Goal: Transaction & Acquisition: Book appointment/travel/reservation

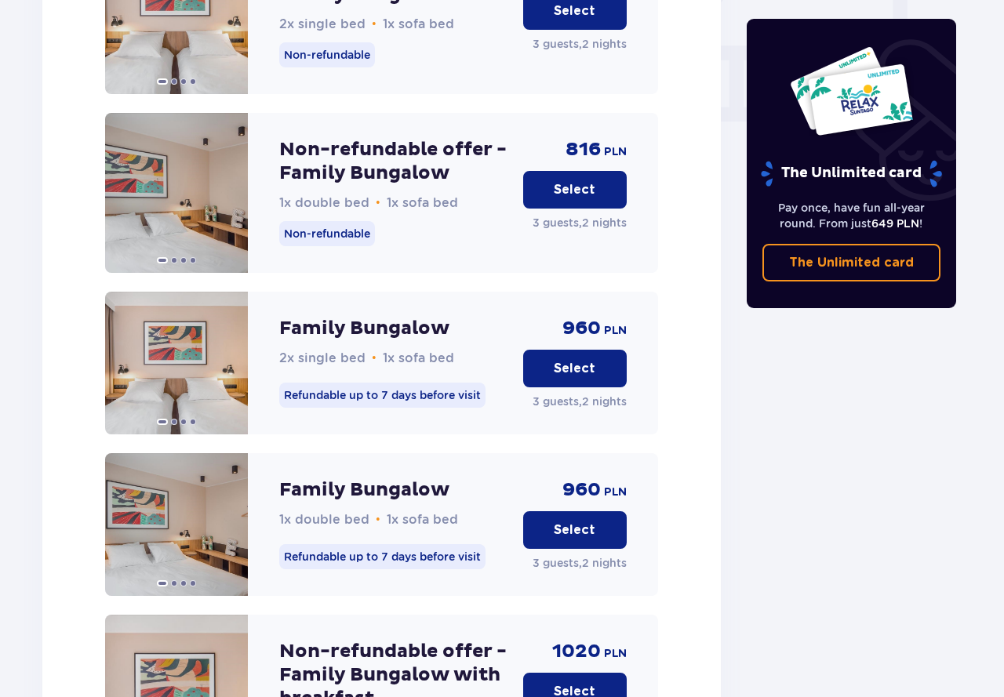
click at [770, 459] on div "The Unlimited card Pay once, have fun all-year round. From just 649 PLN ! The U…" at bounding box center [851, 31] width 235 height 2803
click at [726, 129] on div "Accommodation Offers Little Guest for 1 PLN at Suntago Village Nearly free acco…" at bounding box center [381, 31] width 703 height 2803
click at [812, 514] on div "The Unlimited card Pay once, have fun all-year round. From just 649 PLN ! The U…" at bounding box center [851, 31] width 235 height 2803
click at [699, 503] on div "Bungalow nr 1 2 Adults, 1 Kid (up to 12 y.o.), 1 Kid (up to 3 y.o.) All bungalo…" at bounding box center [381, 577] width 678 height 1712
click at [287, 89] on div "Bungalow nr 1 2 Adults, 1 Kid (up to 12 y.o.), 1 Kid (up to 3 y.o.) All bungalo…" at bounding box center [381, 561] width 553 height 1593
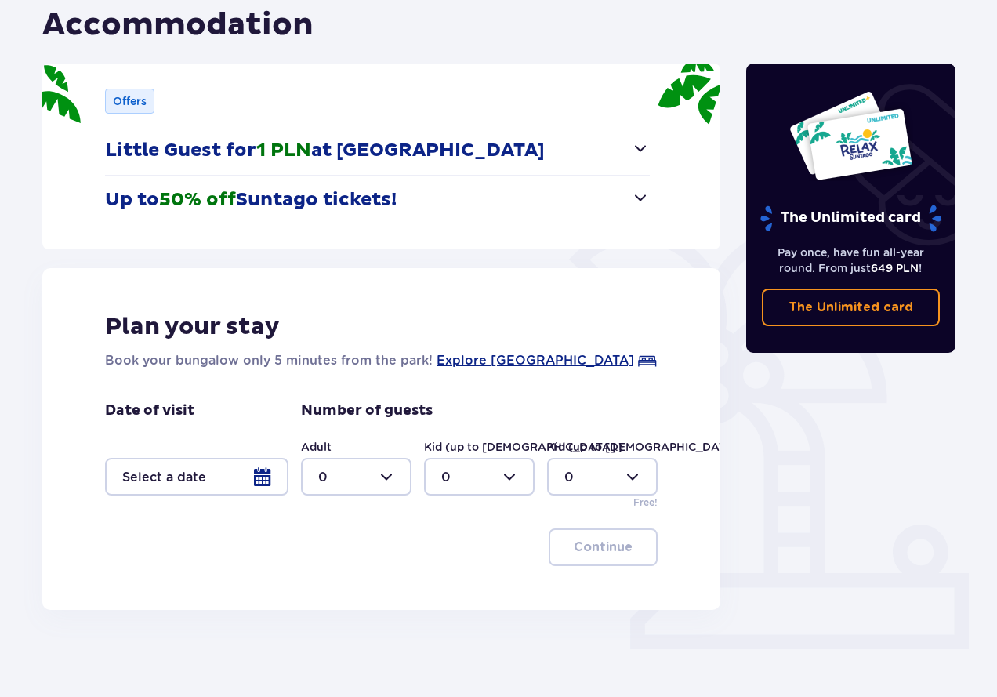
scroll to position [168, 0]
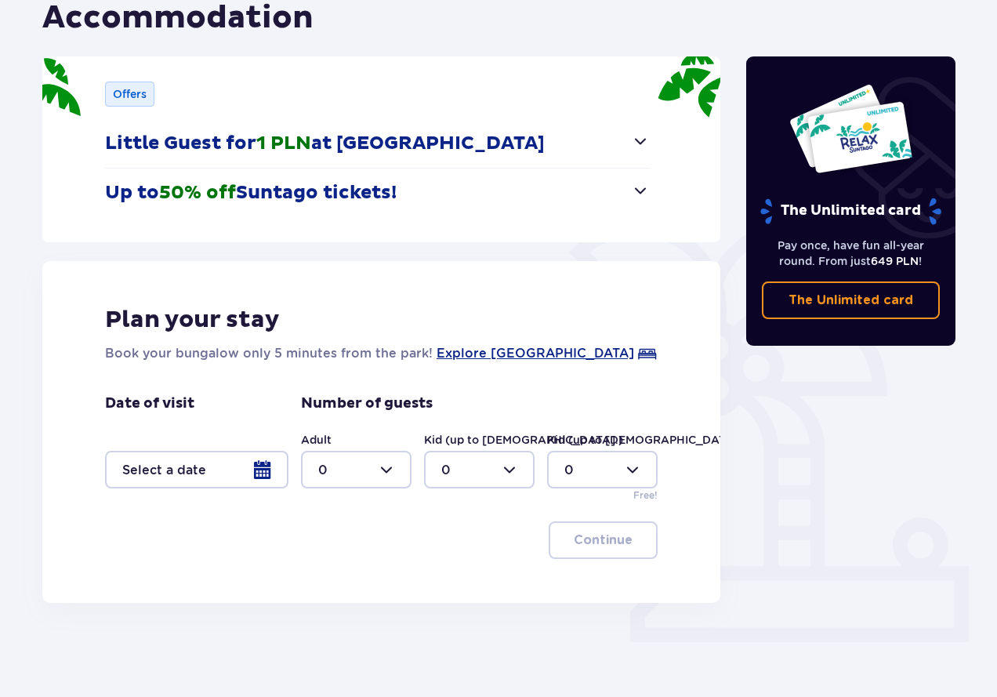
click at [264, 470] on div at bounding box center [196, 470] width 183 height 38
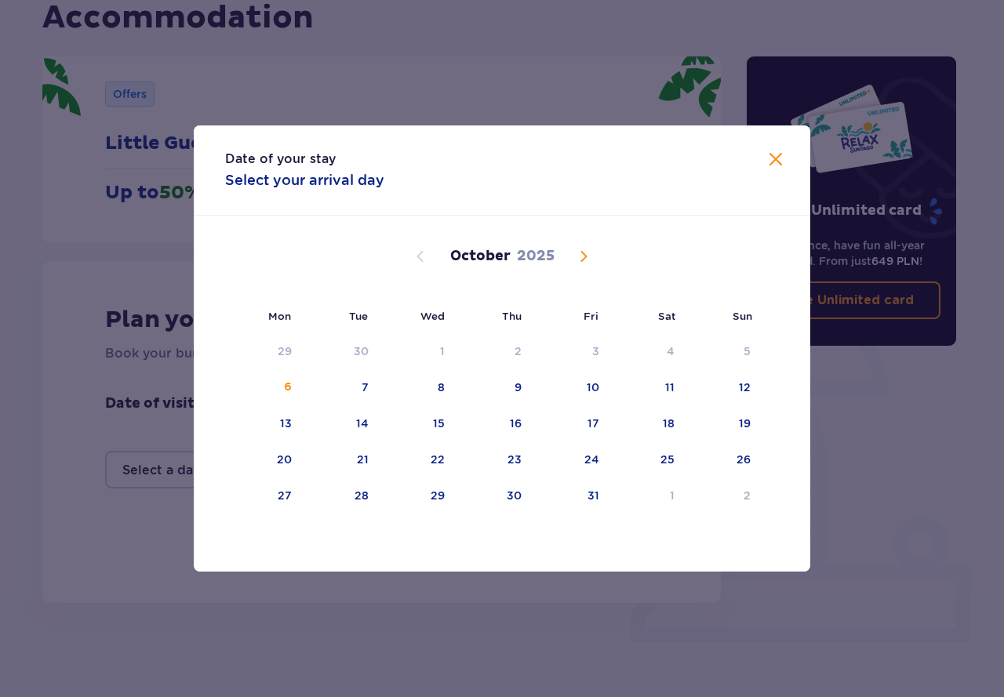
click at [585, 259] on span "Next month" at bounding box center [583, 256] width 19 height 19
drag, startPoint x: 656, startPoint y: 422, endPoint x: 645, endPoint y: 416, distance: 12.3
click at [656, 422] on div "15" at bounding box center [646, 424] width 76 height 35
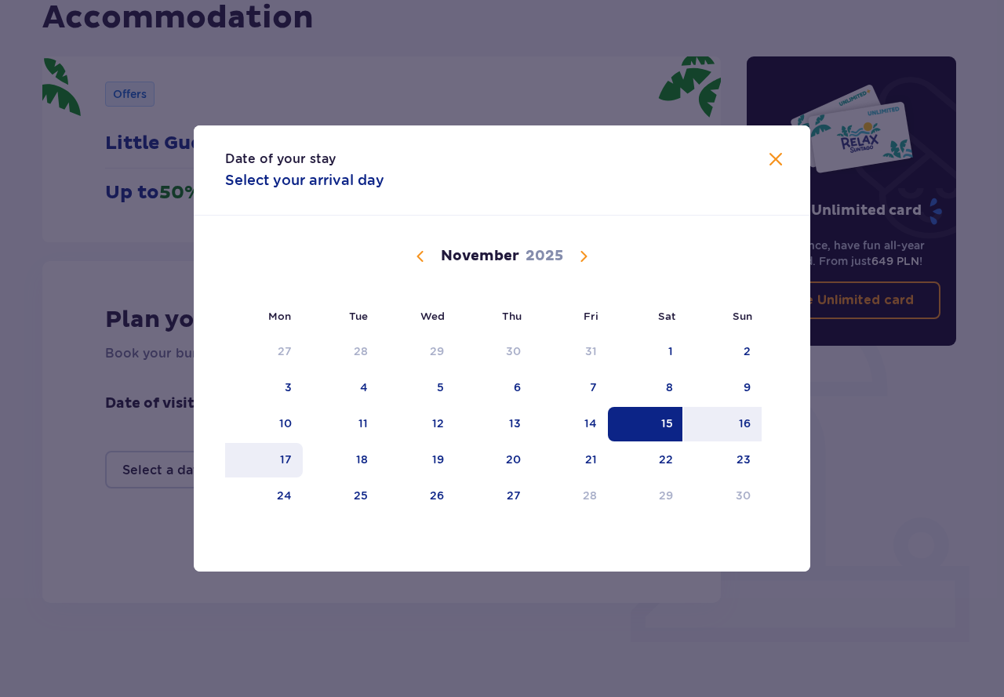
click at [283, 464] on div "17" at bounding box center [286, 460] width 12 height 16
type input "[DATE] - [DATE]"
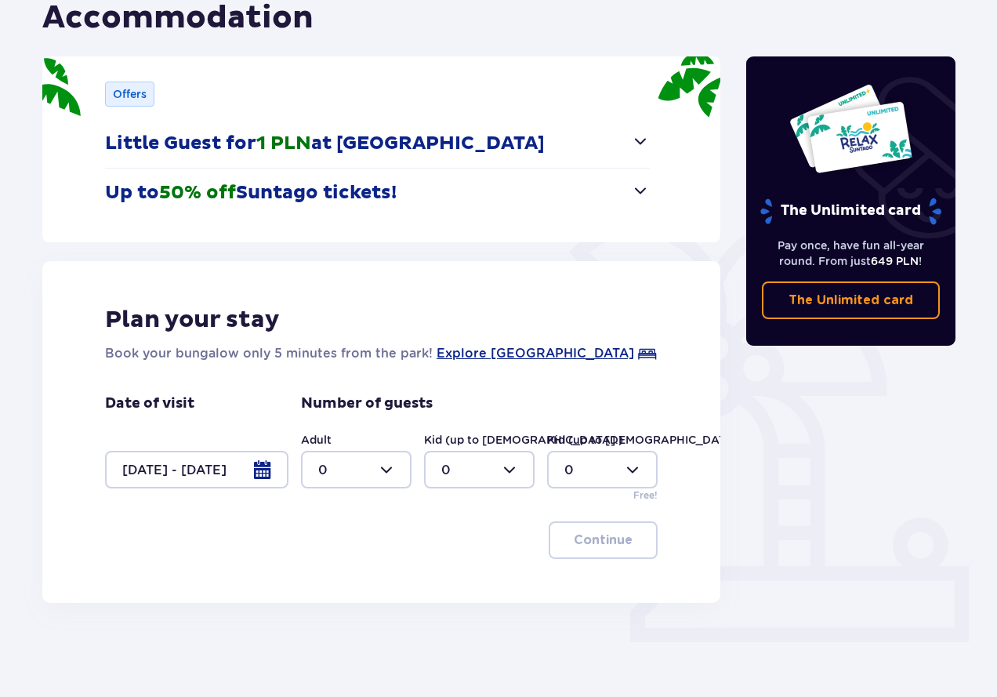
click at [398, 467] on div at bounding box center [356, 470] width 111 height 38
drag, startPoint x: 358, startPoint y: 576, endPoint x: 401, endPoint y: 538, distance: 57.8
click at [358, 576] on div "2" at bounding box center [356, 583] width 76 height 17
type input "2"
click at [516, 463] on div at bounding box center [479, 470] width 111 height 38
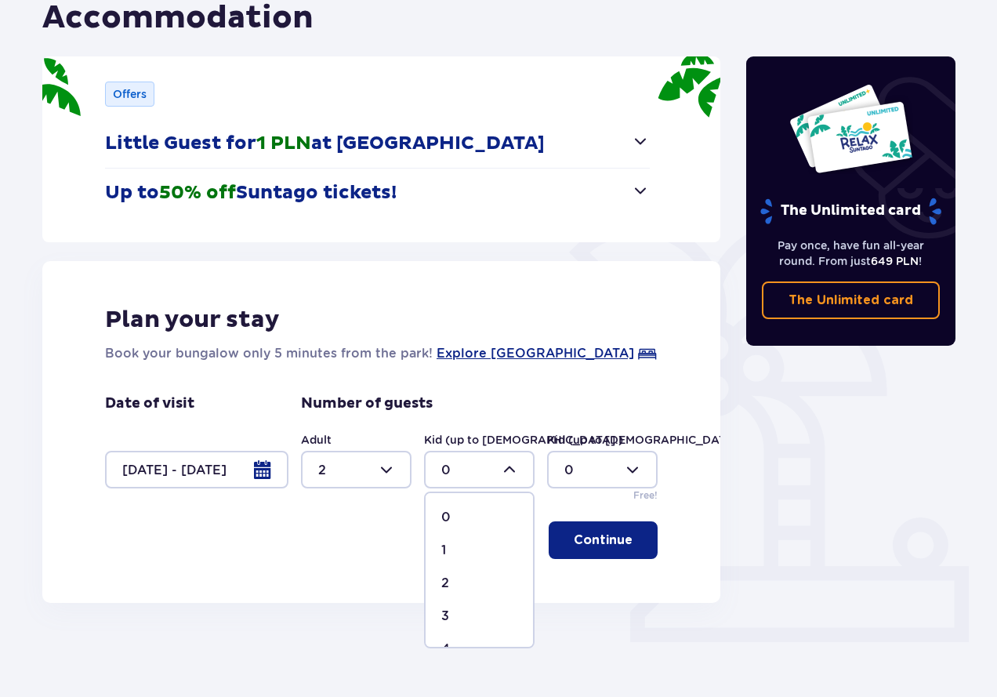
click at [462, 539] on span "1" at bounding box center [479, 550] width 107 height 33
type input "1"
click at [622, 461] on div at bounding box center [602, 470] width 111 height 38
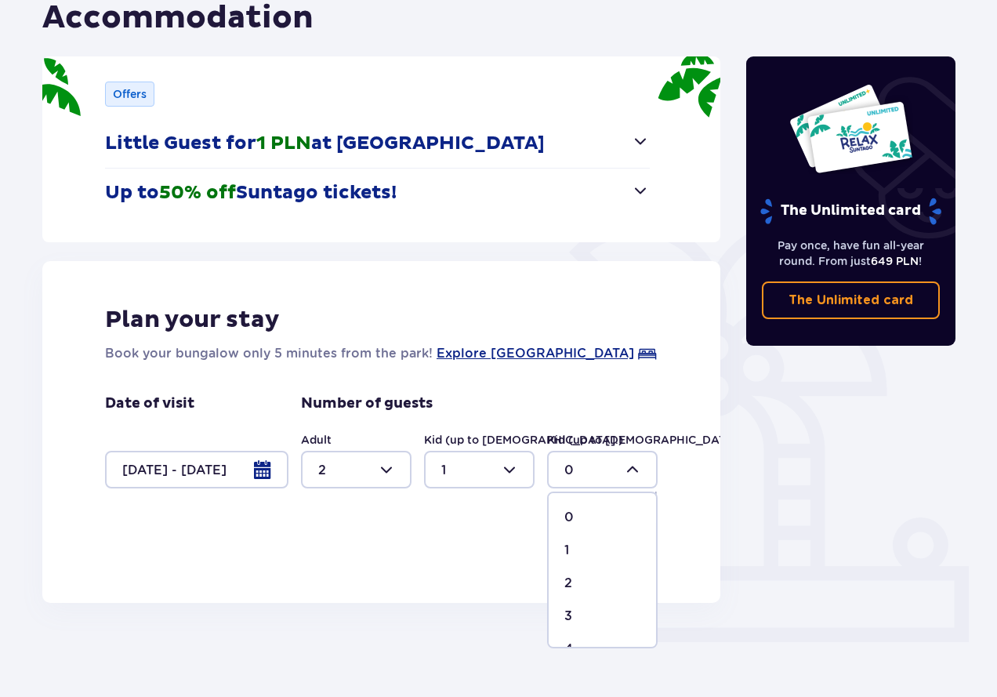
click at [577, 540] on span "1" at bounding box center [602, 550] width 107 height 33
type input "1"
click at [605, 539] on p "Continue" at bounding box center [603, 540] width 59 height 17
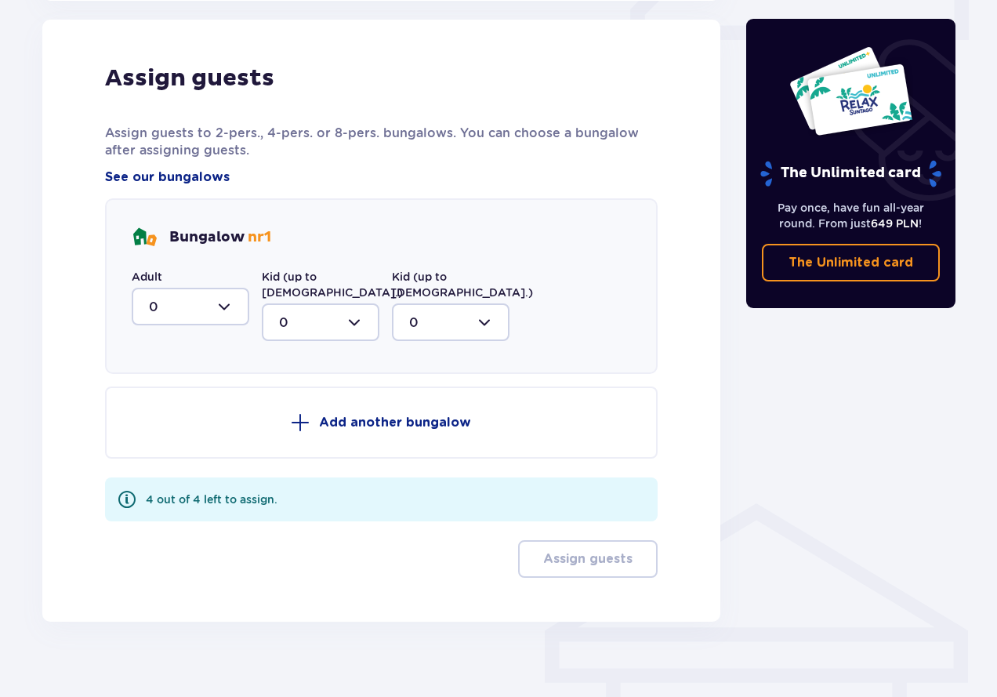
scroll to position [771, 0]
click at [232, 303] on div at bounding box center [191, 306] width 118 height 38
drag, startPoint x: 201, startPoint y: 412, endPoint x: 249, endPoint y: 380, distance: 57.6
click at [201, 411] on div "2" at bounding box center [190, 419] width 83 height 17
type input "2"
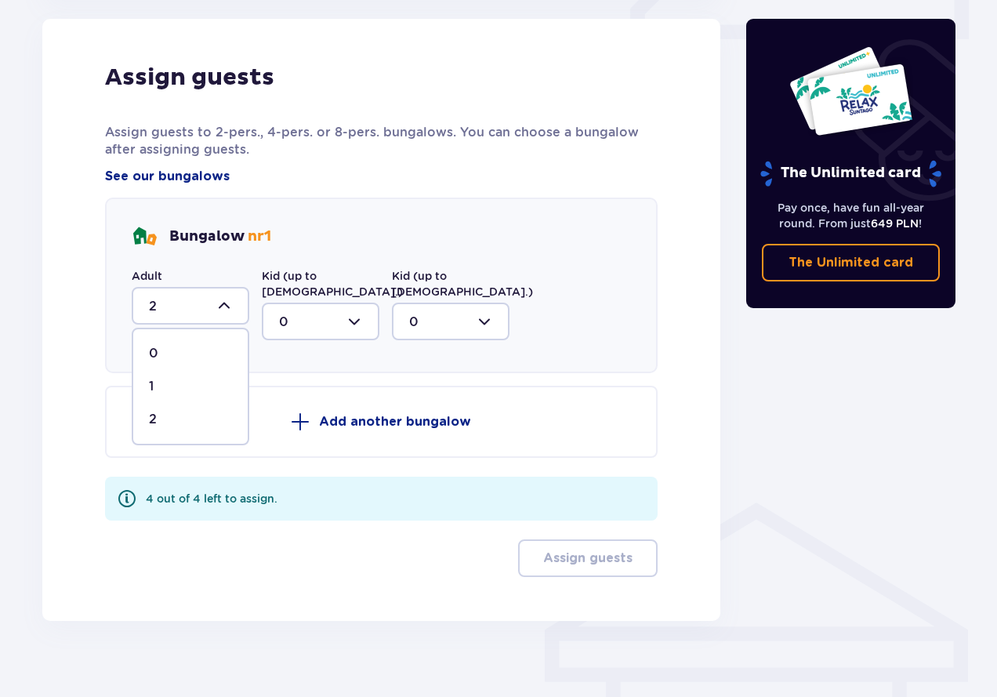
scroll to position [682, 0]
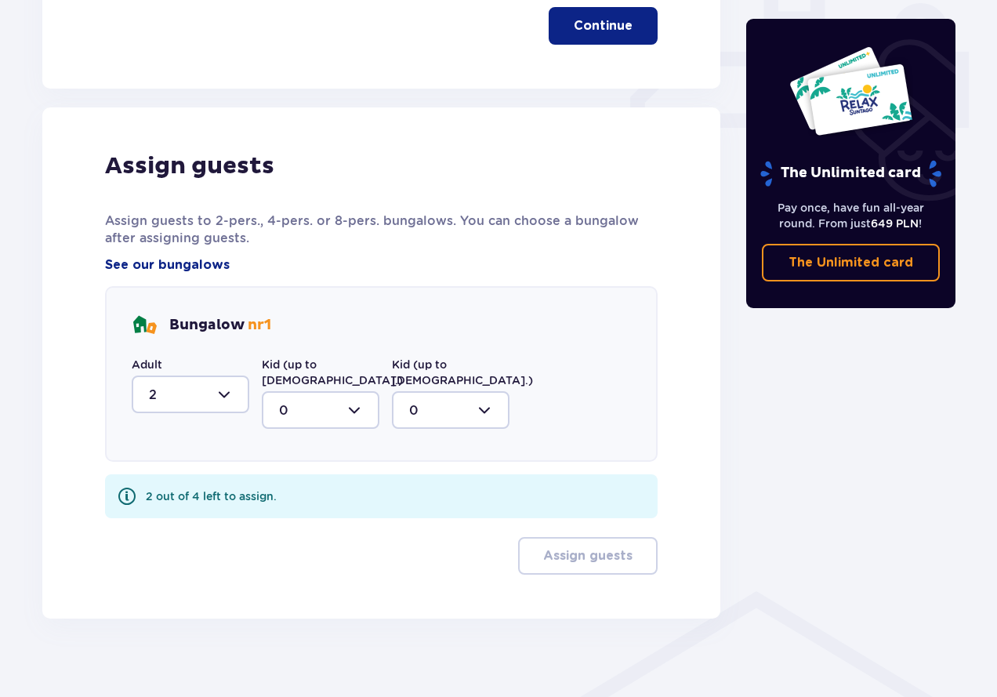
click at [361, 392] on div at bounding box center [321, 410] width 118 height 38
drag, startPoint x: 336, startPoint y: 474, endPoint x: 405, endPoint y: 422, distance: 86.3
click at [342, 482] on div "1" at bounding box center [320, 490] width 83 height 17
type input "1"
drag, startPoint x: 488, startPoint y: 397, endPoint x: 482, endPoint y: 416, distance: 19.6
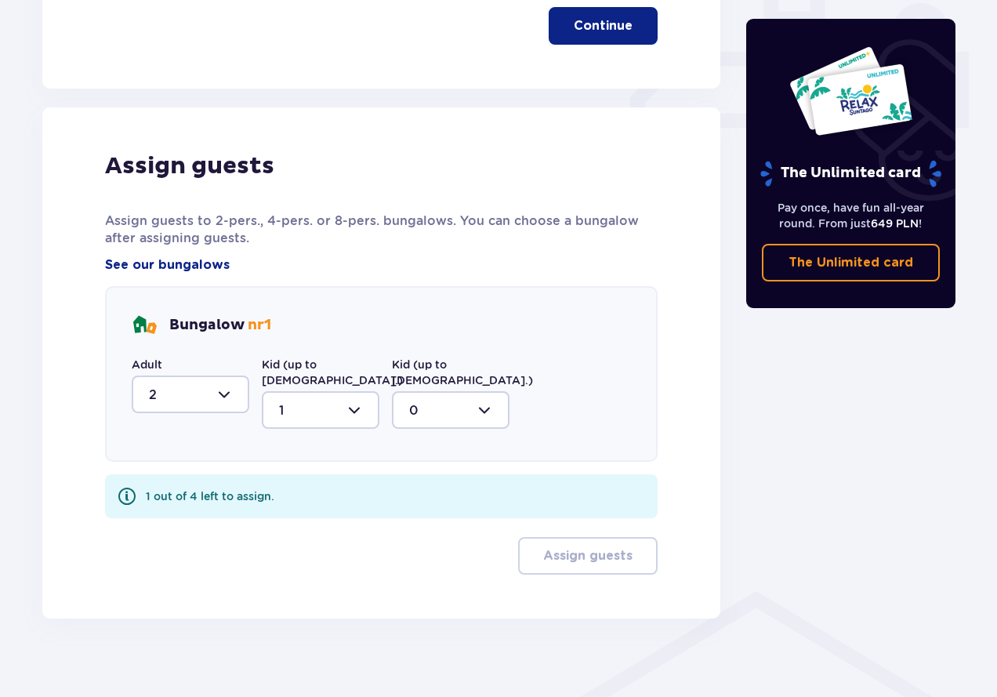
click at [488, 398] on div at bounding box center [451, 410] width 118 height 38
click at [458, 482] on div "1" at bounding box center [450, 490] width 83 height 17
type input "1"
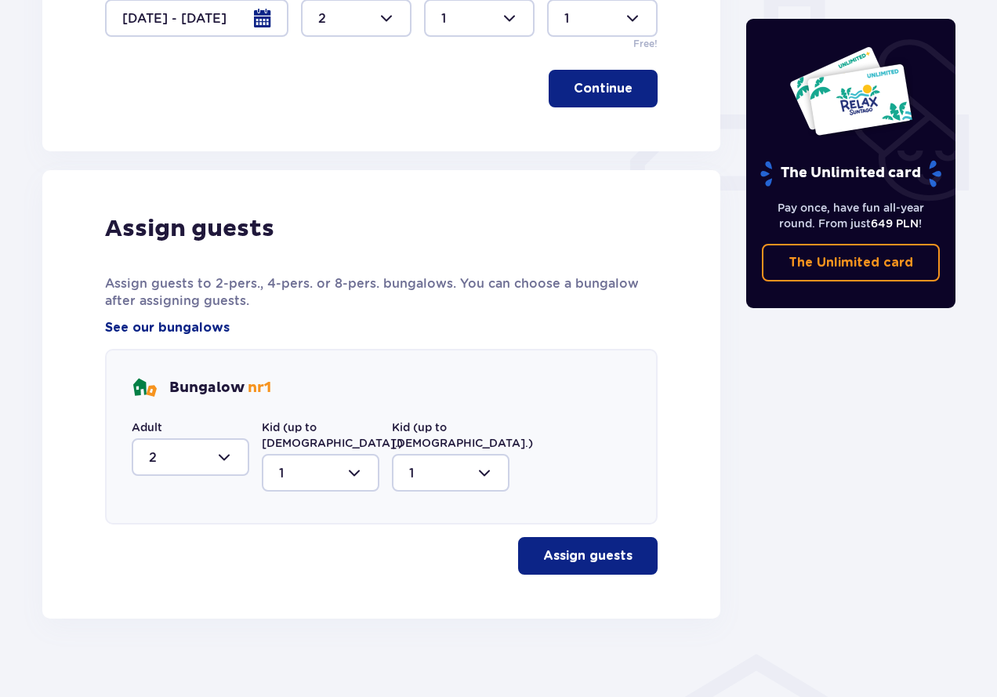
click at [572, 550] on button "Assign guests" at bounding box center [588, 556] width 140 height 38
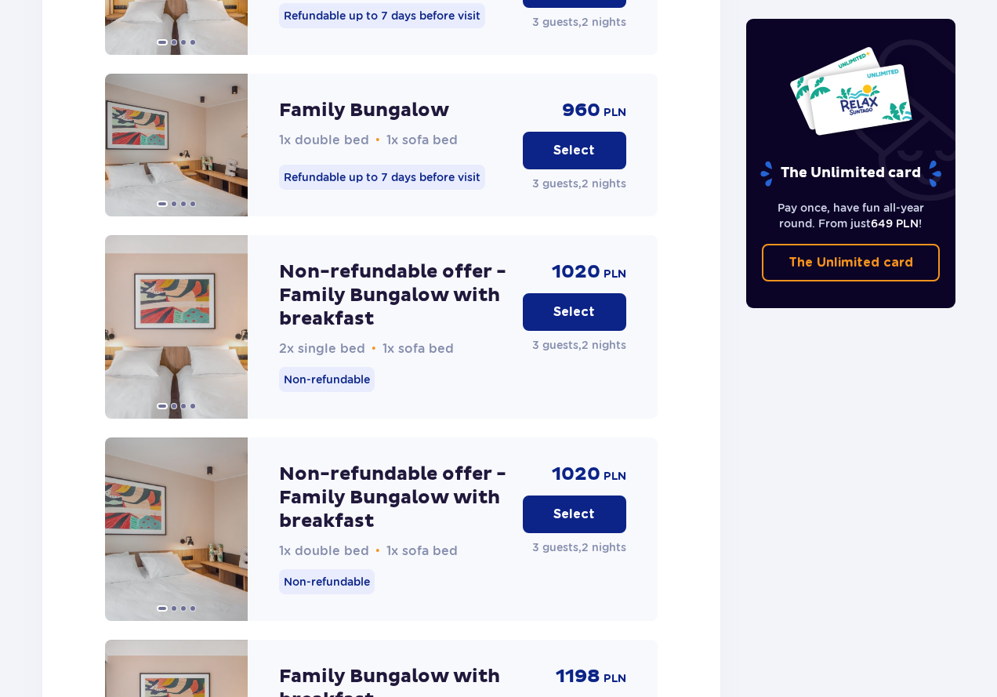
scroll to position [2007, 0]
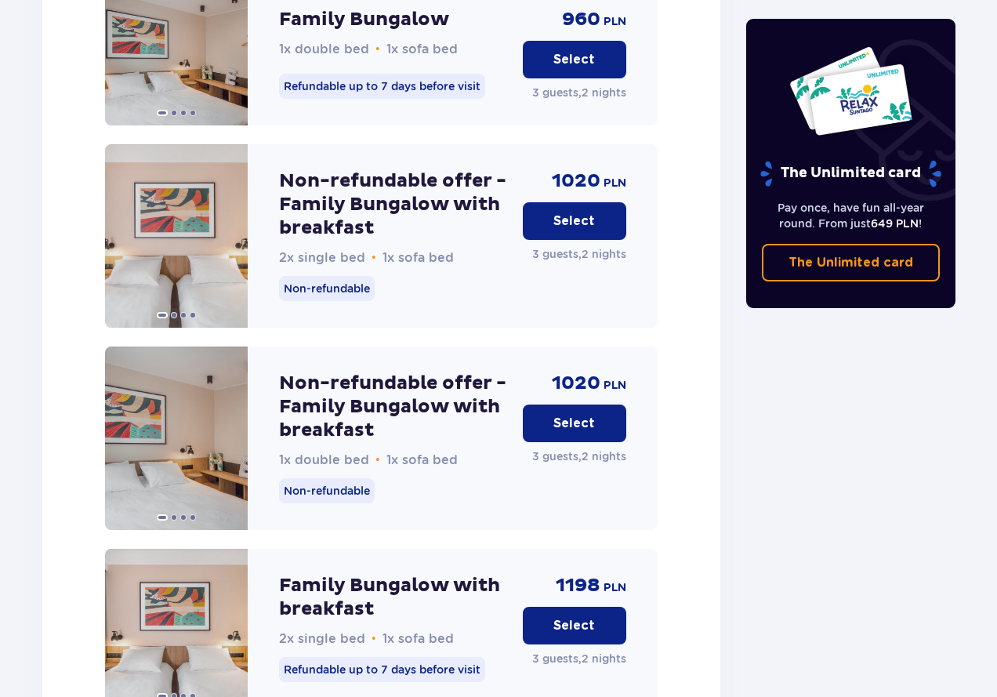
click at [571, 415] on p "Select" at bounding box center [575, 423] width 42 height 17
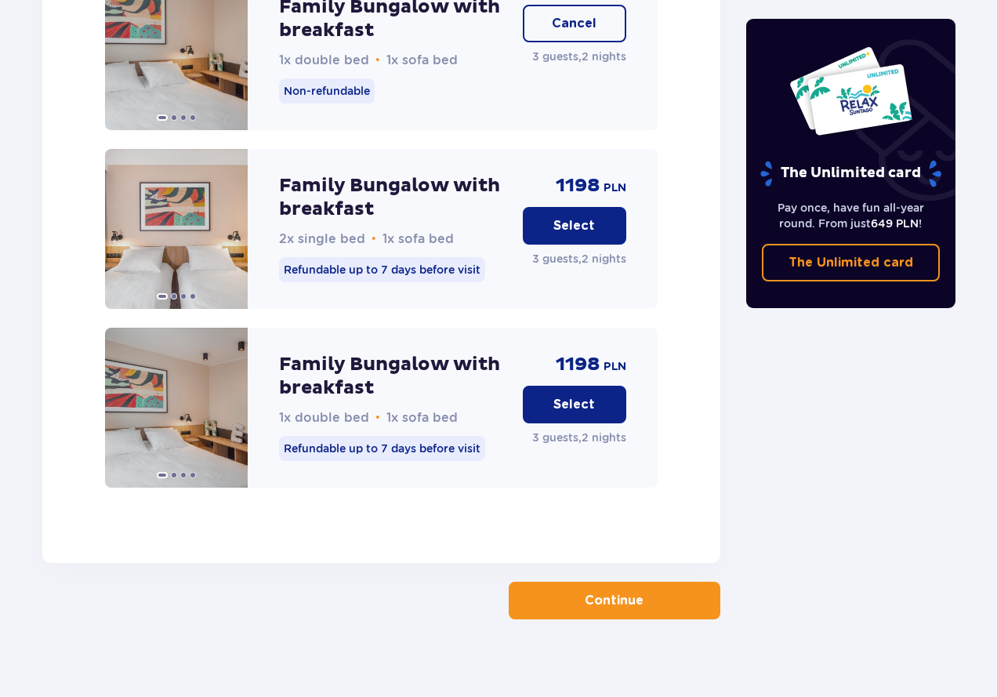
scroll to position [2407, 0]
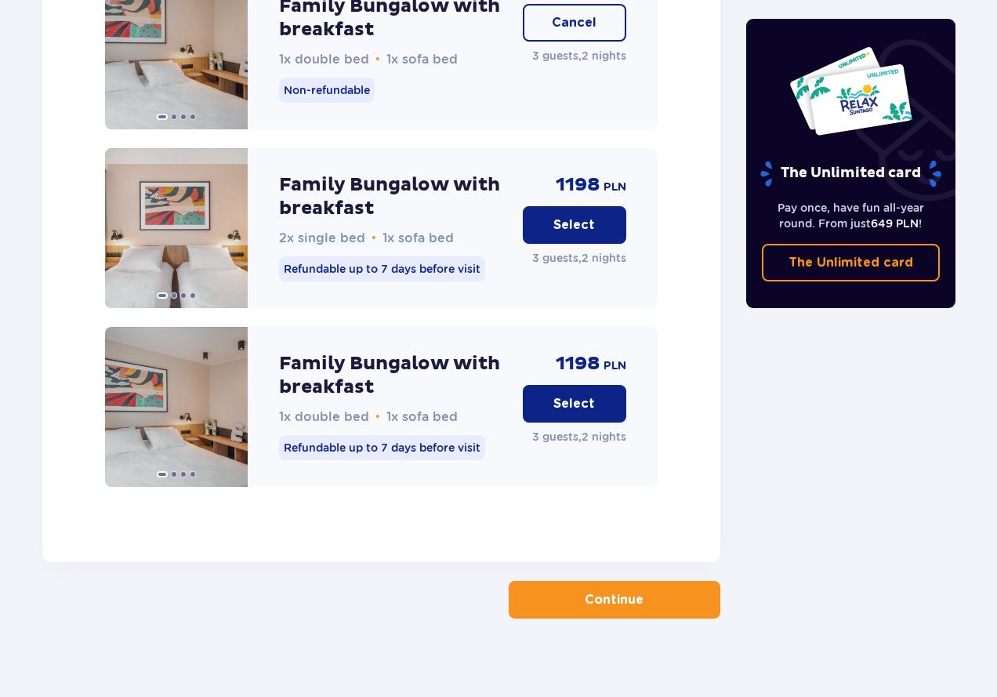
click at [638, 592] on span "button" at bounding box center [646, 599] width 19 height 19
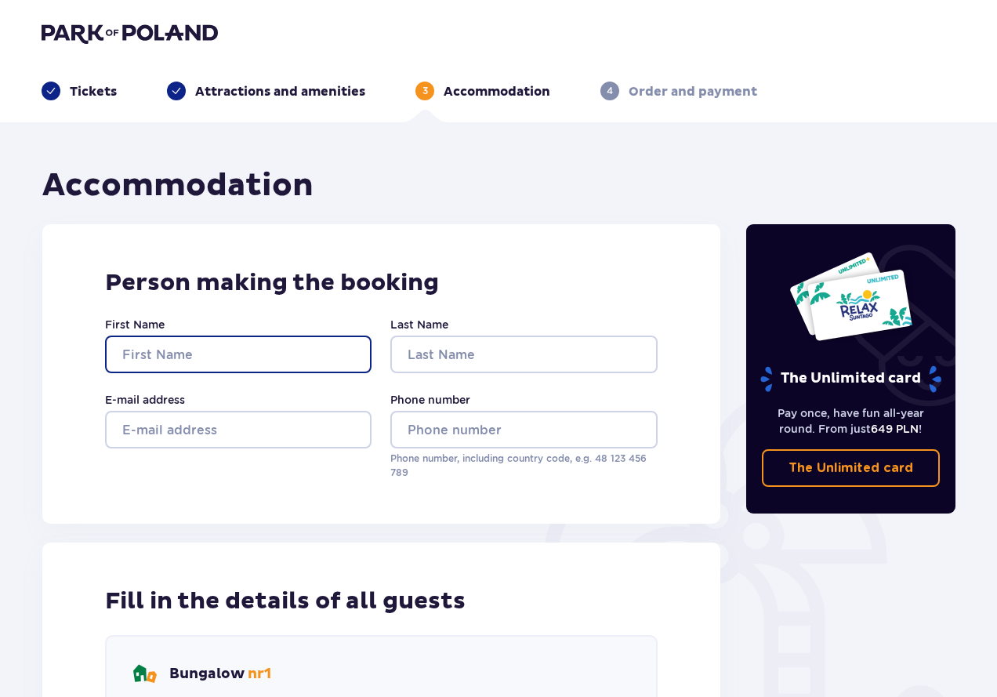
click at [265, 354] on input "First Name" at bounding box center [238, 355] width 267 height 38
type input "[PERSON_NAME]"
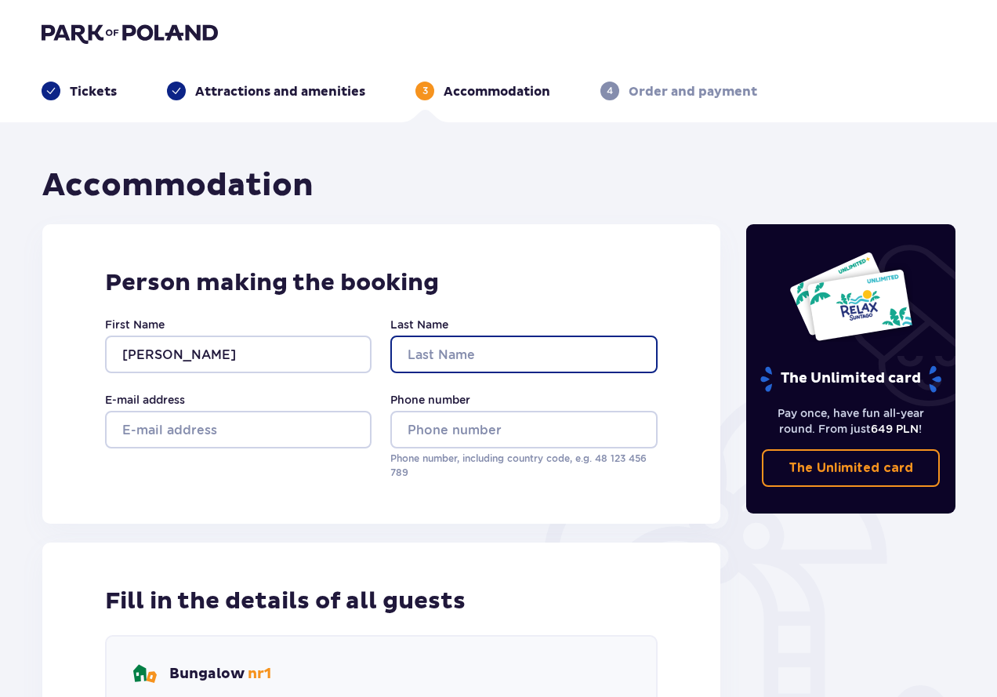
click at [430, 355] on input "Last Name" at bounding box center [523, 355] width 267 height 38
type input "Sre"
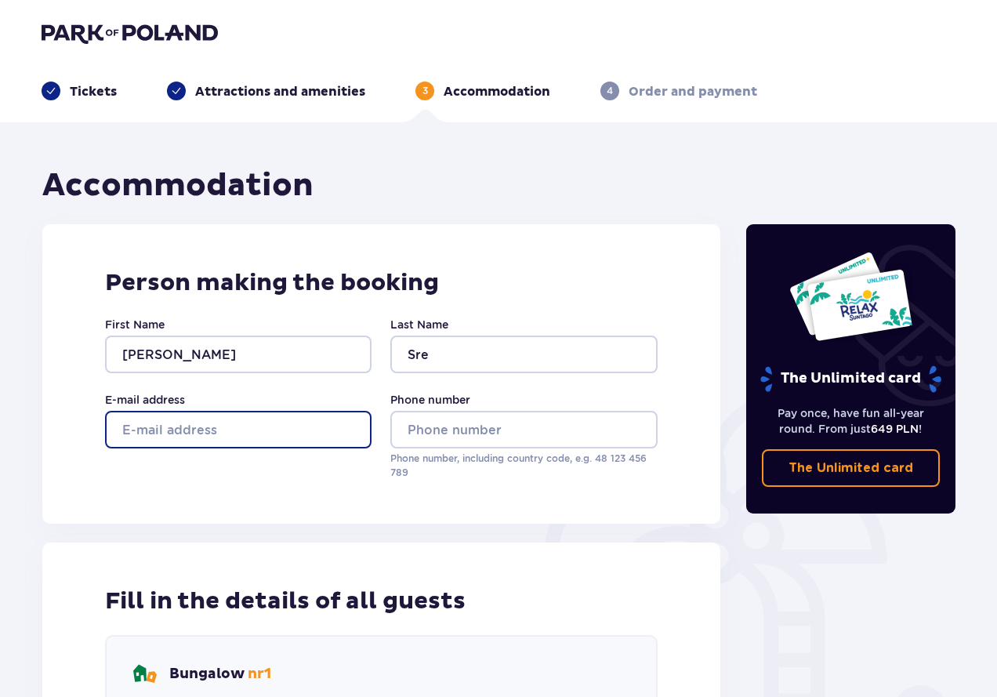
click at [244, 423] on input "E-mail address" at bounding box center [238, 430] width 267 height 38
type input "[EMAIL_ADDRESS][DOMAIN_NAME]"
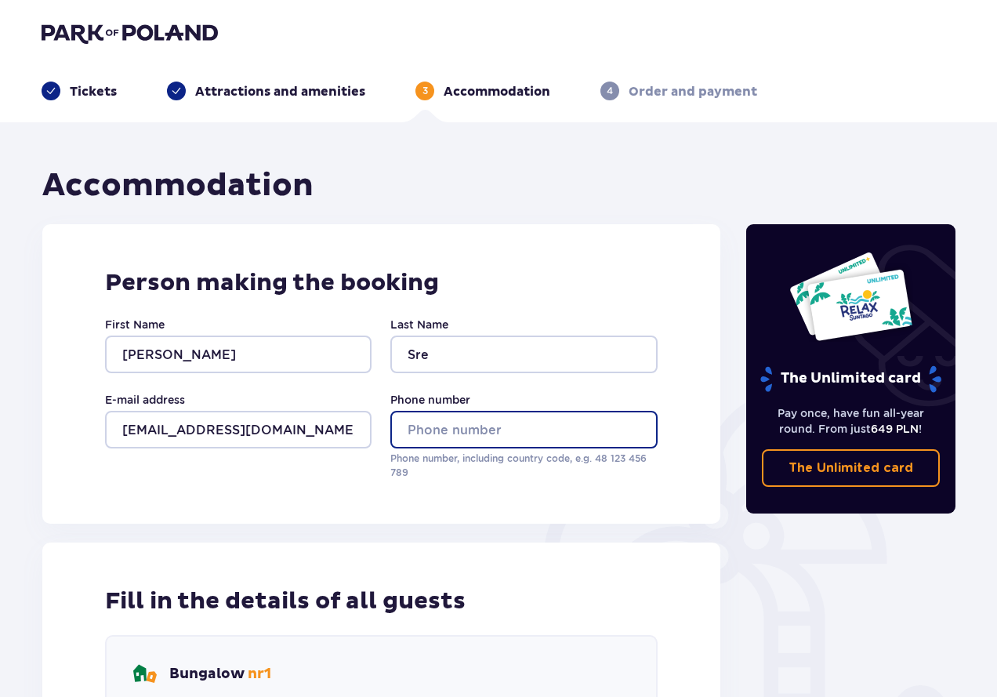
click at [422, 421] on input "Phone number" at bounding box center [523, 430] width 267 height 38
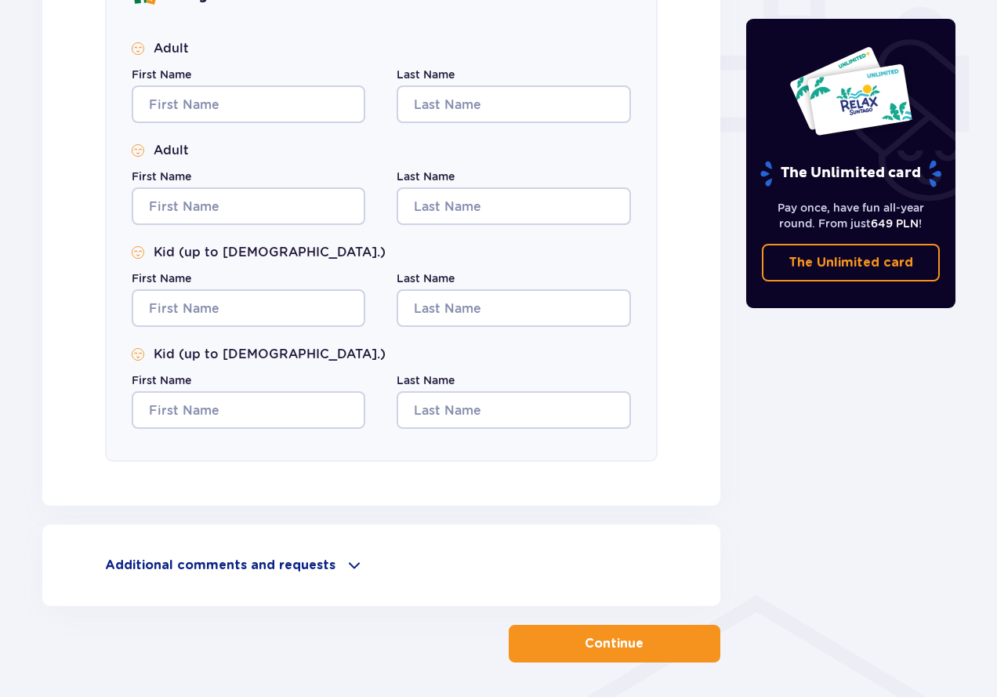
scroll to position [738, 0]
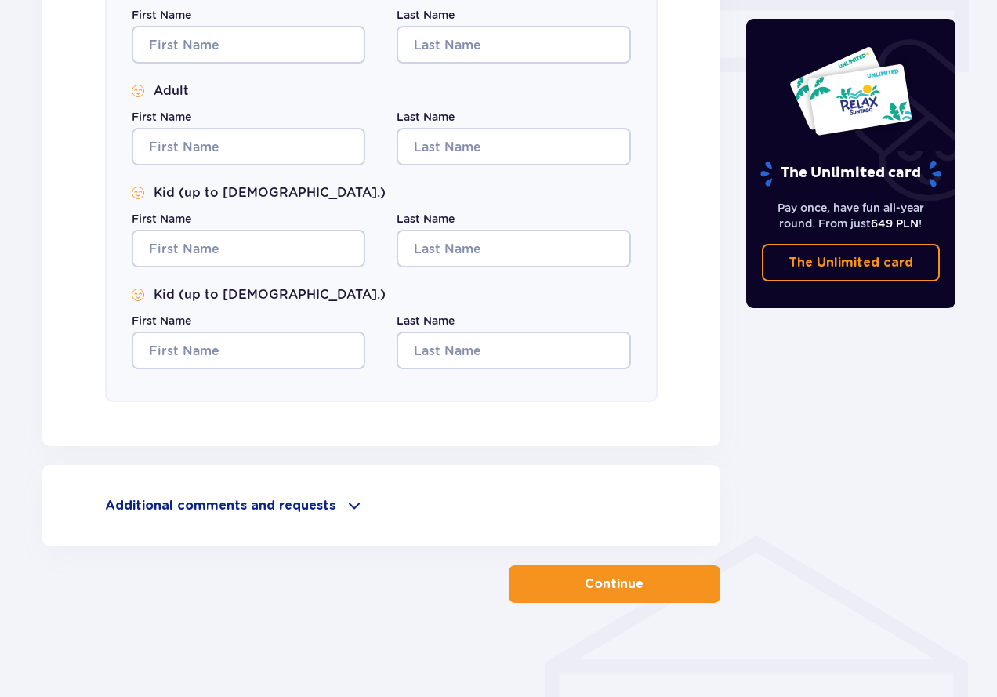
type input "447909085284"
click at [331, 514] on div "Additional comments and requests" at bounding box center [381, 505] width 553 height 19
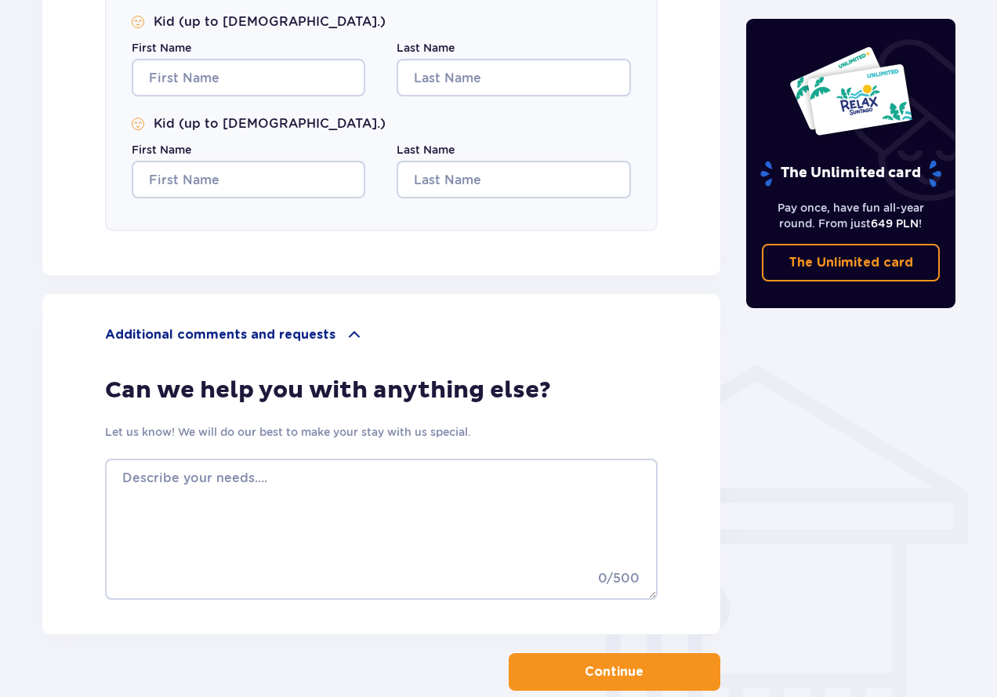
scroll to position [973, 0]
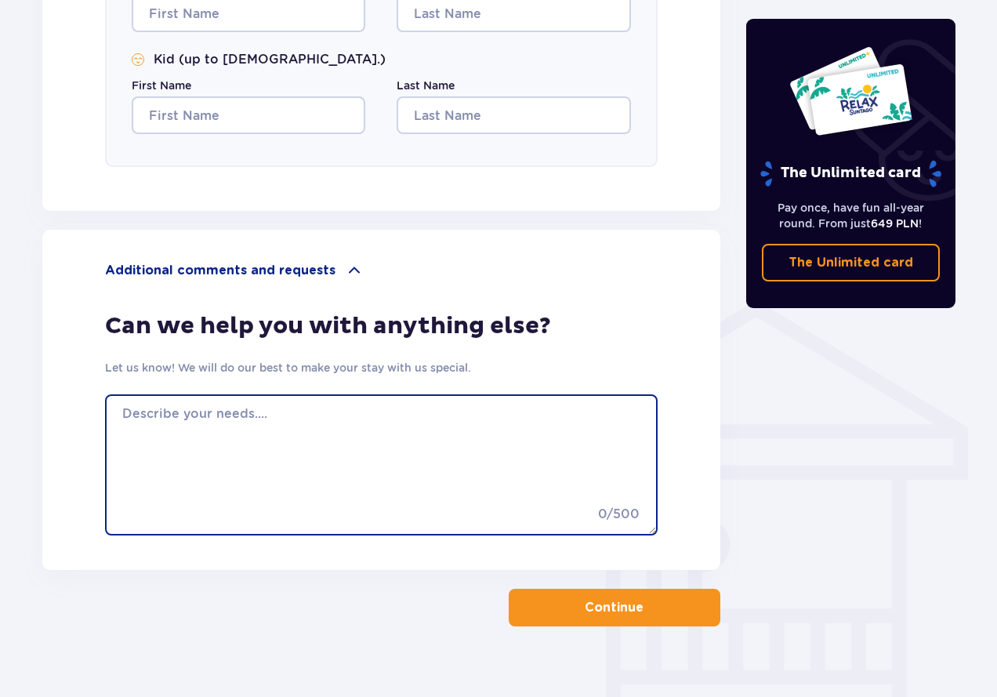
click at [334, 478] on textarea at bounding box center [381, 464] width 553 height 141
click at [361, 431] on textarea at bounding box center [381, 464] width 553 height 141
type textarea "is there a baby cot bed available please as we need one"
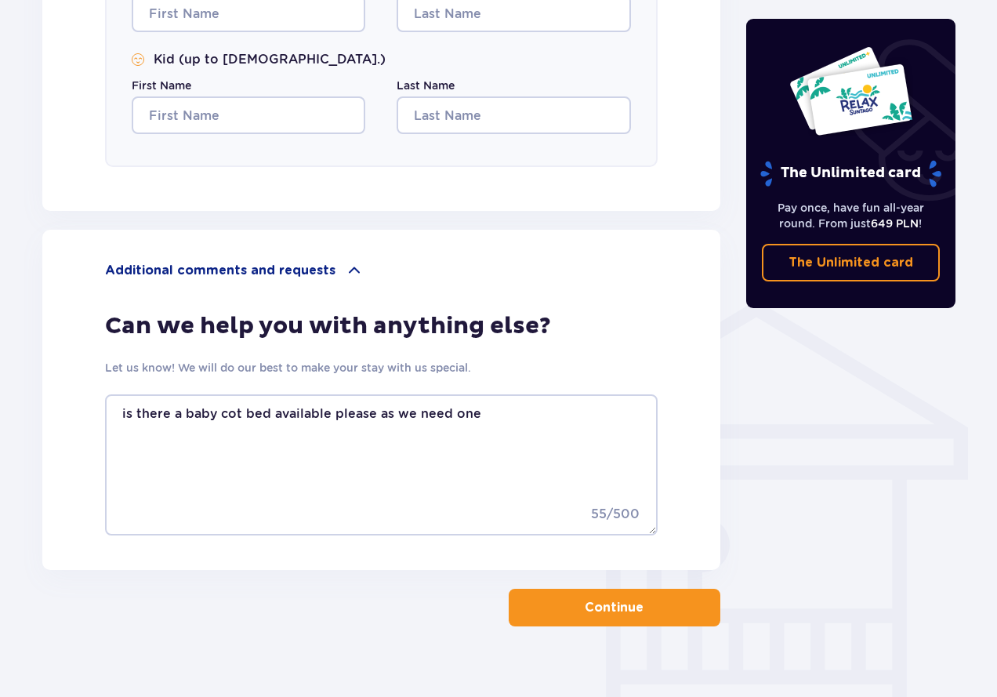
click at [587, 616] on p "Continue" at bounding box center [614, 607] width 59 height 17
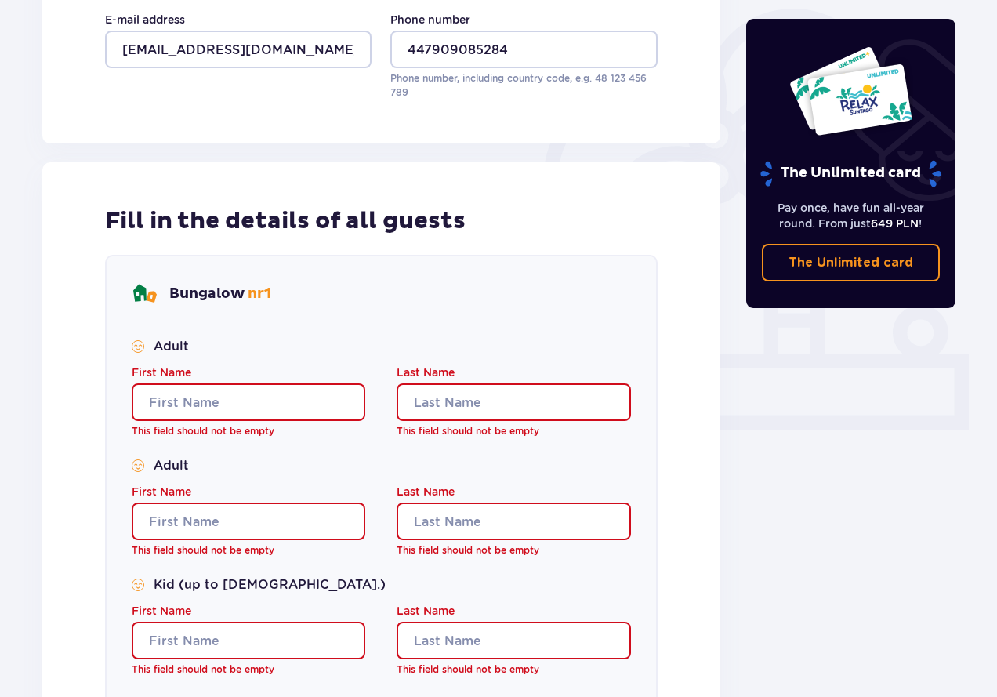
scroll to position [372, 0]
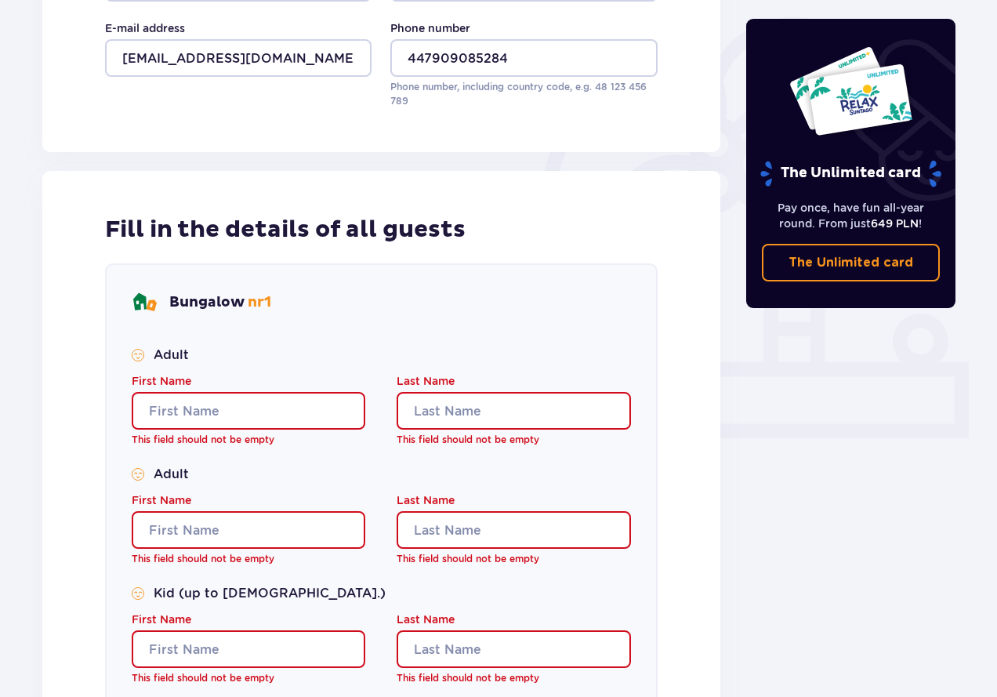
click at [203, 407] on input "First Name" at bounding box center [249, 411] width 234 height 38
type input "dfg"
click at [568, 403] on input "Last Name" at bounding box center [514, 411] width 234 height 38
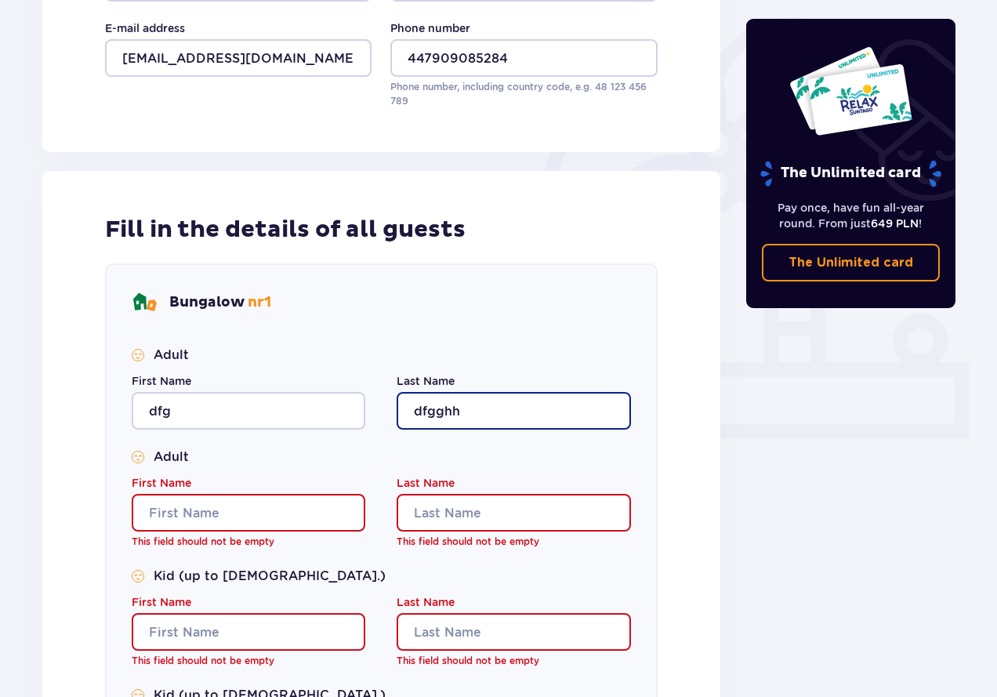
type input "dfgghh"
click at [300, 513] on input "First Name" at bounding box center [249, 513] width 234 height 38
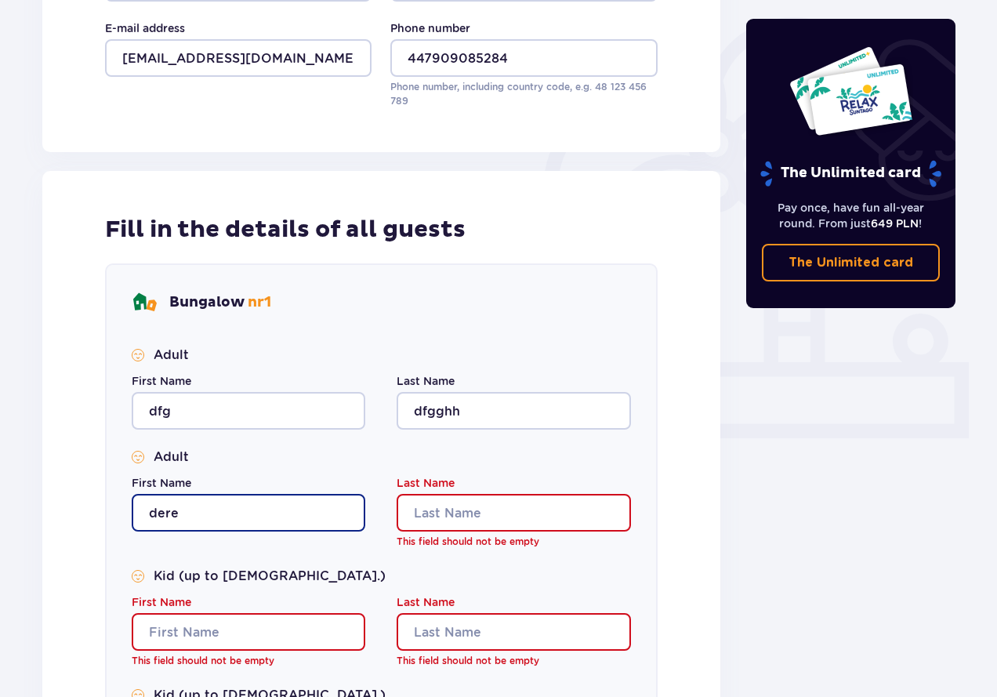
type input "dere"
click at [440, 500] on input "Last Name" at bounding box center [514, 513] width 234 height 38
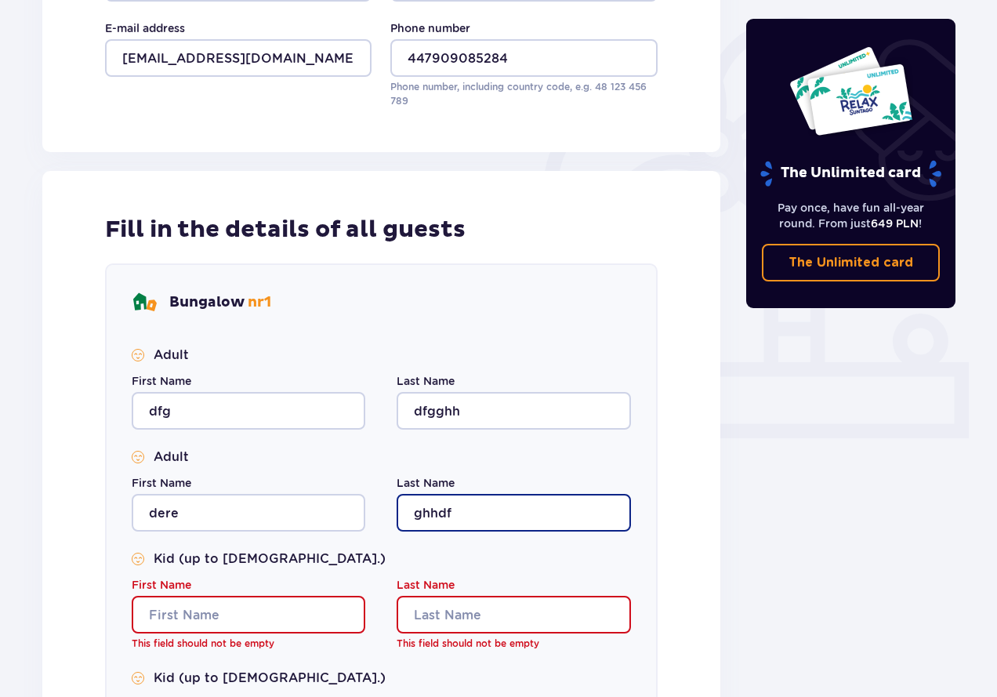
type input "ghhdf"
click at [269, 600] on input "First Name" at bounding box center [249, 615] width 234 height 38
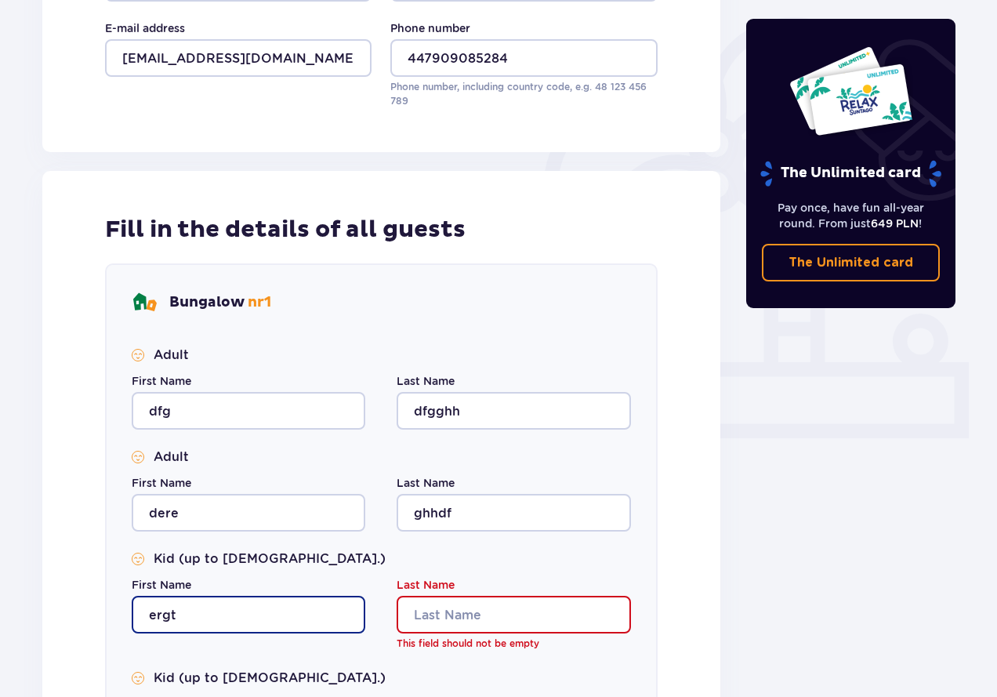
type input "ergt"
click at [455, 616] on input "Last Name" at bounding box center [514, 615] width 234 height 38
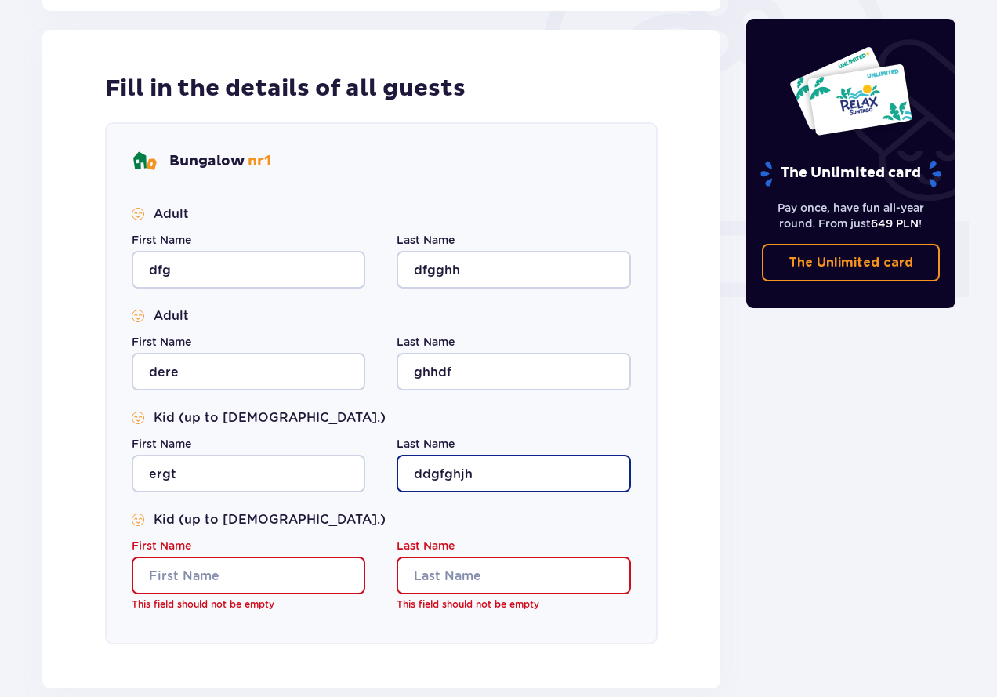
scroll to position [685, 0]
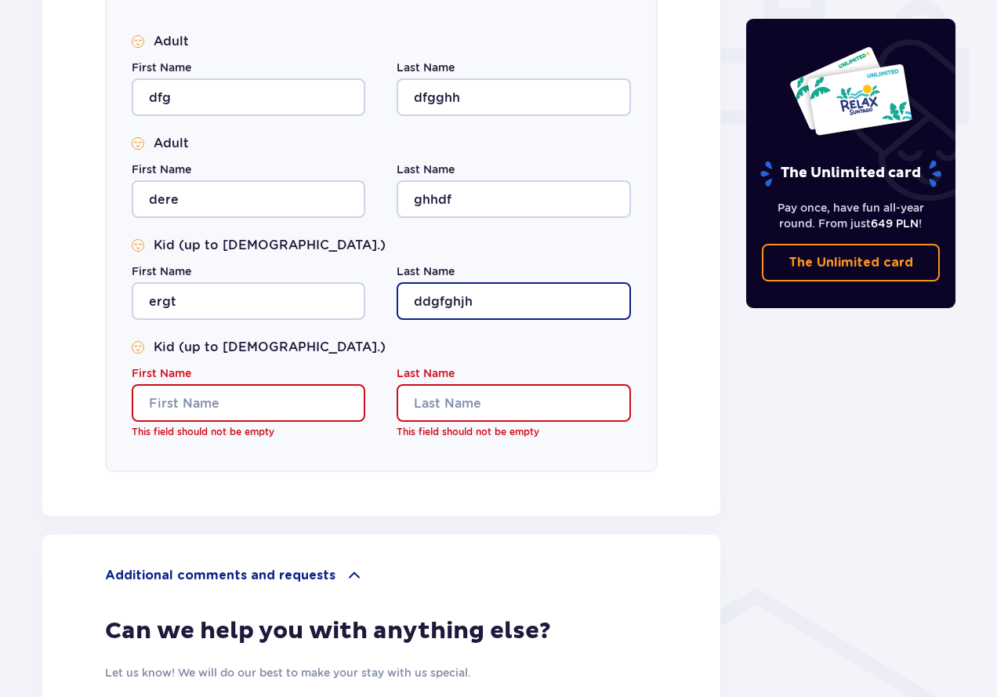
type input "ddgfghjh"
click at [255, 403] on input "First Name" at bounding box center [249, 403] width 234 height 38
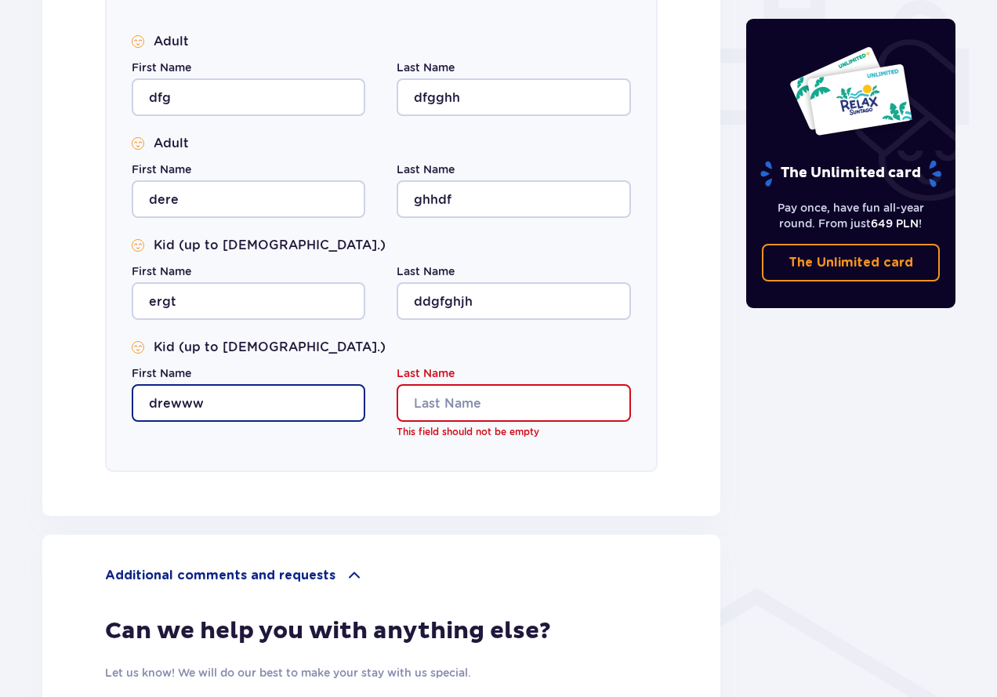
type input "drewww"
click at [485, 408] on input "Last Name" at bounding box center [514, 403] width 234 height 38
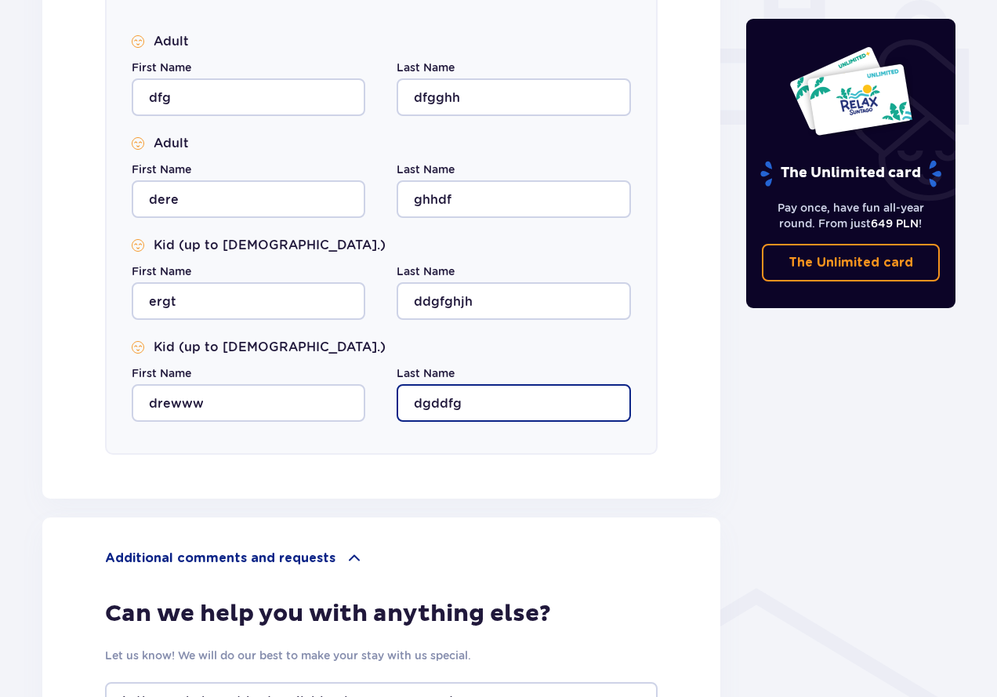
type input "dgddfg"
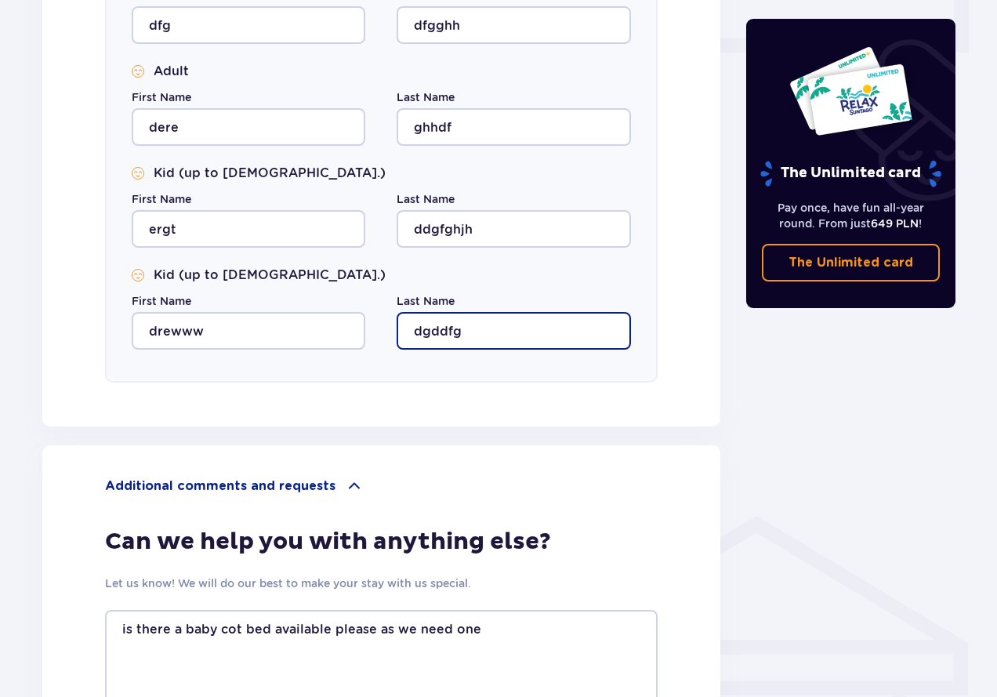
scroll to position [997, 0]
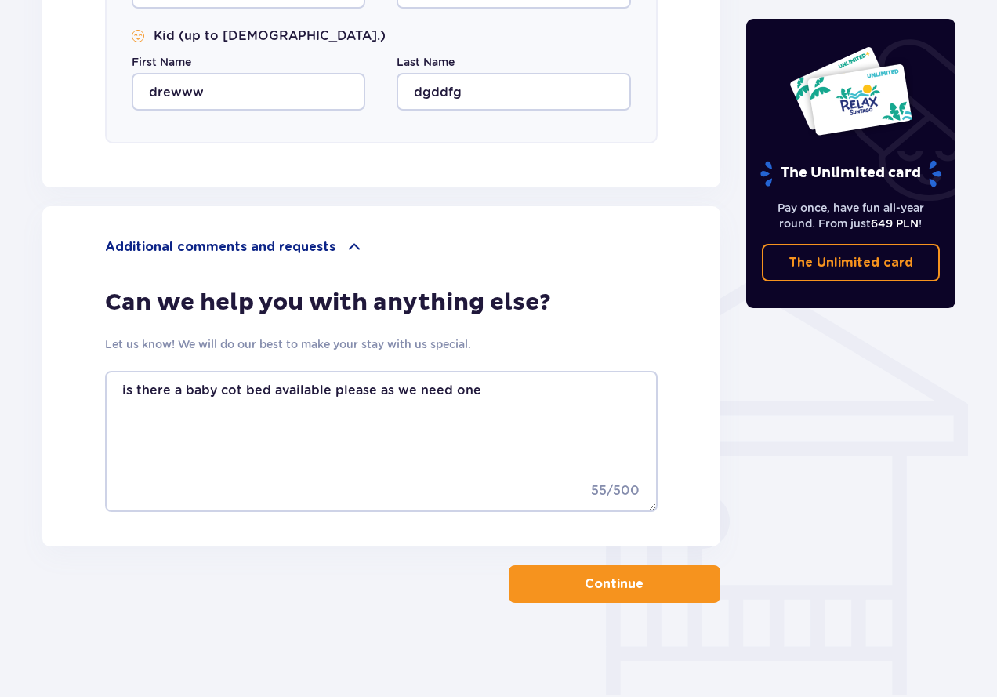
click at [615, 586] on p "Continue" at bounding box center [614, 584] width 59 height 17
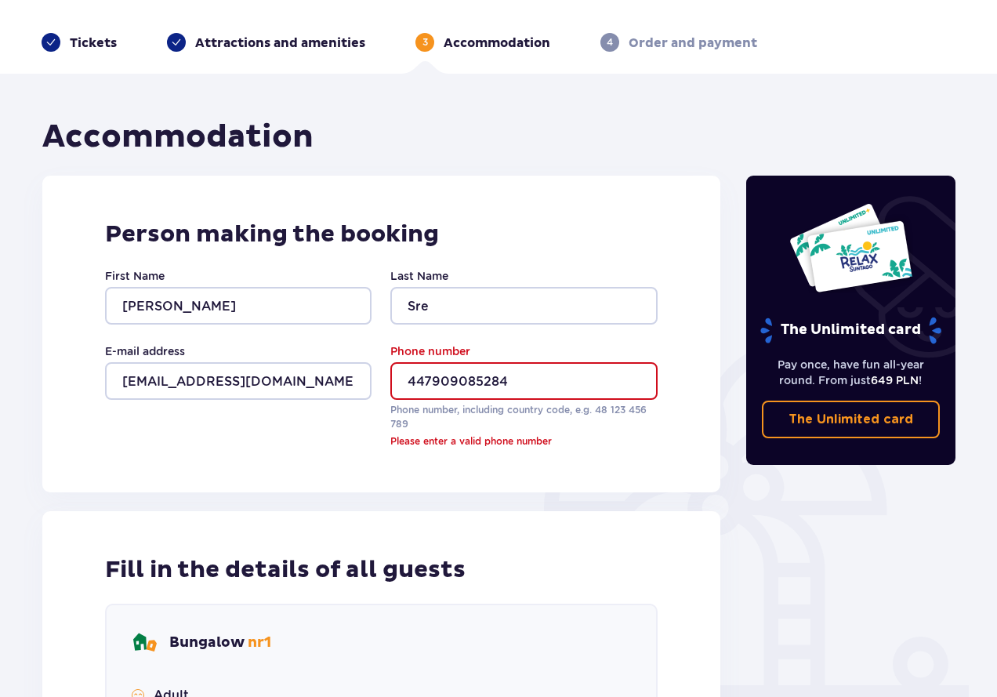
scroll to position [19, 0]
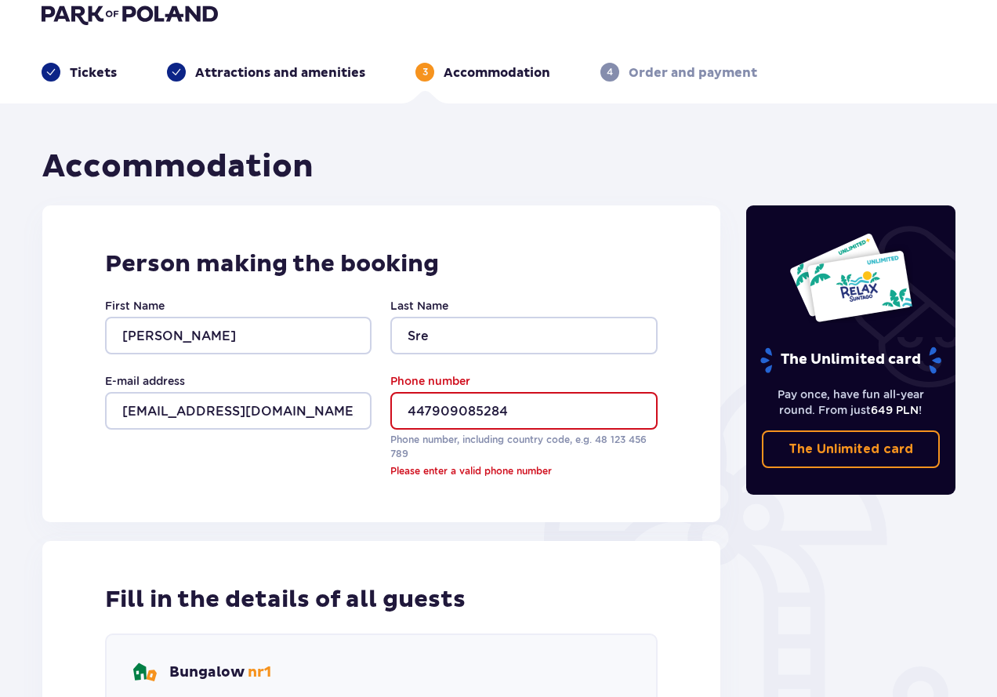
click at [409, 401] on input "447909085284" at bounding box center [523, 411] width 267 height 38
click at [411, 407] on input "447909085284" at bounding box center [523, 411] width 267 height 38
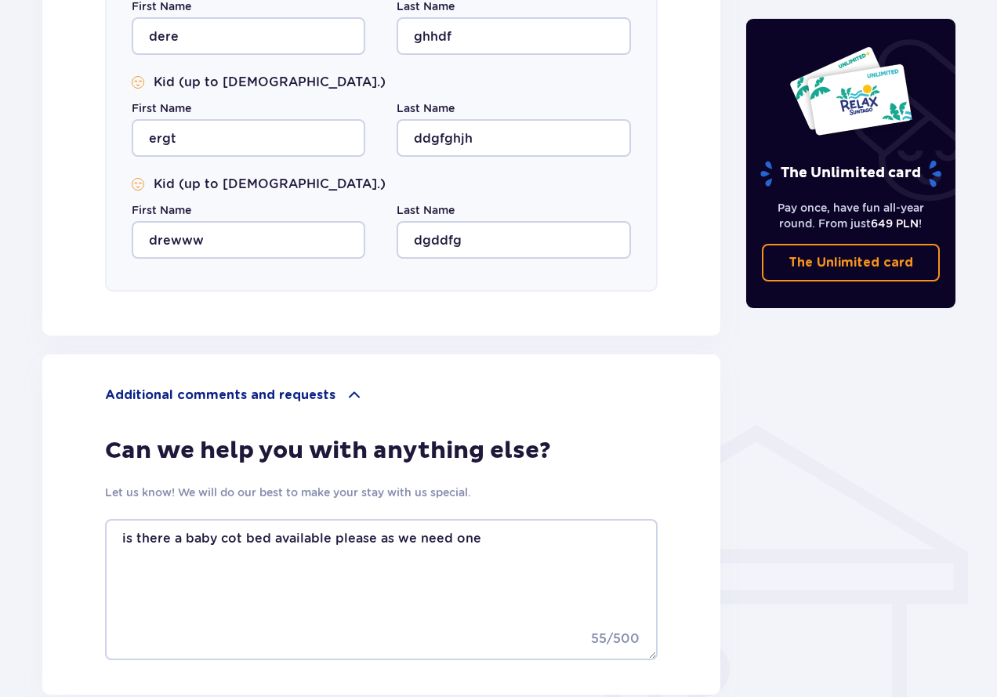
scroll to position [997, 0]
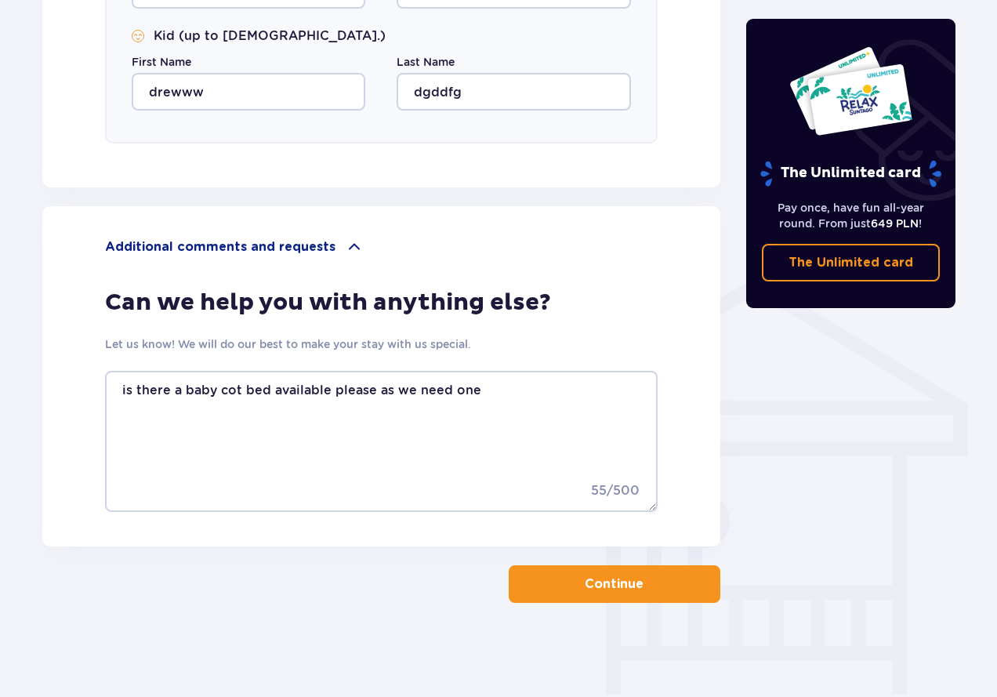
type input "[PHONE_NUMBER]"
click at [567, 576] on button "Continue" at bounding box center [615, 584] width 212 height 38
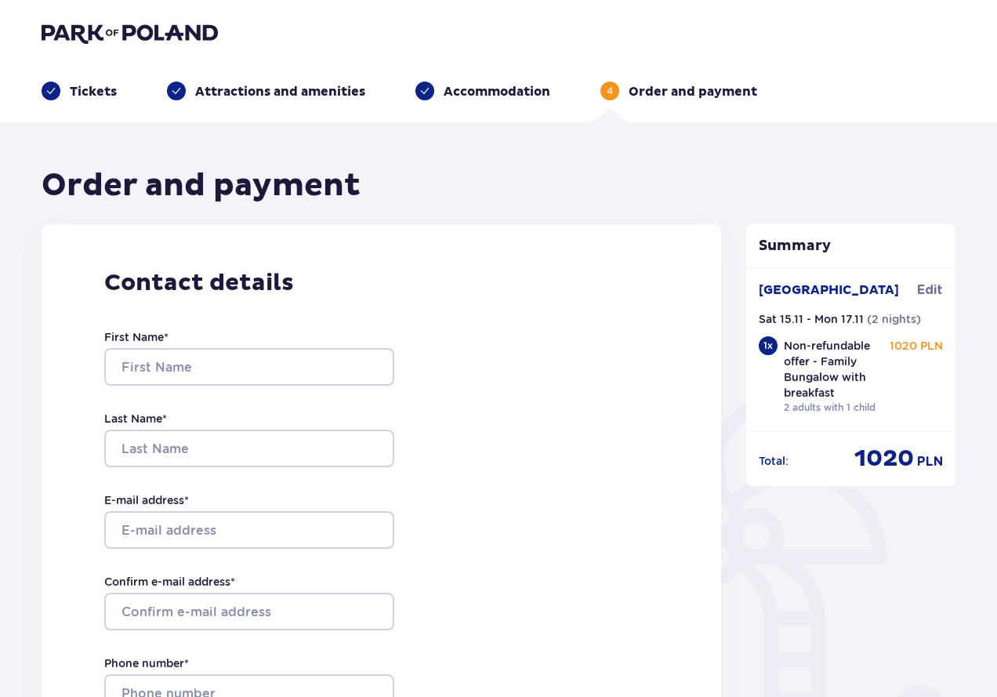
click at [78, 90] on p "Tickets" at bounding box center [93, 91] width 47 height 17
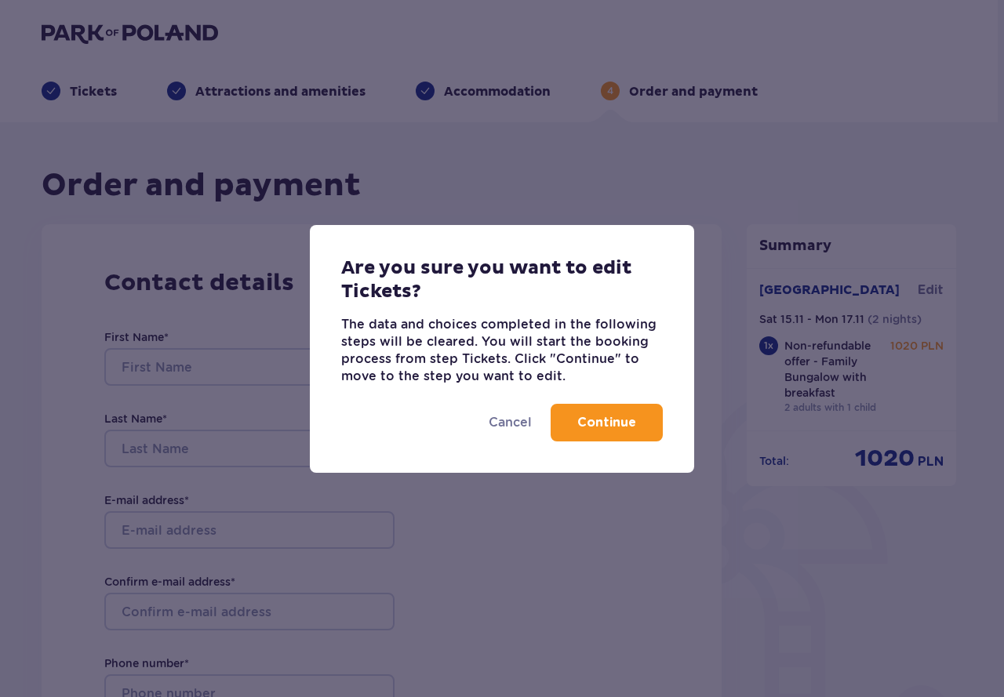
click at [586, 421] on p "Continue" at bounding box center [606, 422] width 59 height 17
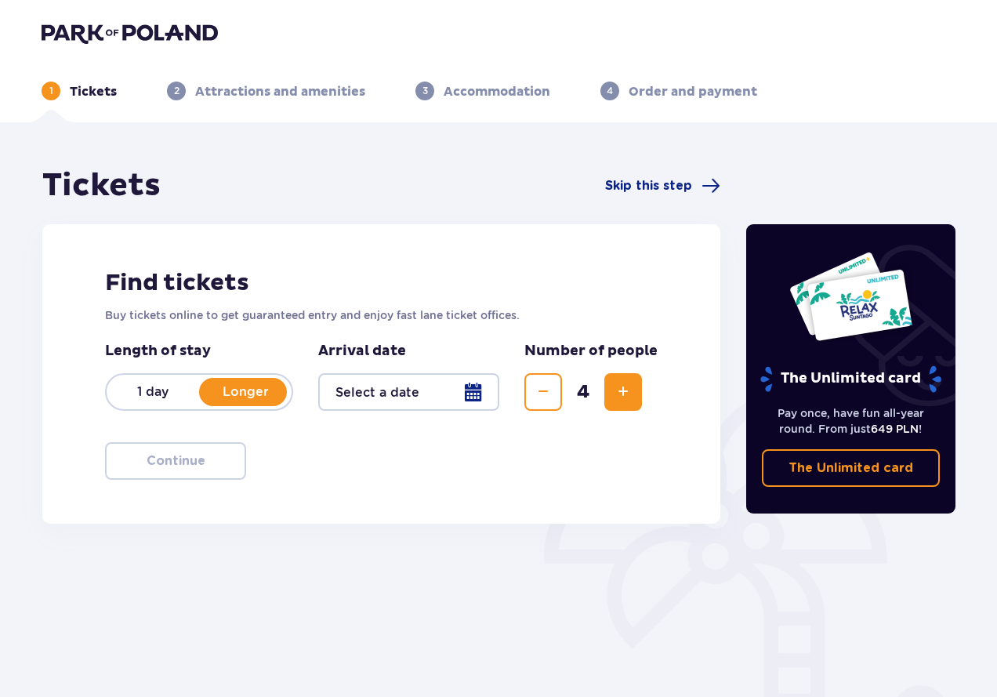
click at [485, 387] on div at bounding box center [408, 392] width 181 height 38
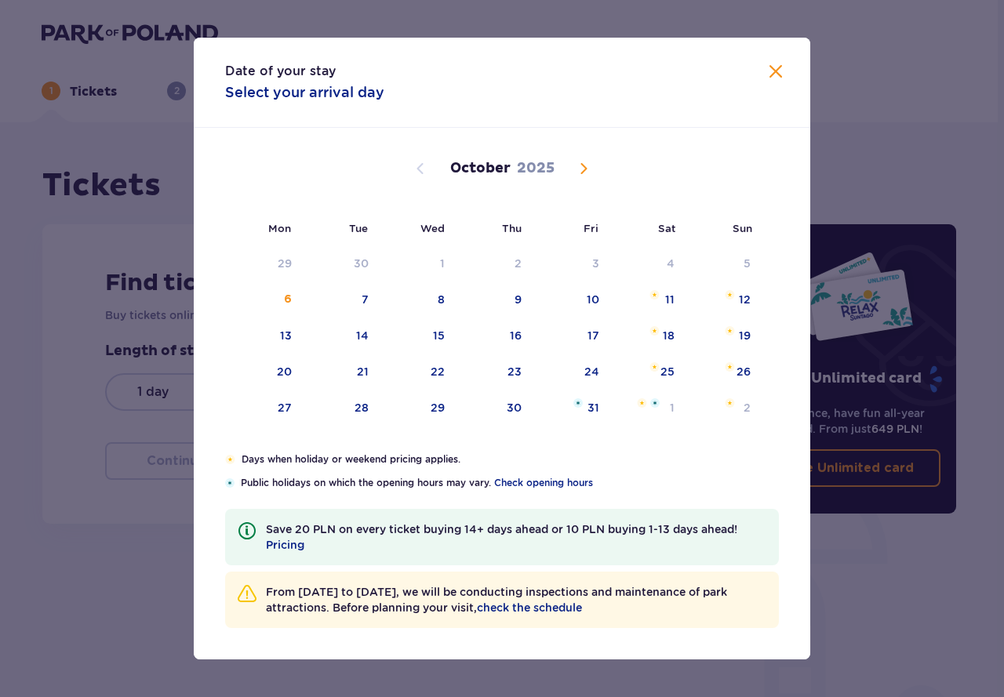
drag, startPoint x: 580, startPoint y: 168, endPoint x: 659, endPoint y: 309, distance: 161.8
click at [579, 168] on span "Next month" at bounding box center [583, 168] width 19 height 19
click at [662, 335] on div "15" at bounding box center [667, 336] width 12 height 16
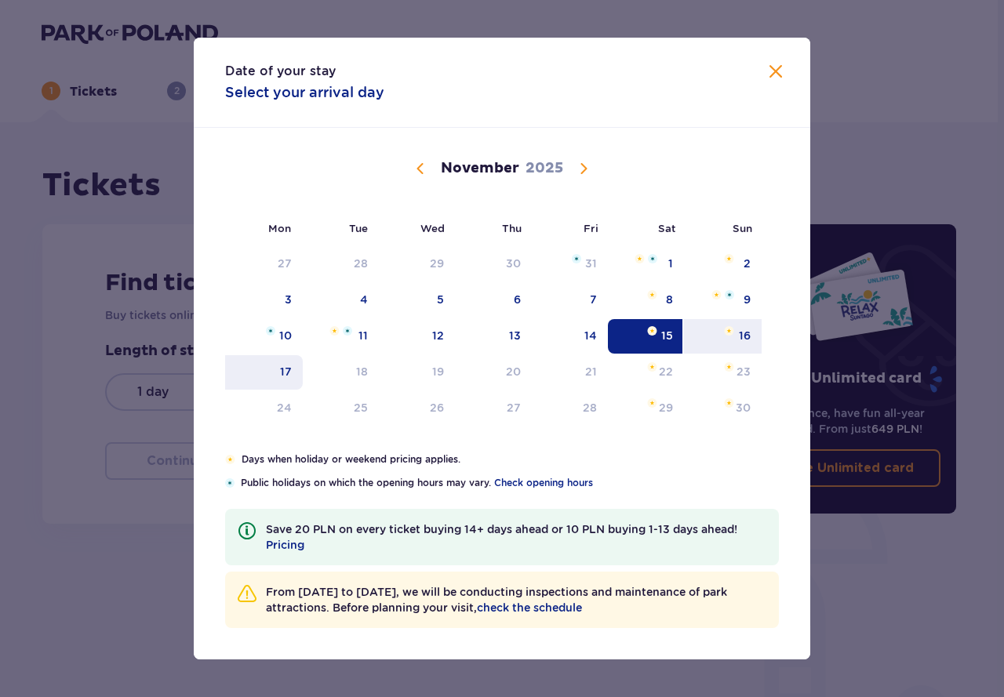
click at [286, 380] on div "17" at bounding box center [264, 372] width 78 height 35
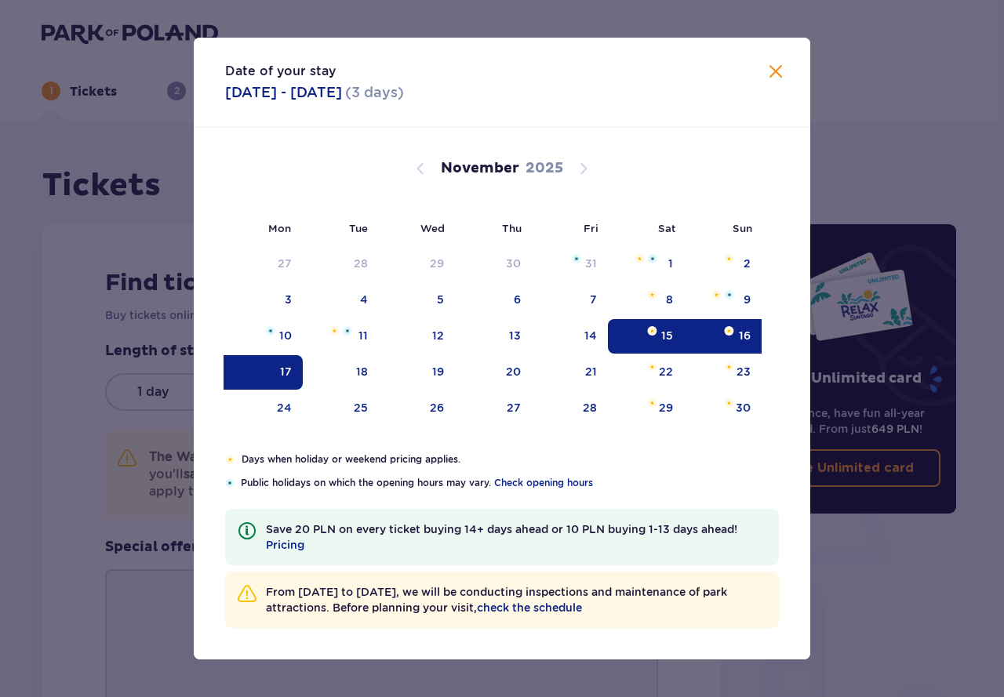
type input "[DATE] - [DATE]"
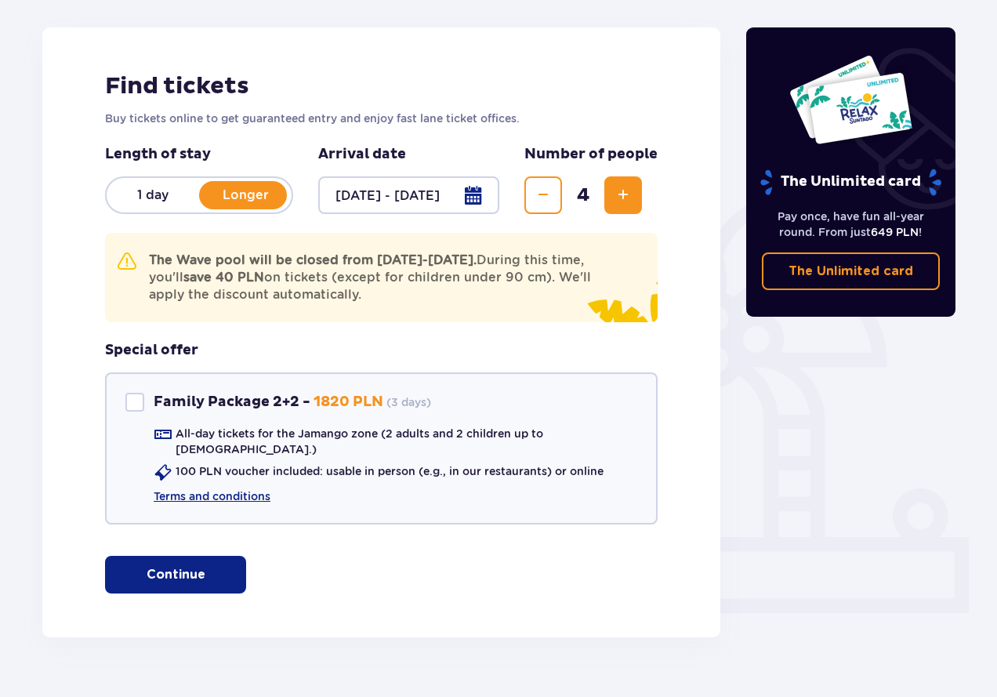
scroll to position [219, 0]
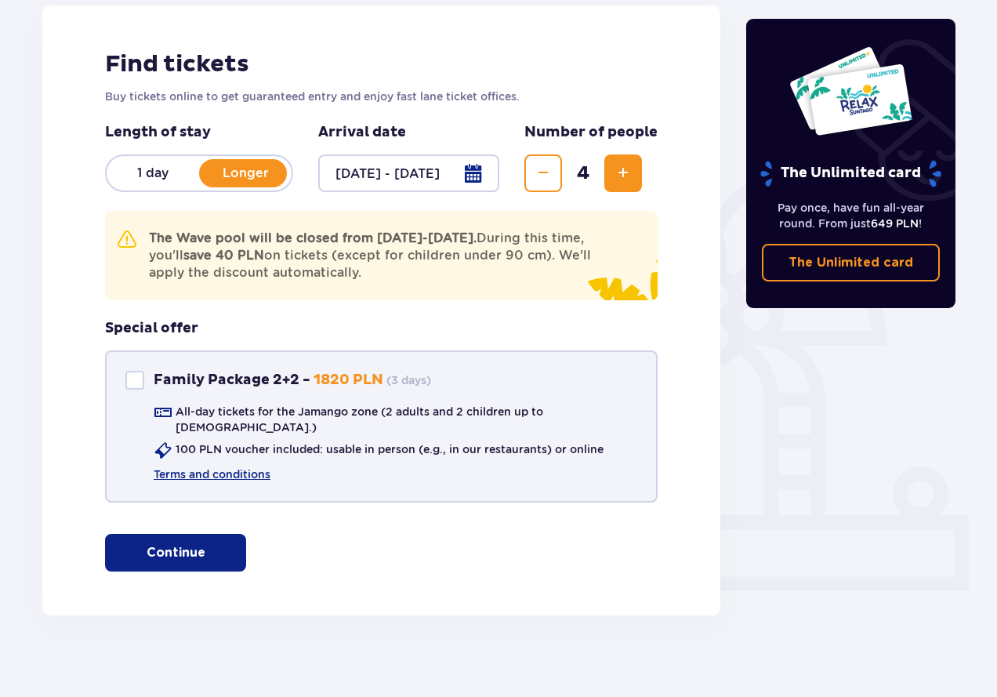
click at [136, 380] on div "Family Package 2+2" at bounding box center [134, 380] width 19 height 19
checkbox input "true"
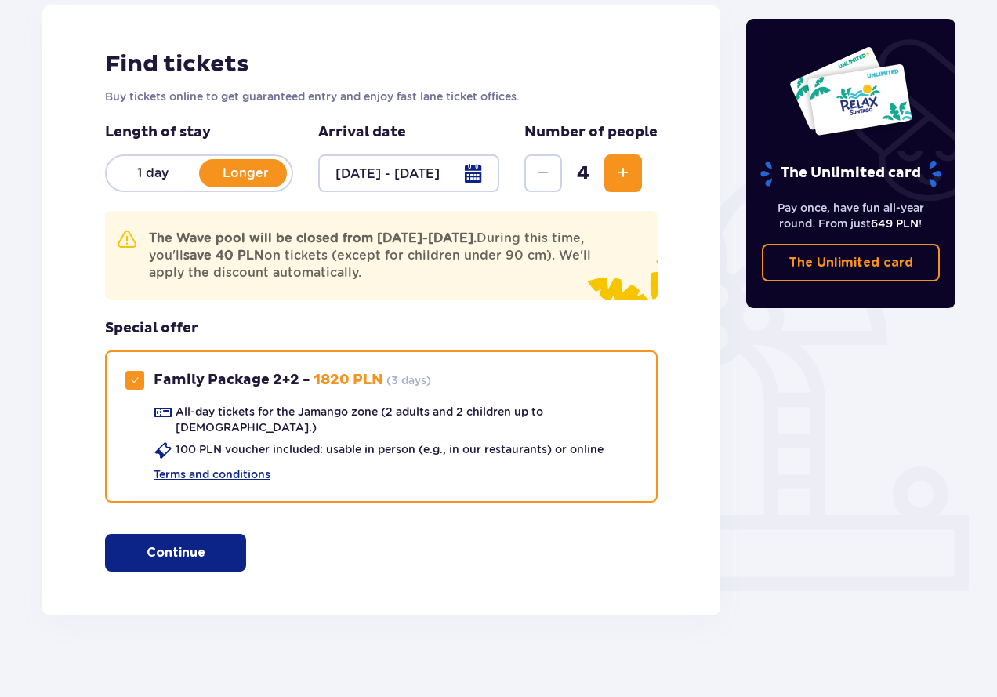
click at [213, 543] on span "button" at bounding box center [208, 552] width 19 height 19
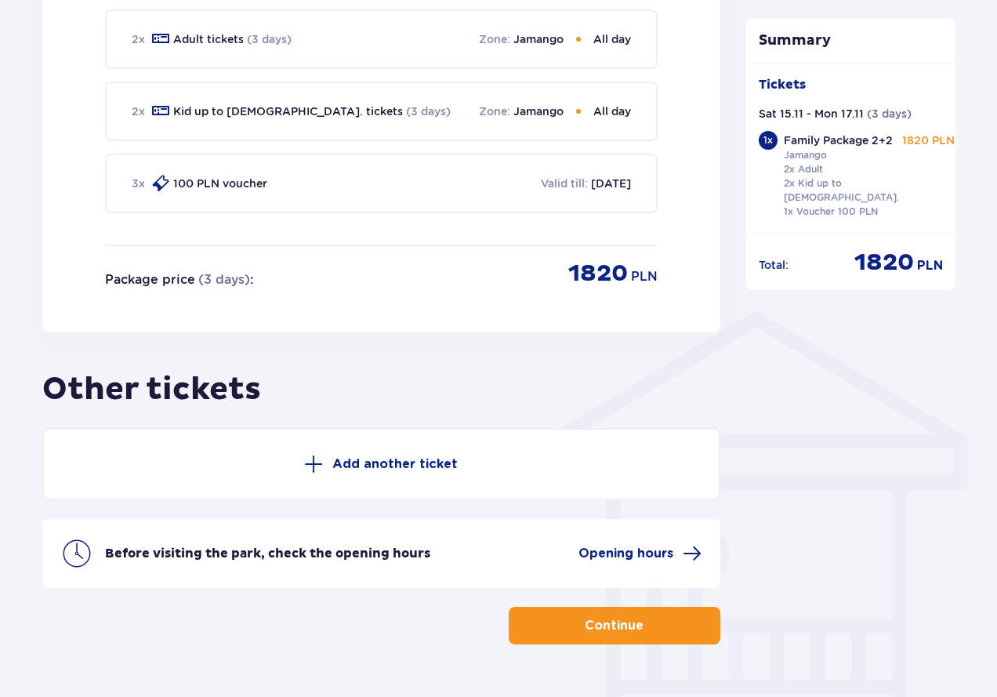
scroll to position [992, 0]
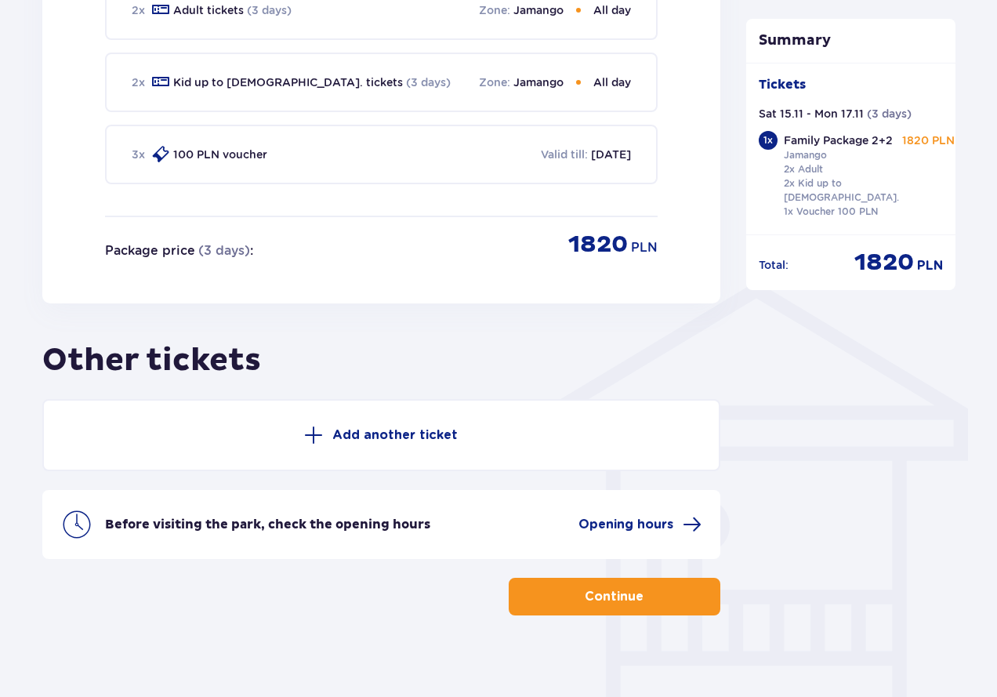
click at [547, 589] on button "Continue" at bounding box center [615, 597] width 212 height 38
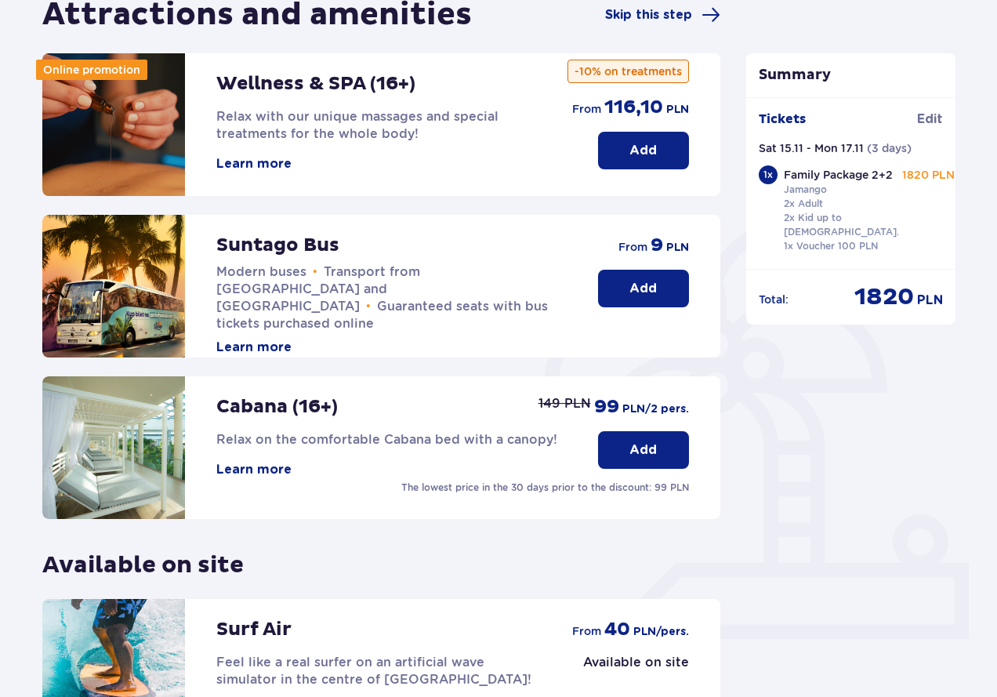
scroll to position [366, 0]
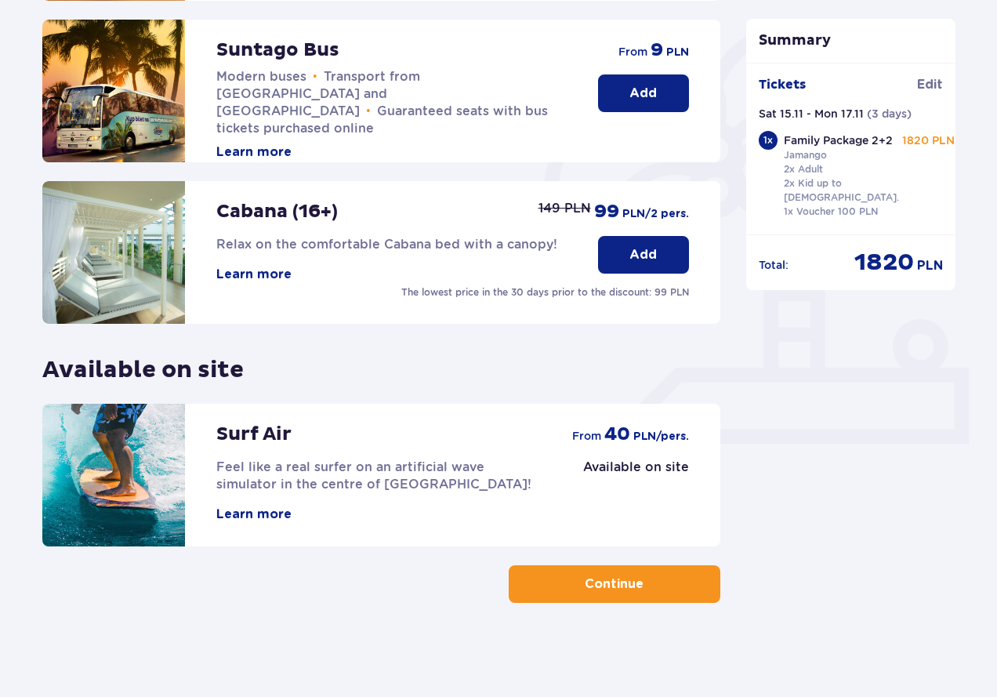
click at [568, 587] on button "Continue" at bounding box center [615, 584] width 212 height 38
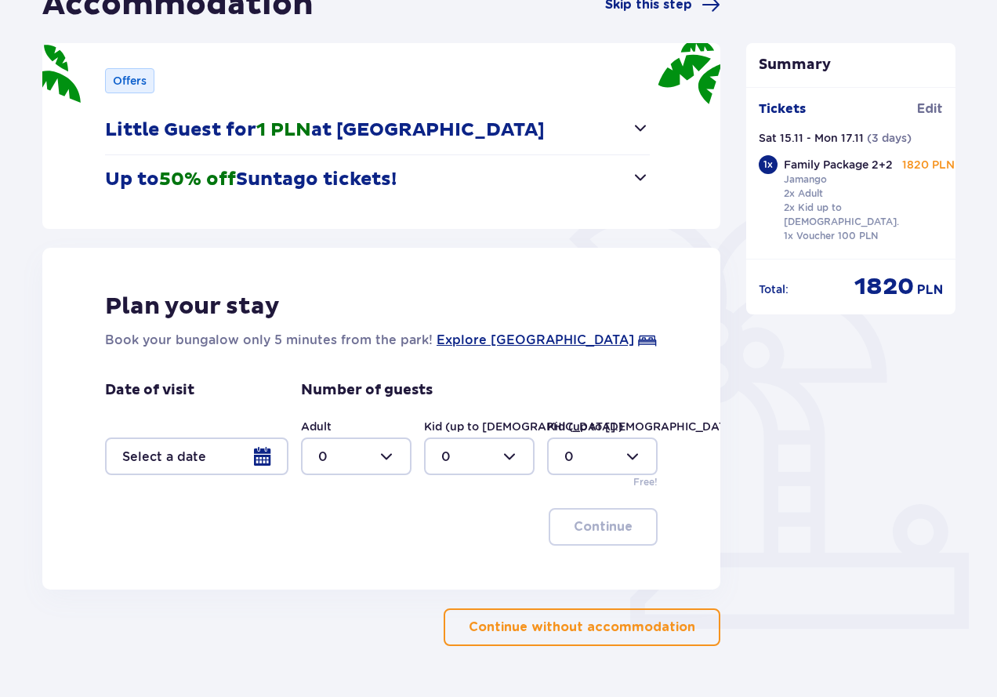
scroll to position [224, 0]
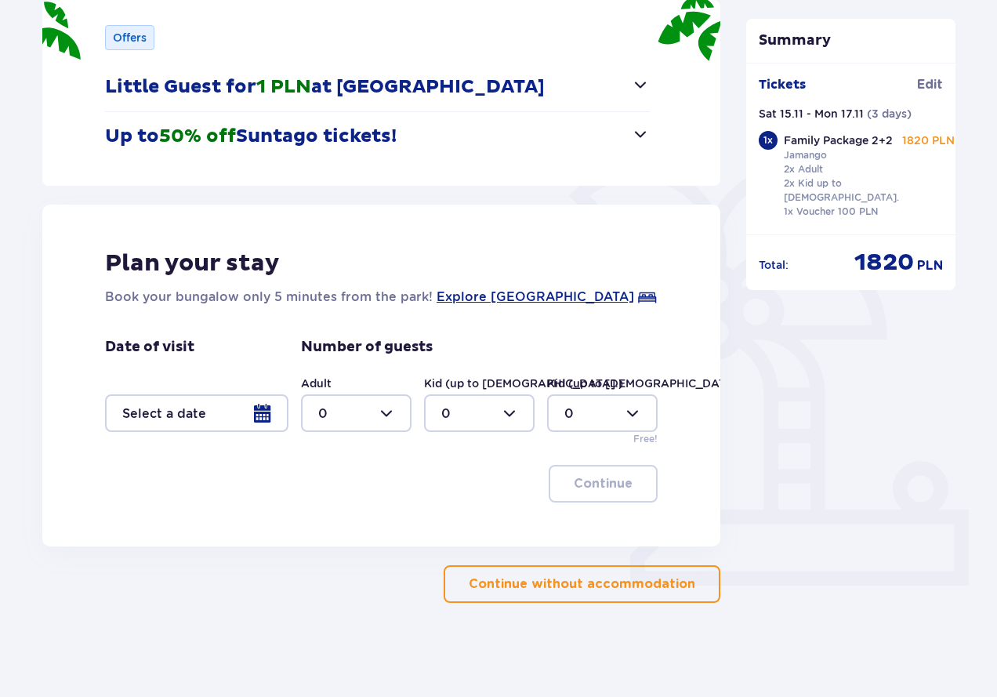
click at [261, 412] on div at bounding box center [196, 413] width 183 height 38
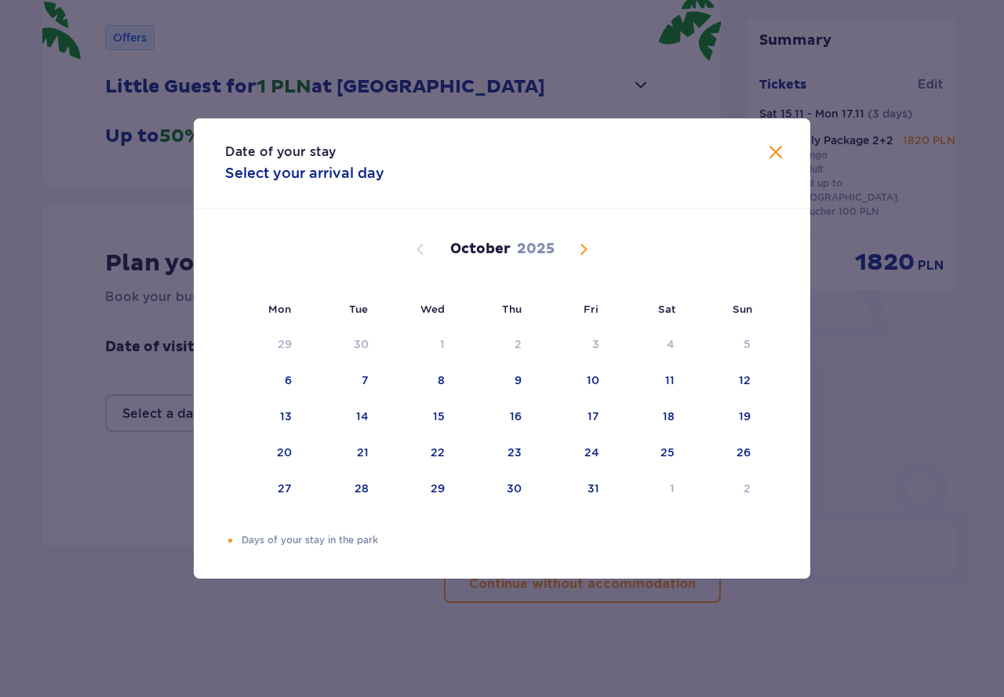
click at [577, 252] on span "Next month" at bounding box center [583, 249] width 19 height 19
click at [664, 411] on div "15" at bounding box center [667, 417] width 12 height 16
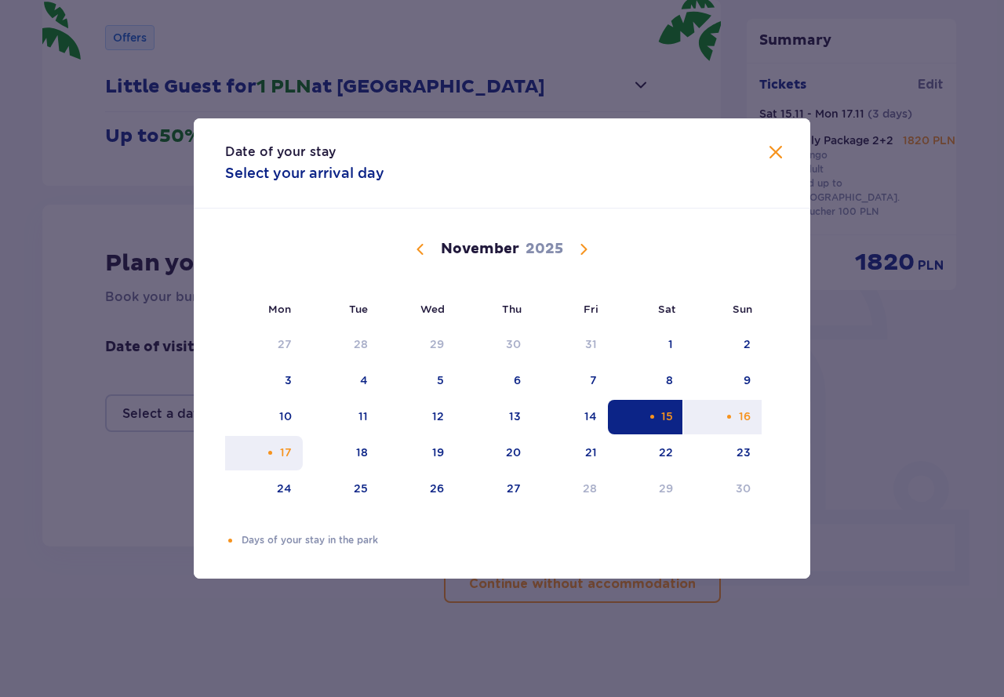
click at [279, 459] on div "17" at bounding box center [264, 453] width 78 height 35
type input "[DATE] - [DATE]"
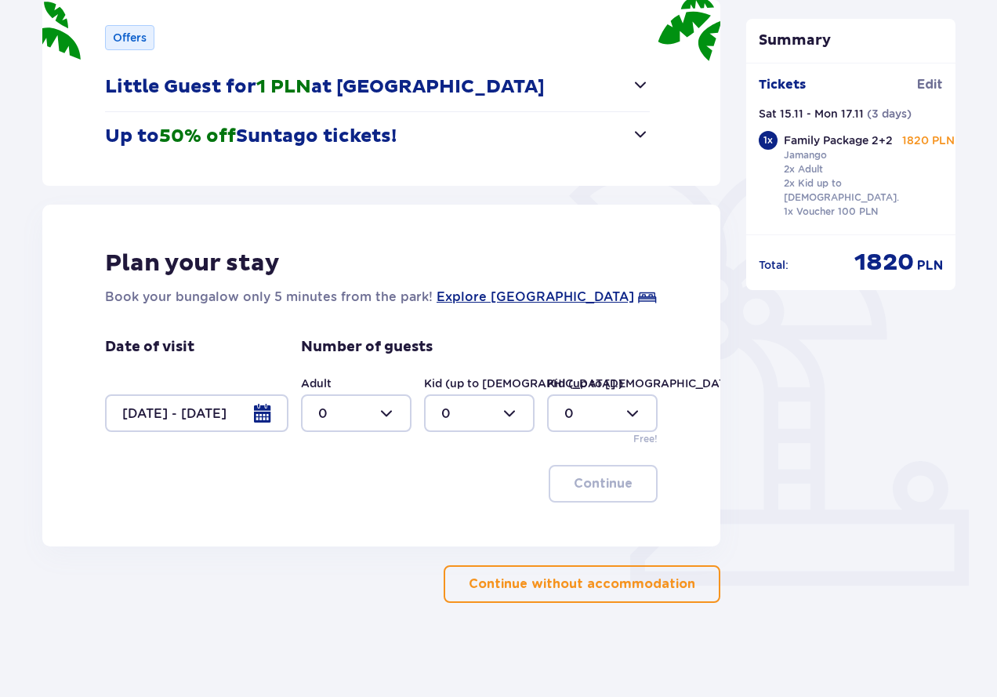
click at [386, 423] on div at bounding box center [356, 413] width 111 height 38
click at [343, 529] on div "2" at bounding box center [356, 526] width 76 height 17
type input "2"
click at [497, 416] on div at bounding box center [479, 413] width 111 height 38
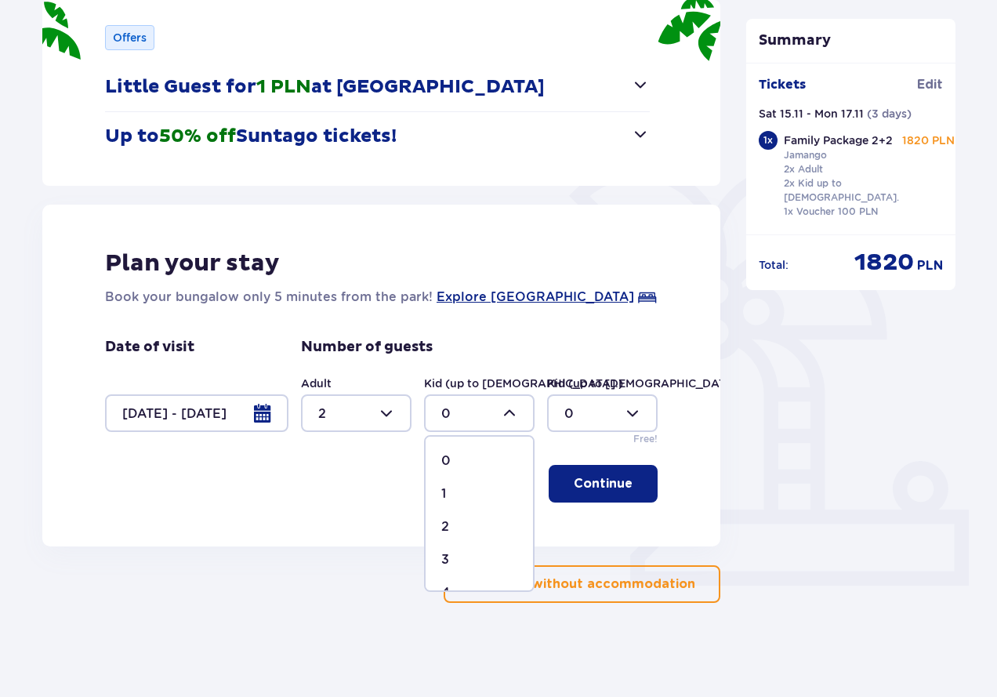
click at [466, 492] on div "1" at bounding box center [479, 493] width 76 height 17
type input "1"
click at [616, 415] on div at bounding box center [602, 413] width 111 height 38
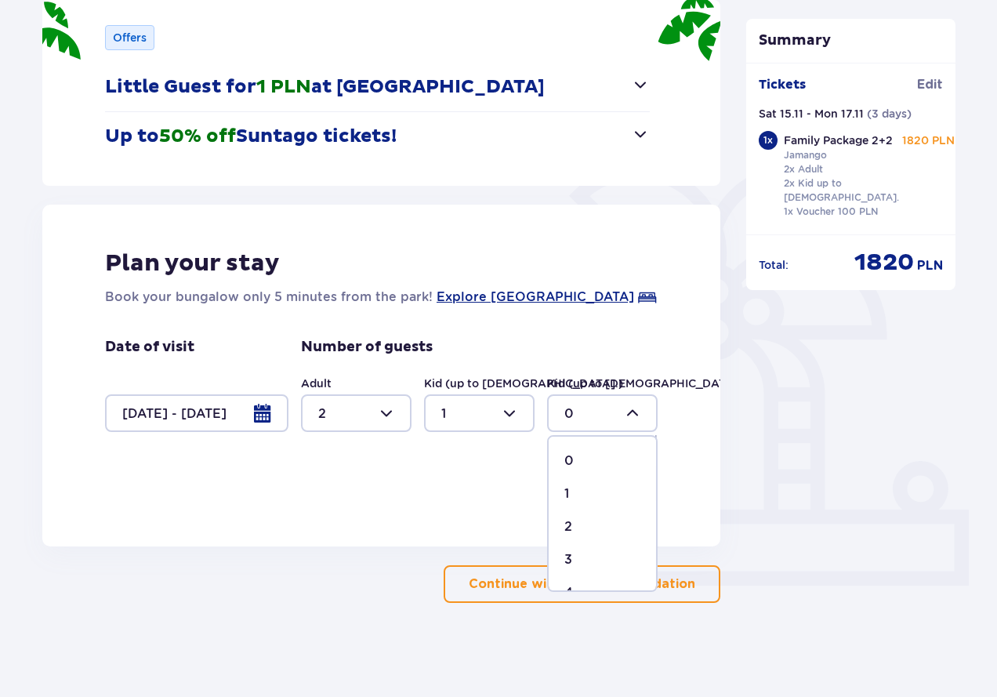
click at [587, 492] on div "1" at bounding box center [603, 493] width 76 height 17
type input "1"
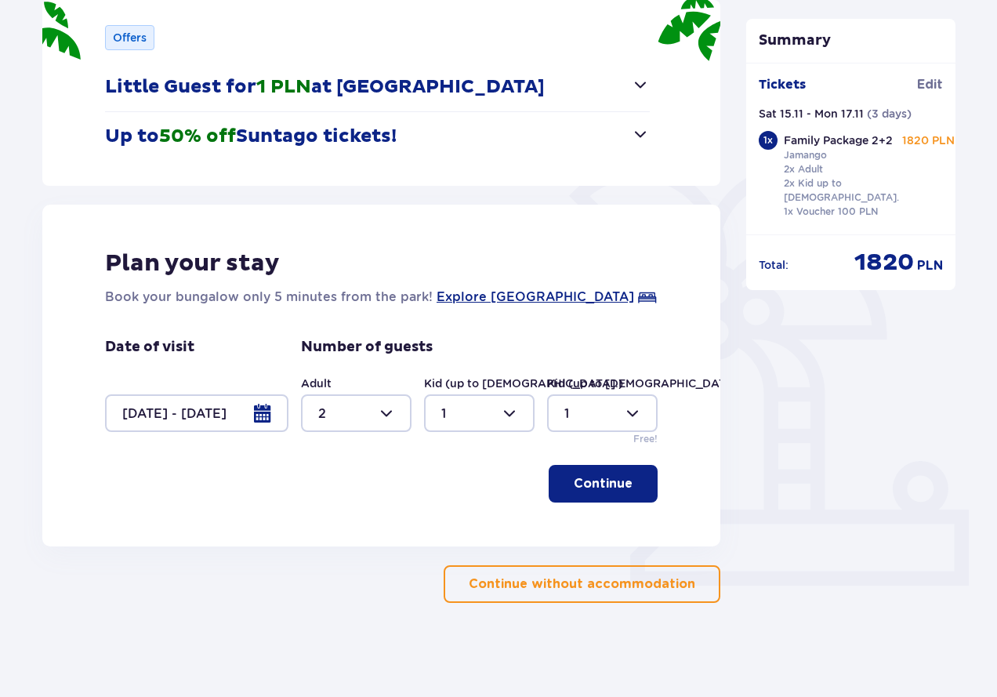
click at [604, 480] on p "Continue" at bounding box center [603, 483] width 59 height 17
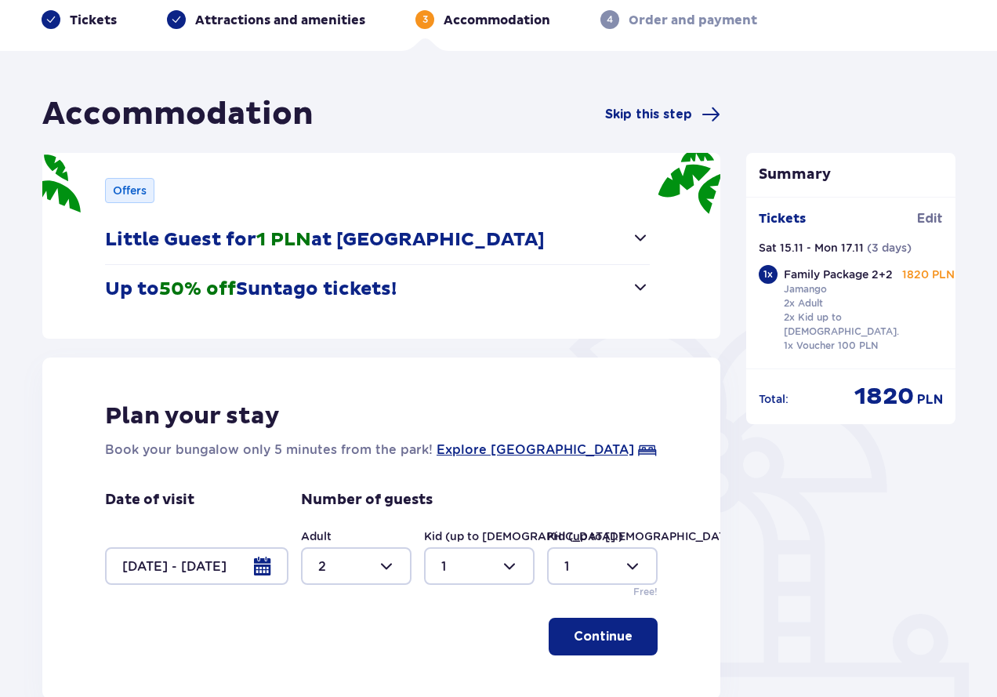
scroll to position [65, 0]
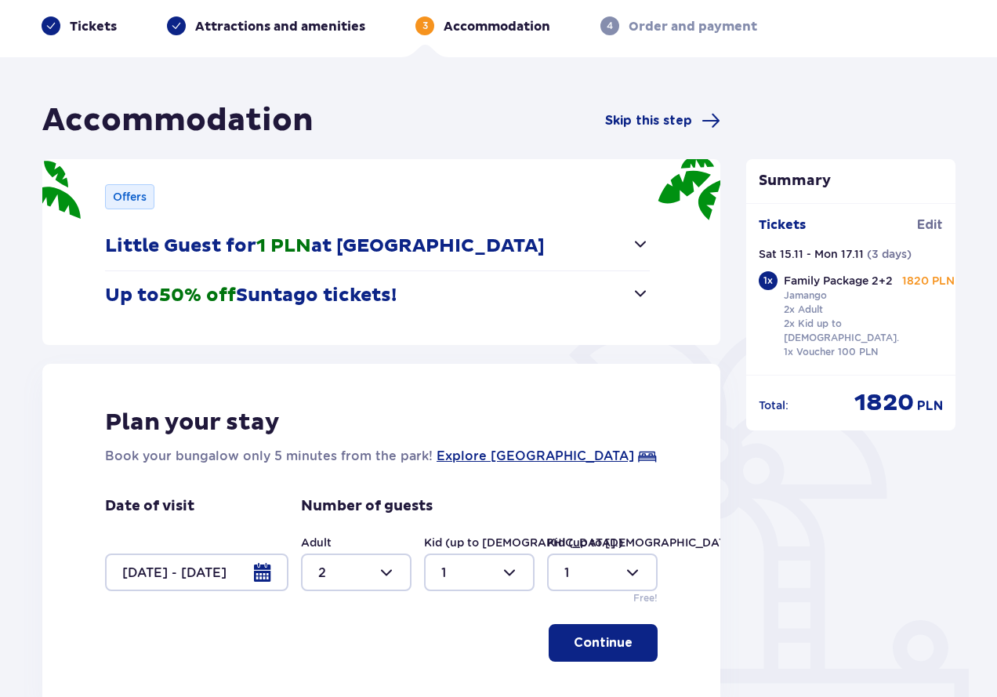
click at [631, 250] on span "button" at bounding box center [640, 243] width 19 height 19
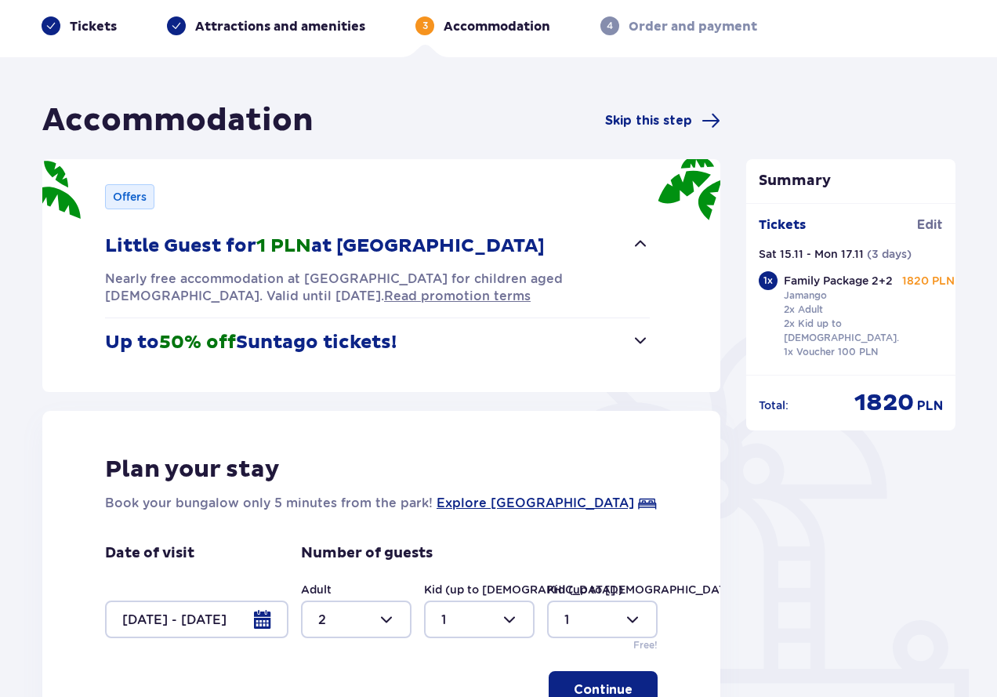
click at [640, 337] on span "button" at bounding box center [640, 340] width 19 height 19
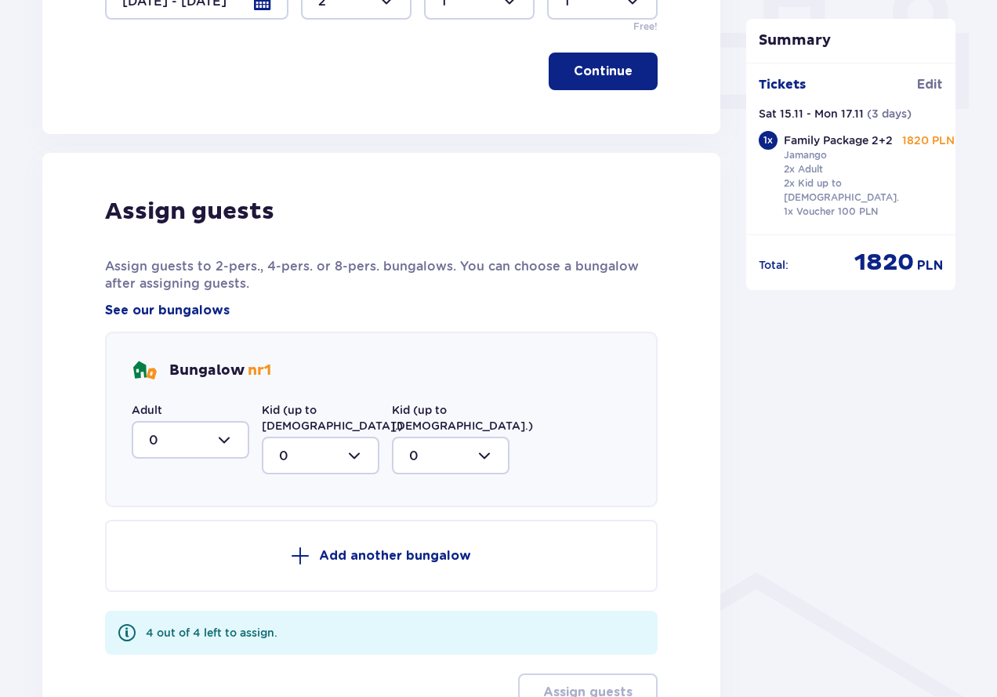
scroll to position [849, 0]
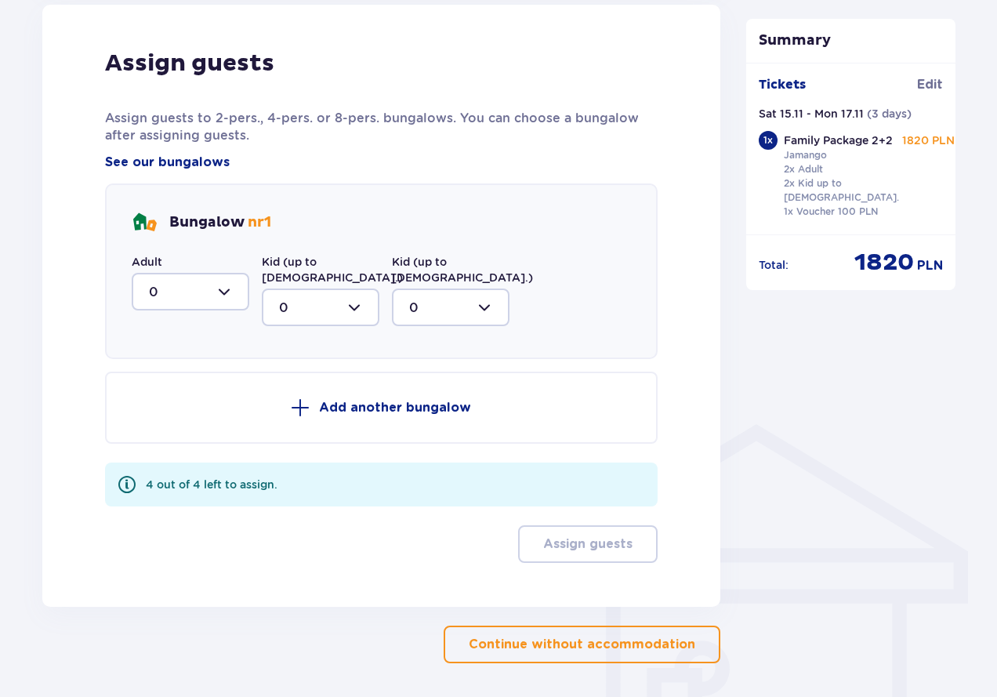
click at [231, 273] on div at bounding box center [191, 292] width 118 height 38
click at [180, 397] on div "2" at bounding box center [190, 405] width 83 height 17
type input "2"
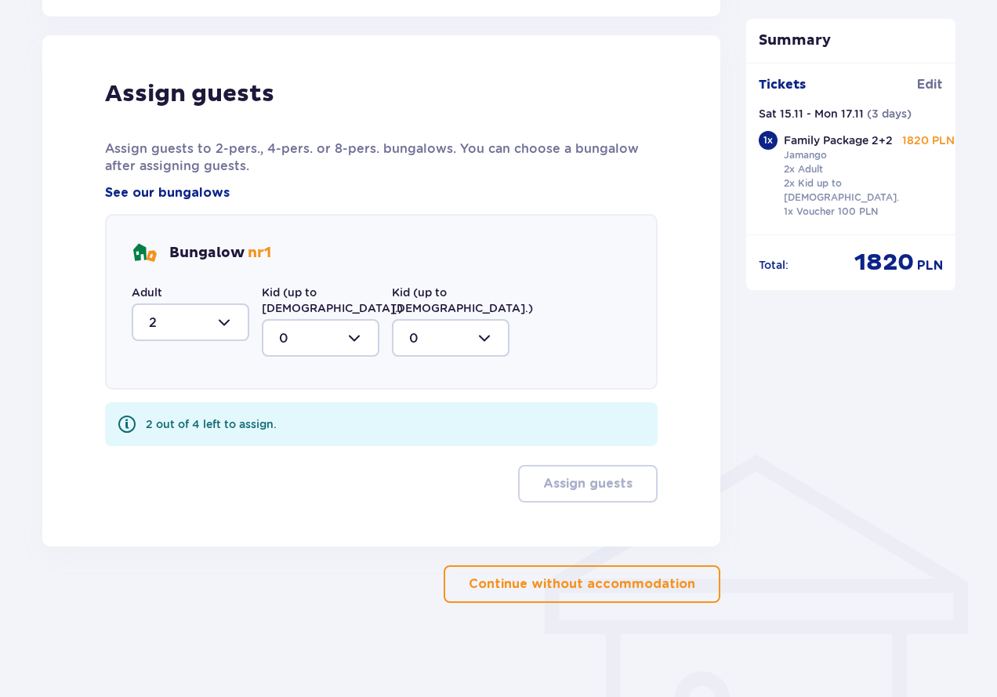
scroll to position [786, 0]
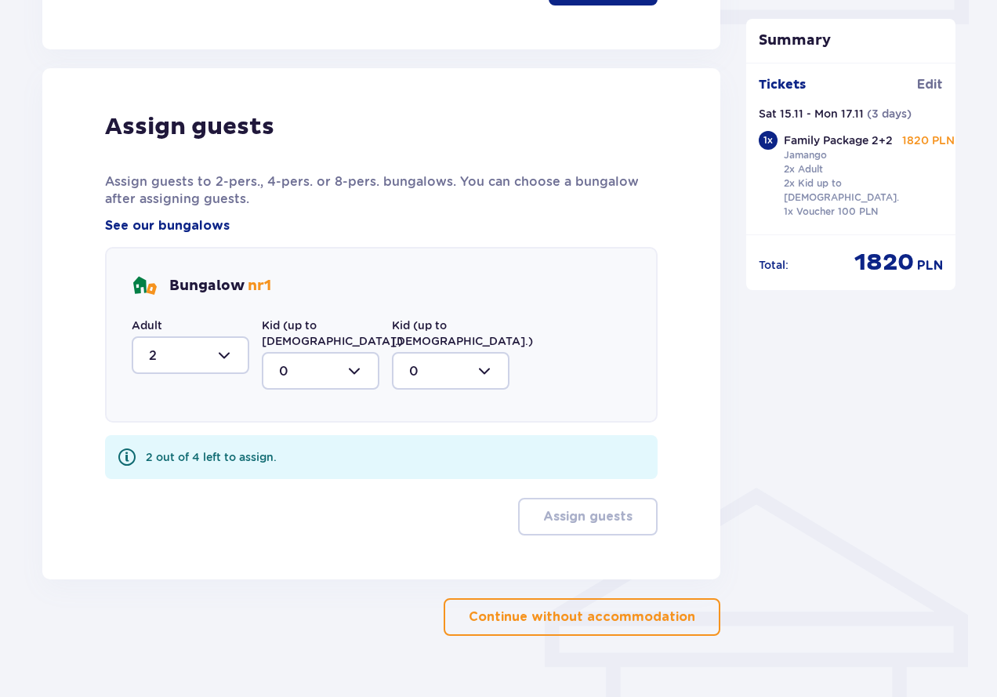
click at [334, 352] on div at bounding box center [321, 371] width 118 height 38
drag, startPoint x: 316, startPoint y: 417, endPoint x: 460, endPoint y: 350, distance: 159.3
click at [315, 443] on div "1" at bounding box center [320, 451] width 83 height 17
type input "1"
drag, startPoint x: 482, startPoint y: 335, endPoint x: 465, endPoint y: 354, distance: 26.1
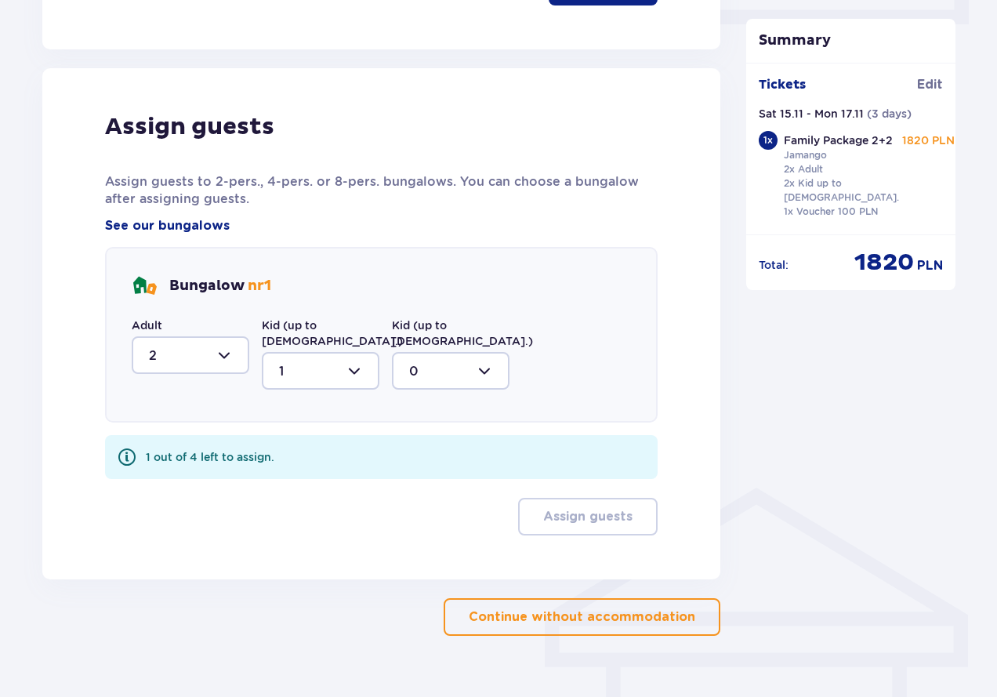
click at [482, 352] on div at bounding box center [451, 371] width 118 height 38
click at [426, 443] on div "1" at bounding box center [450, 451] width 83 height 17
type input "1"
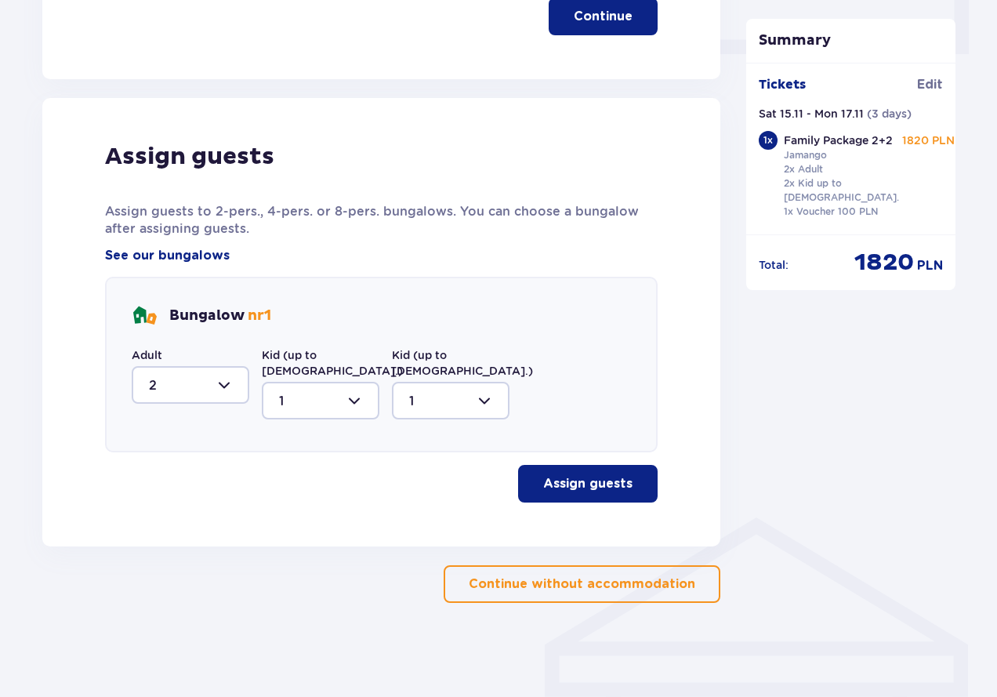
scroll to position [723, 0]
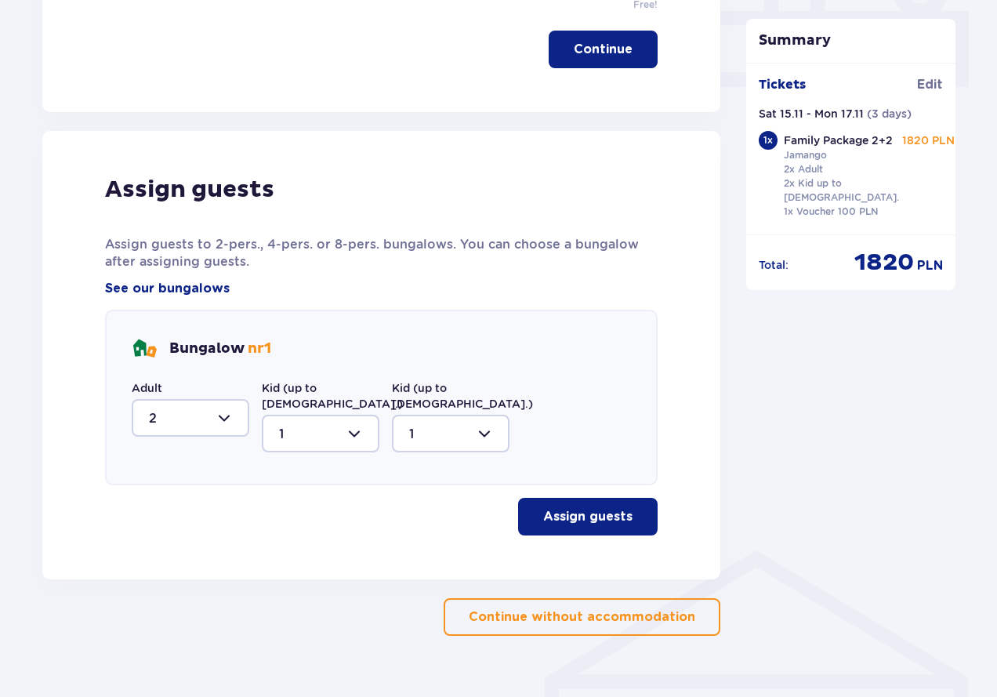
click at [562, 508] on p "Assign guests" at bounding box center [587, 516] width 89 height 17
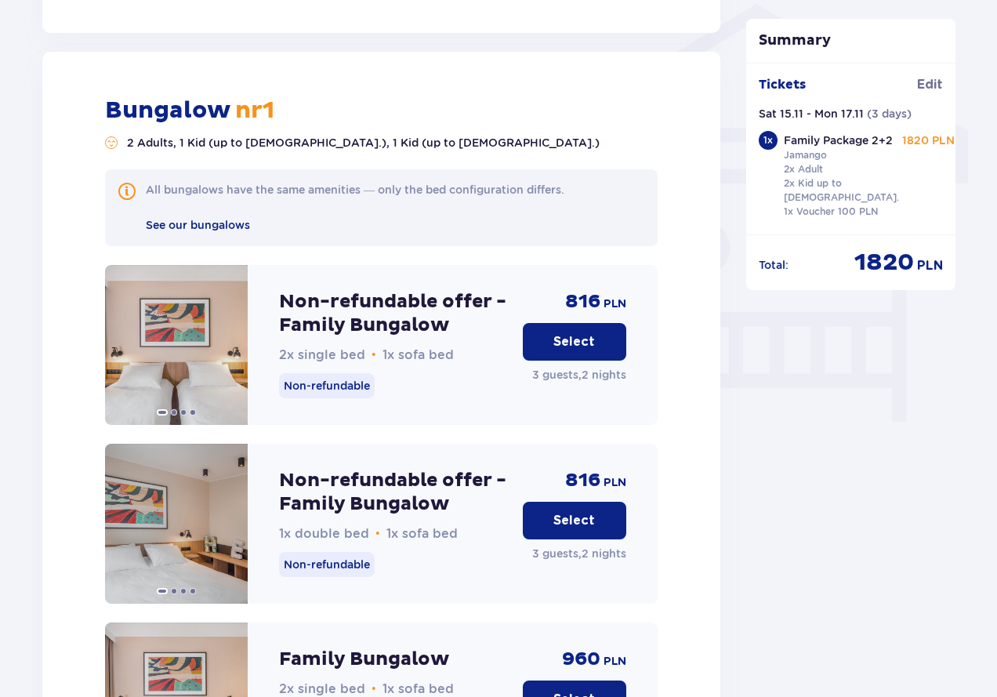
scroll to position [1740, 0]
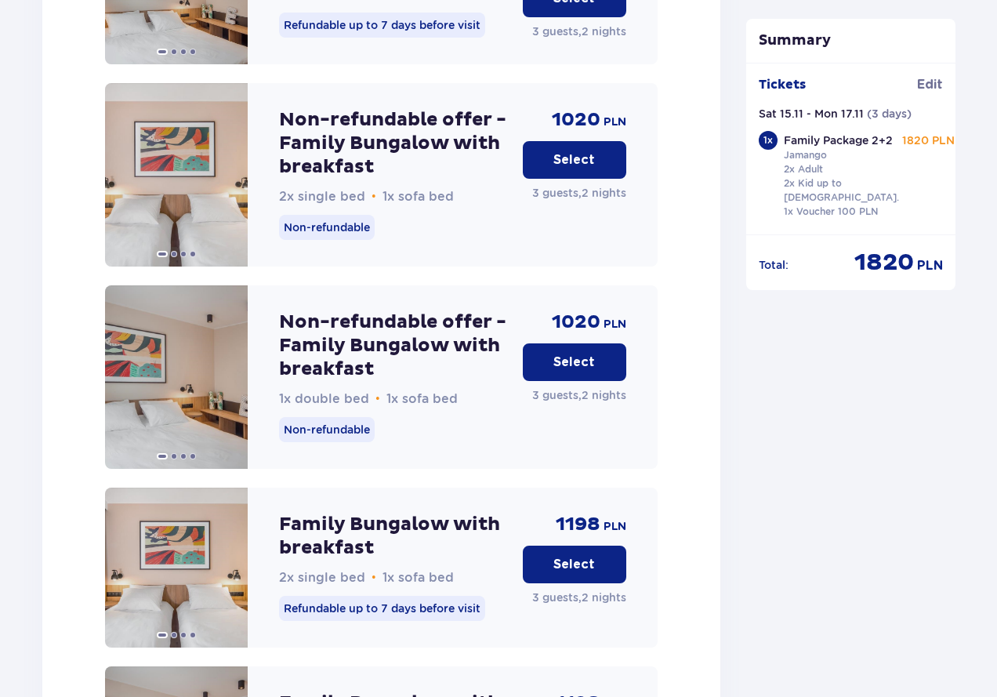
click at [561, 354] on p "Select" at bounding box center [575, 362] width 42 height 17
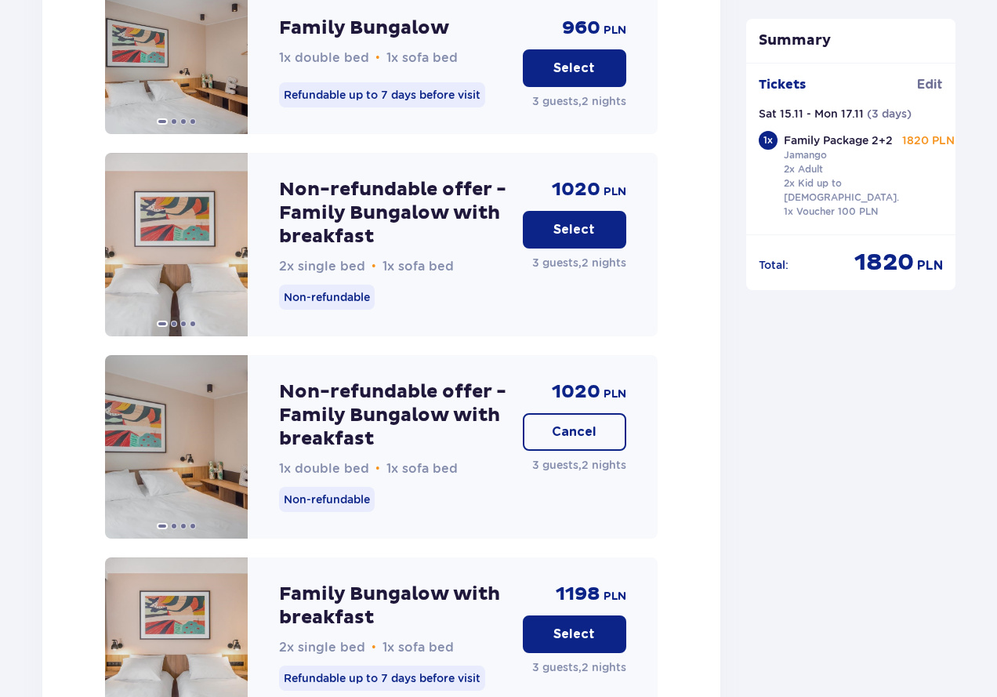
scroll to position [2454, 0]
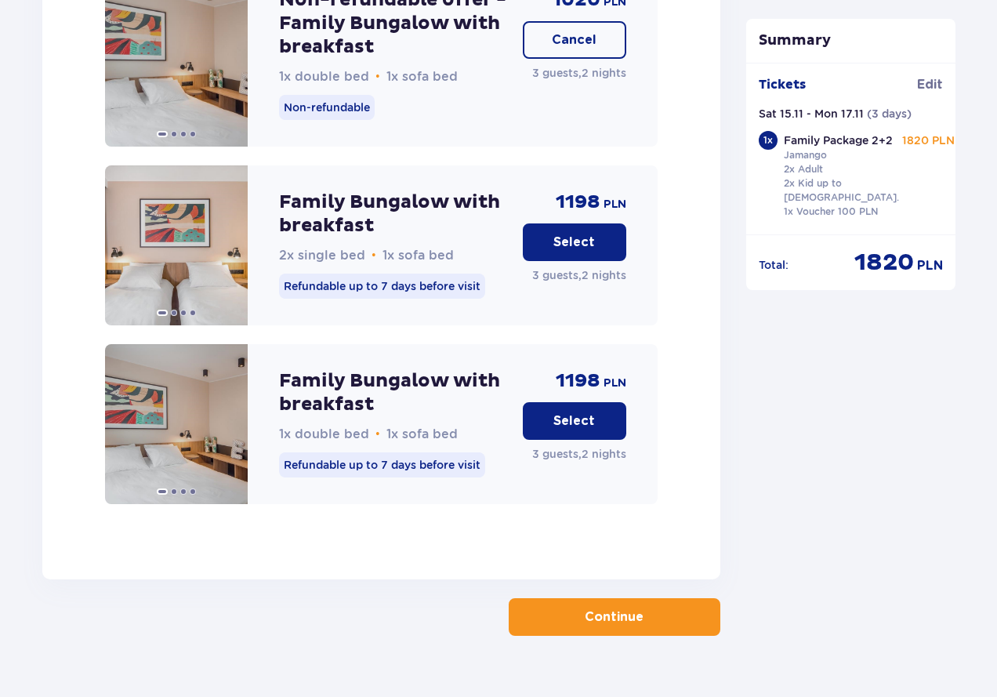
click at [653, 608] on span "button" at bounding box center [646, 617] width 19 height 19
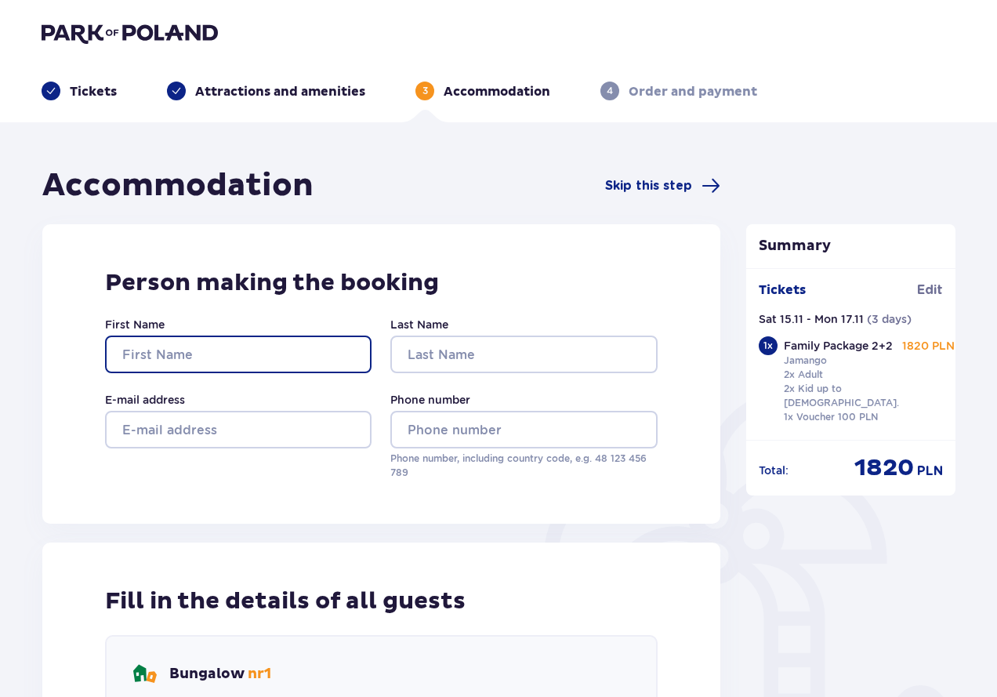
click at [334, 357] on input "First Name" at bounding box center [238, 355] width 267 height 38
type input "[PERSON_NAME]"
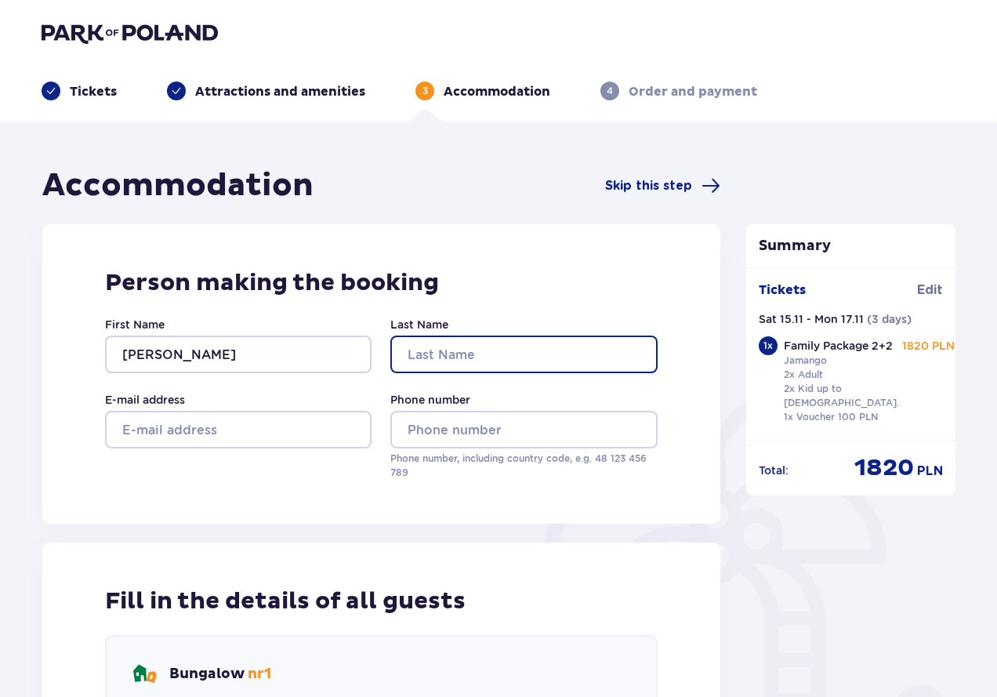
click at [409, 355] on input "Last Name" at bounding box center [523, 355] width 267 height 38
type input "sdfwwwer"
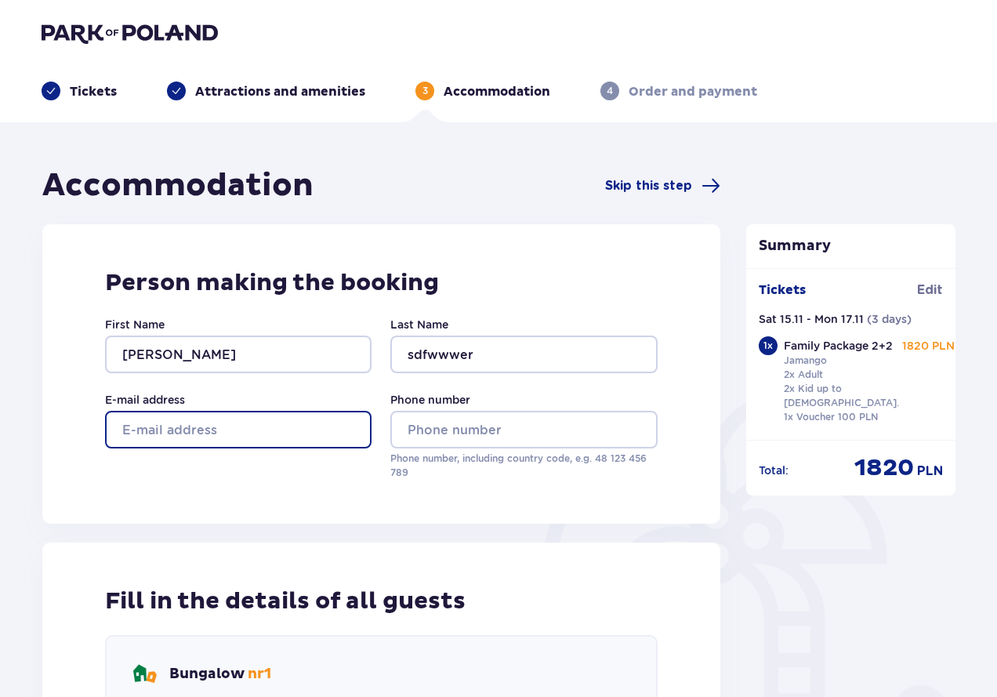
click at [307, 425] on input "E-mail address" at bounding box center [238, 430] width 267 height 38
type input "[EMAIL_ADDRESS][DOMAIN_NAME]"
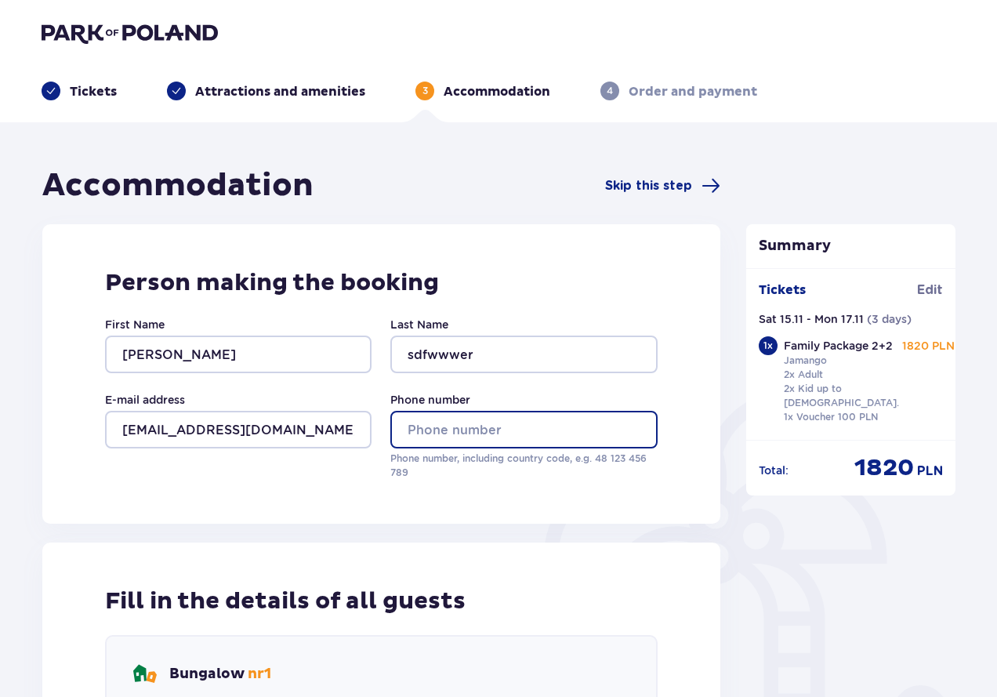
click at [425, 440] on input "Phone number" at bounding box center [523, 430] width 267 height 38
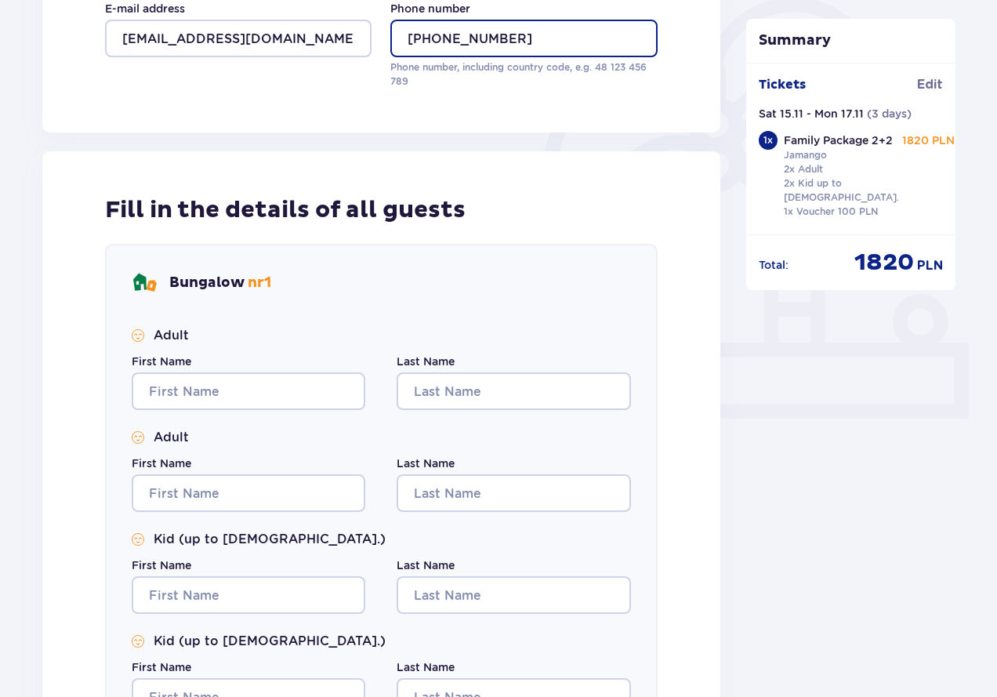
scroll to position [392, 0]
type input "[PHONE_NUMBER]"
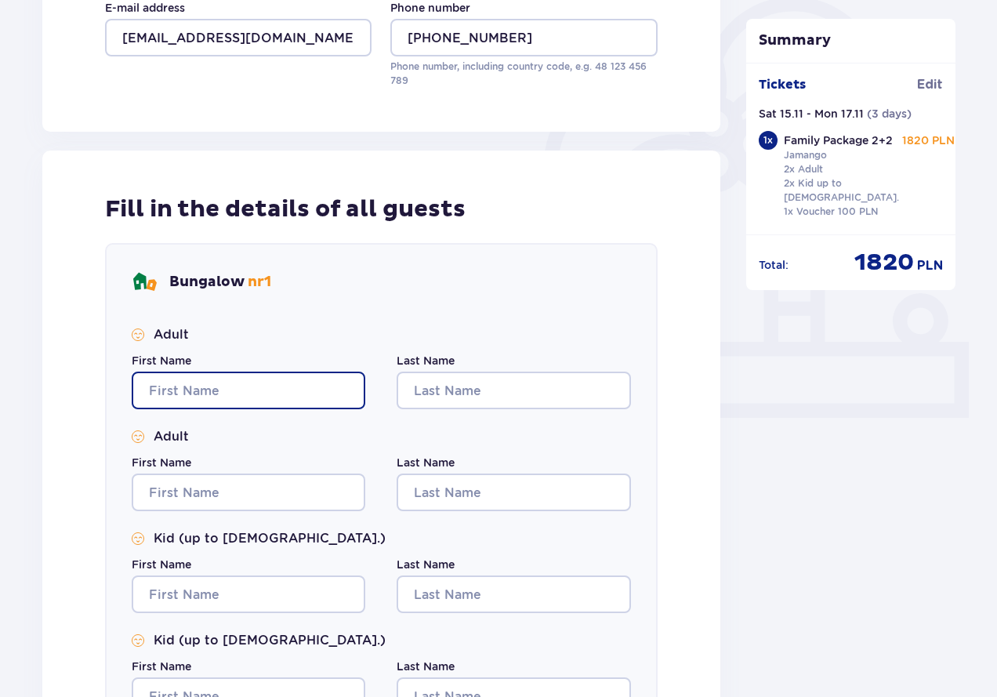
click at [232, 376] on input "First Name" at bounding box center [249, 391] width 234 height 38
type input "[PERSON_NAME]"
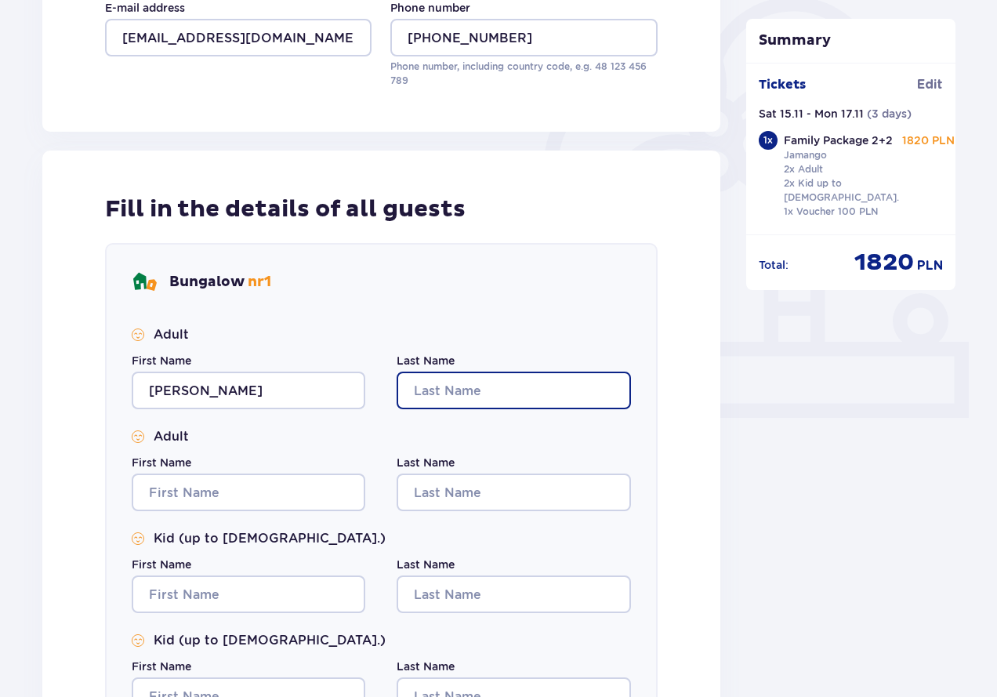
click at [455, 401] on input "Last Name" at bounding box center [514, 391] width 234 height 38
type input "etry"
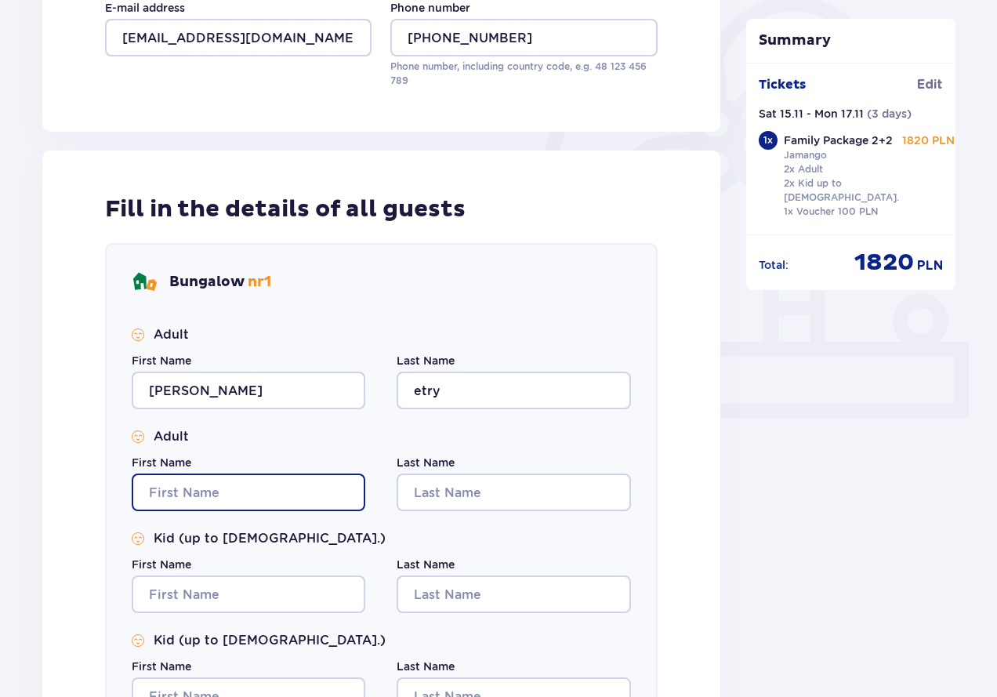
click at [264, 489] on input "First Name" at bounding box center [249, 493] width 234 height 38
type input "erwe"
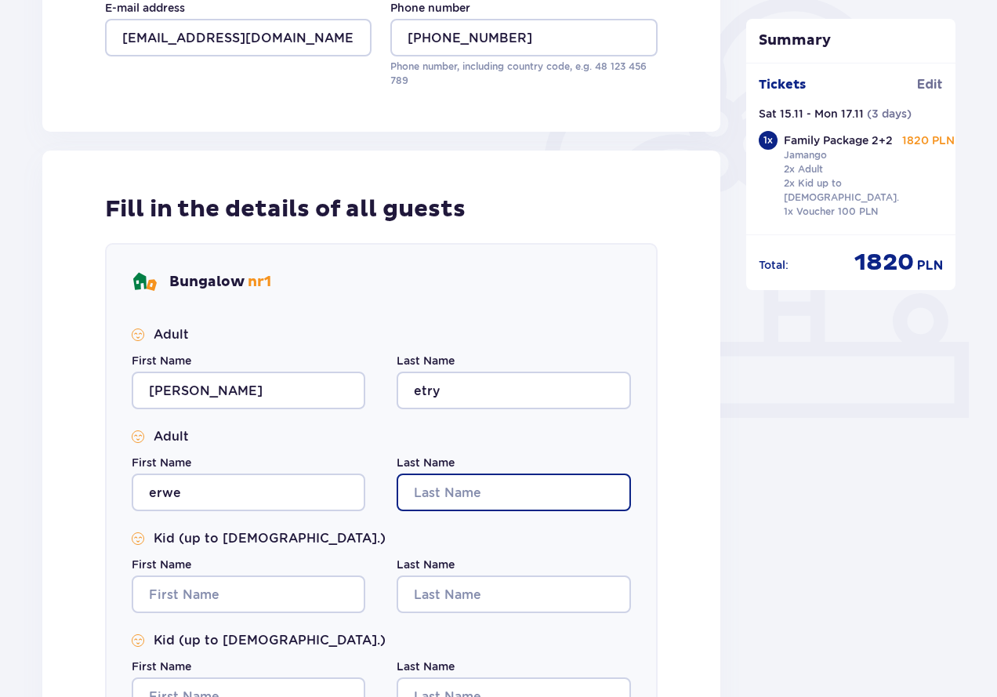
click at [478, 499] on input "Last Name" at bounding box center [514, 493] width 234 height 38
type input "rtrytjh"
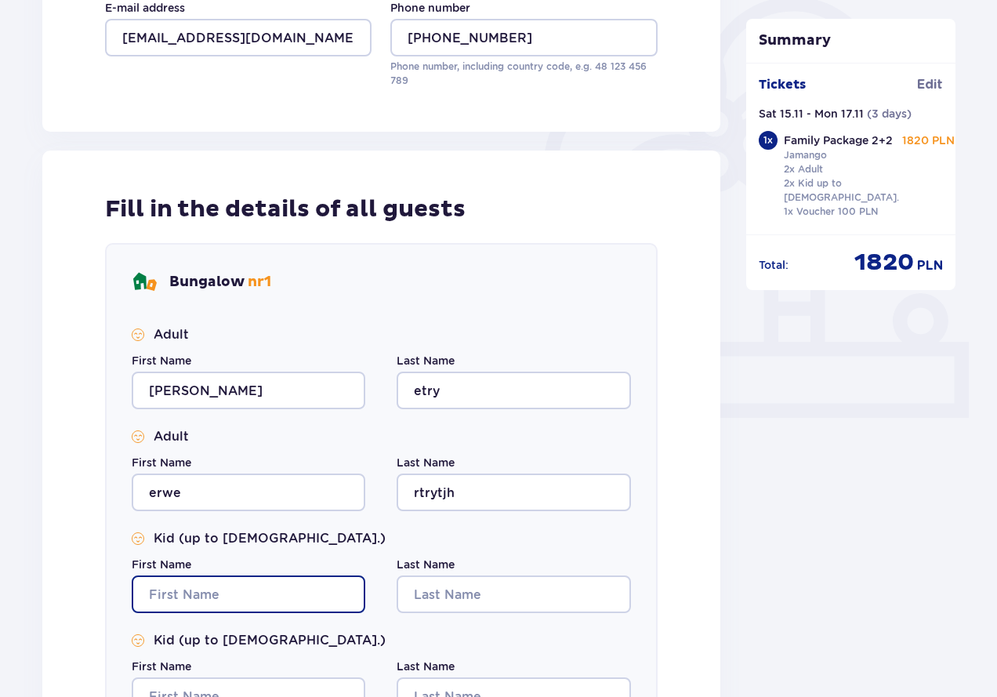
click at [190, 602] on input "First Name" at bounding box center [249, 595] width 234 height 38
type input "fgr"
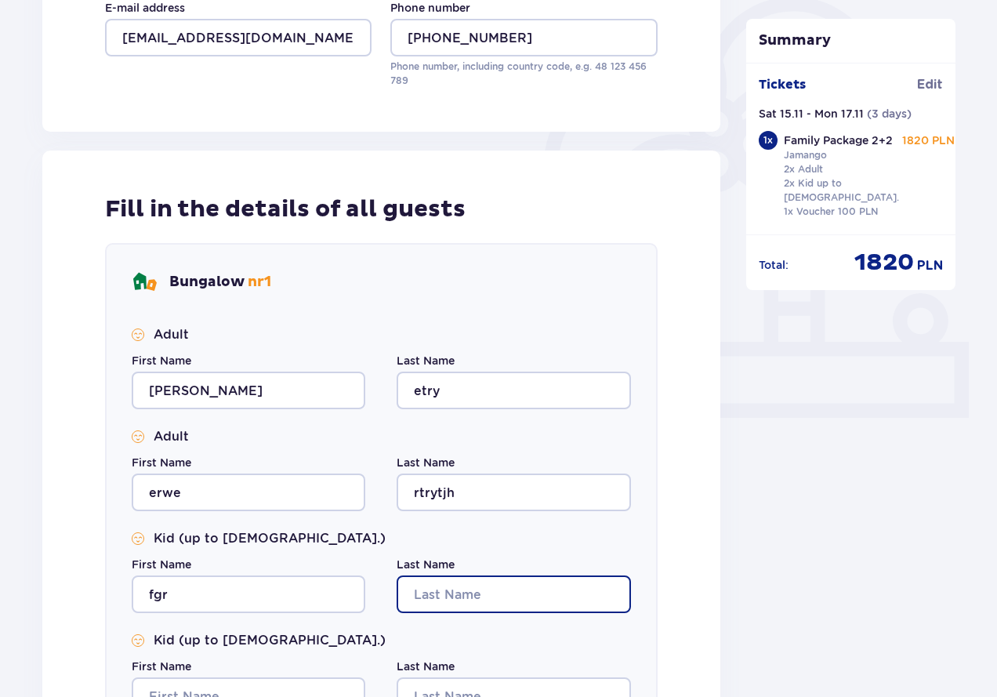
click at [419, 591] on input "Last Name" at bounding box center [514, 595] width 234 height 38
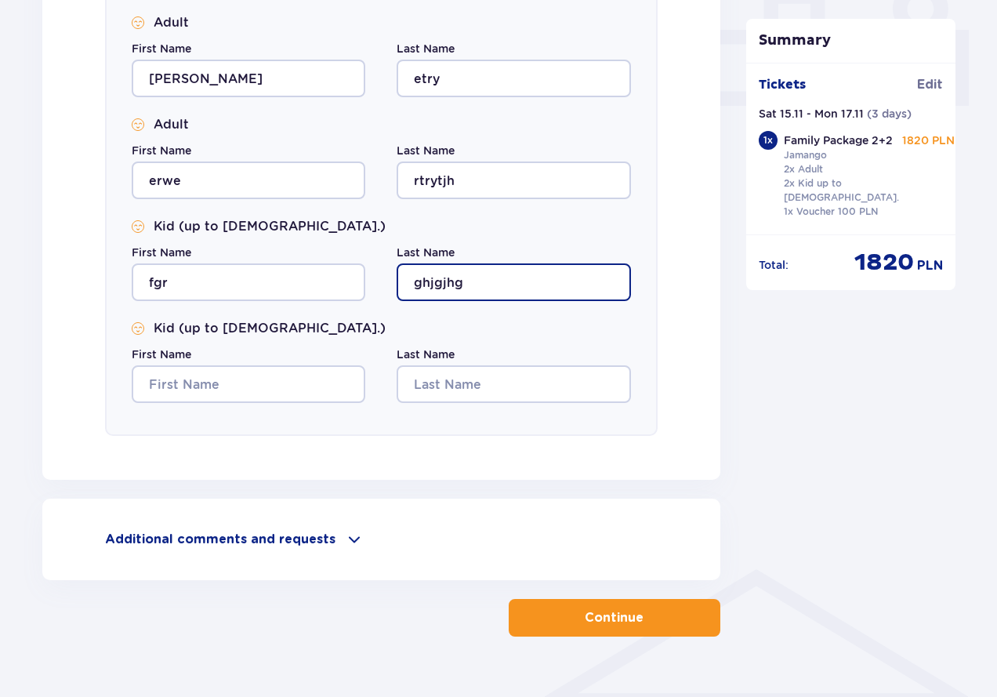
scroll to position [706, 0]
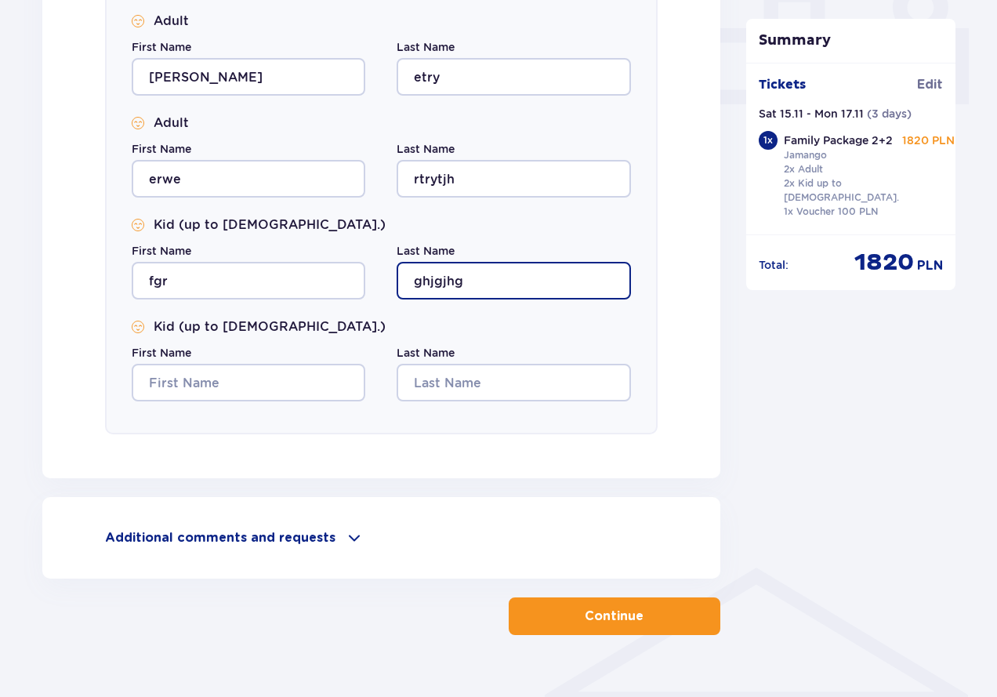
type input "ghjgjhg"
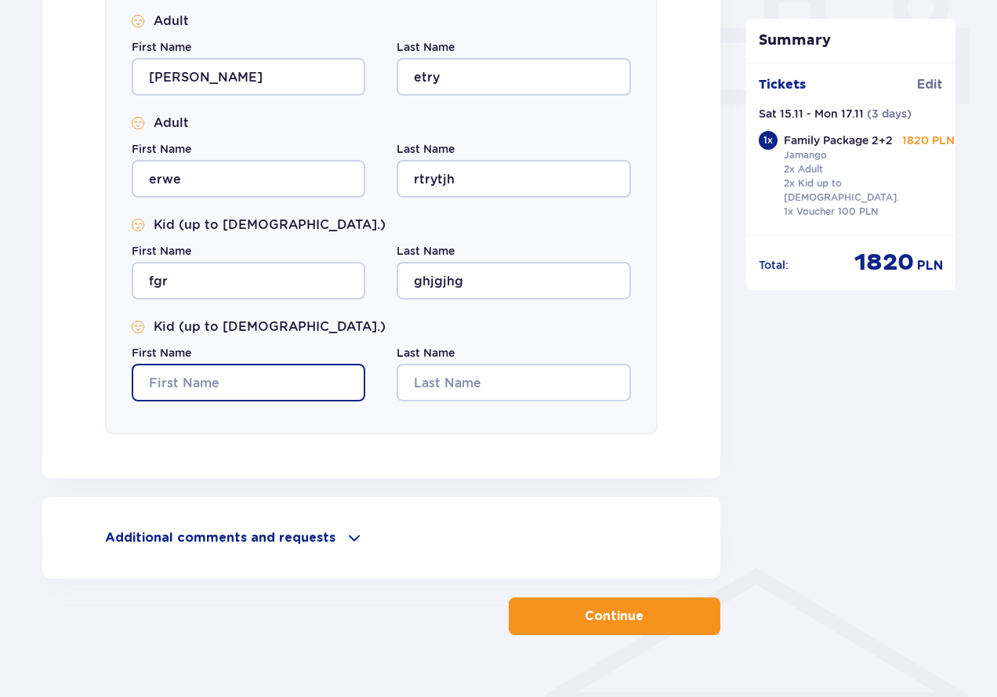
click at [230, 380] on input "First Name" at bounding box center [249, 383] width 234 height 38
type input "fhd"
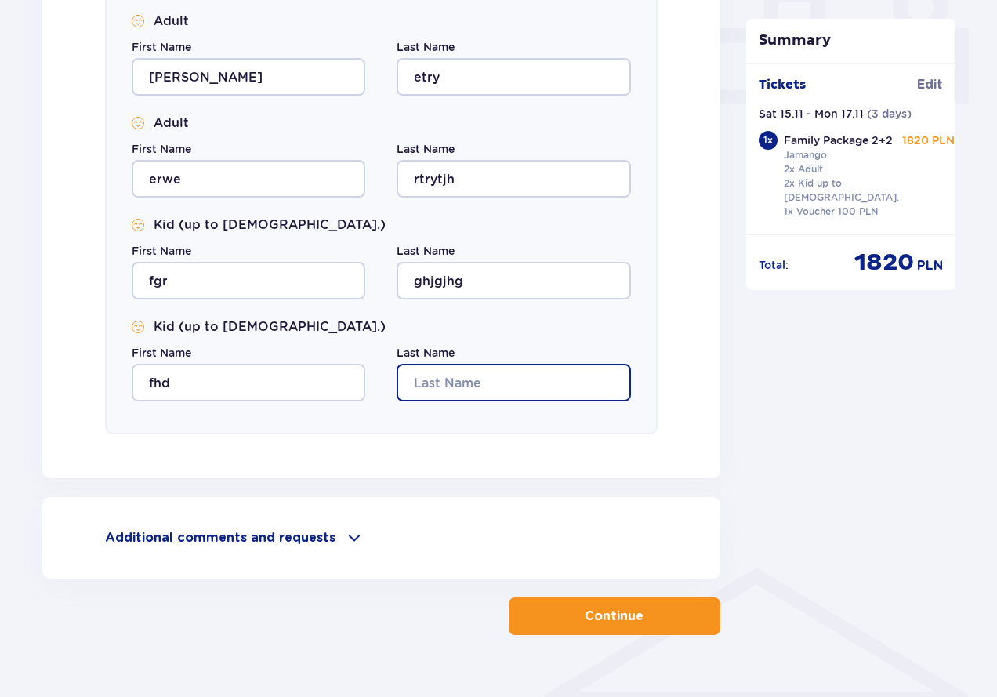
click at [441, 393] on input "Last Name" at bounding box center [514, 383] width 234 height 38
type input "fhgj"
click at [576, 601] on button "Continue" at bounding box center [615, 616] width 212 height 38
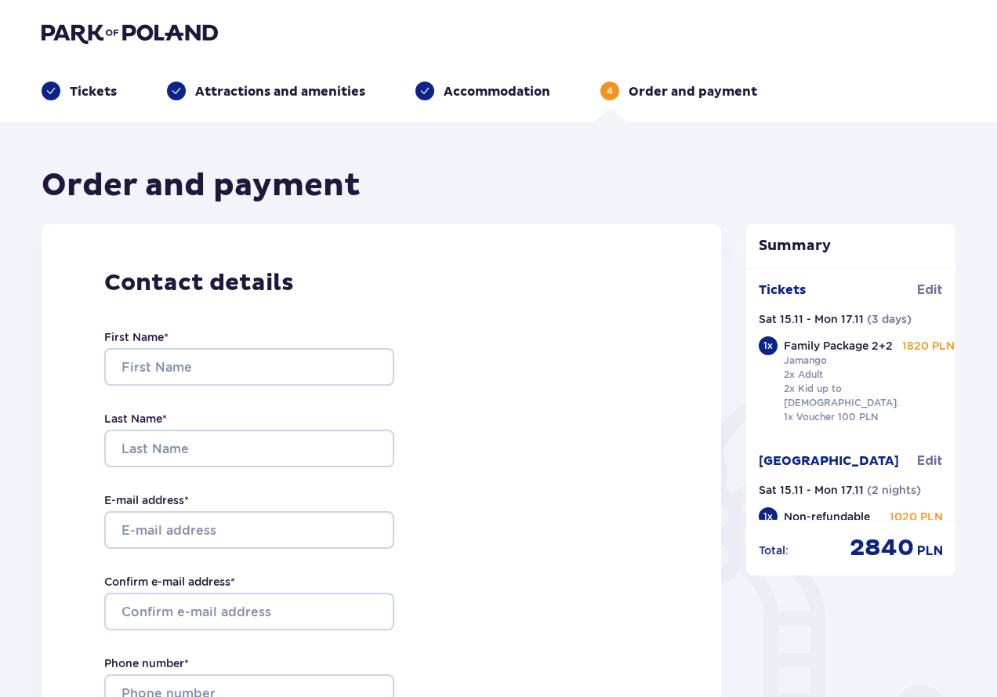
click at [92, 90] on p "Tickets" at bounding box center [93, 91] width 47 height 17
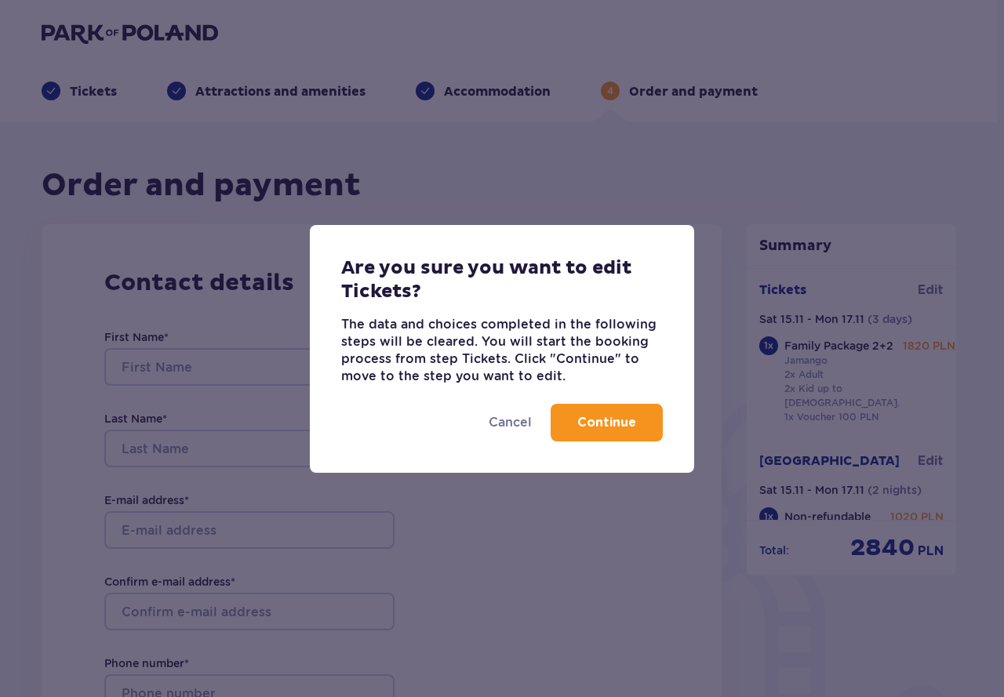
click at [577, 426] on button "Continue" at bounding box center [606, 423] width 112 height 38
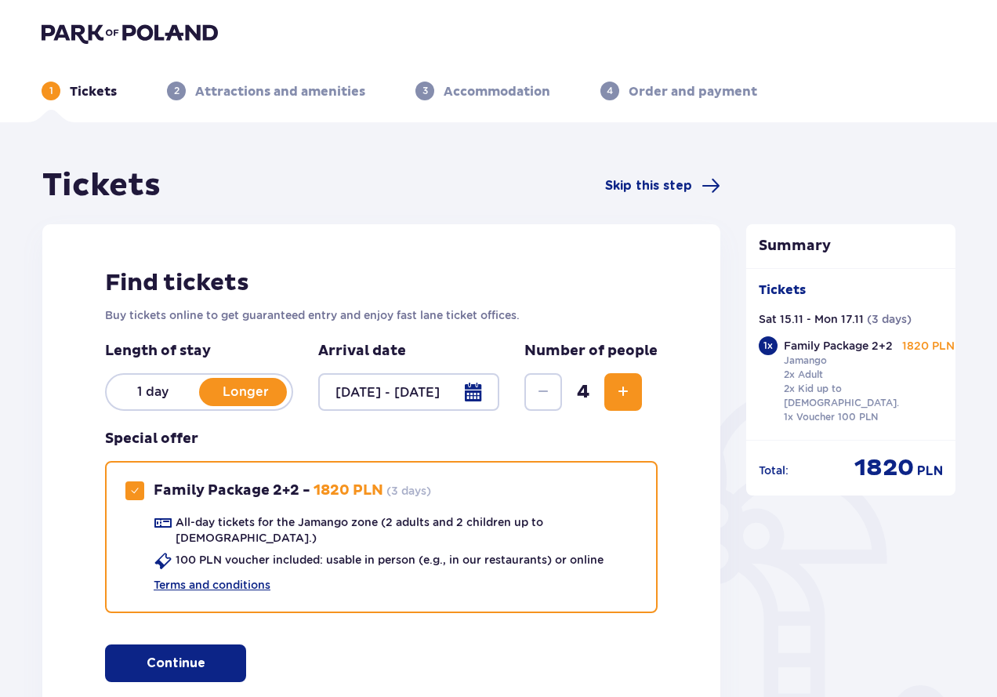
scroll to position [235, 0]
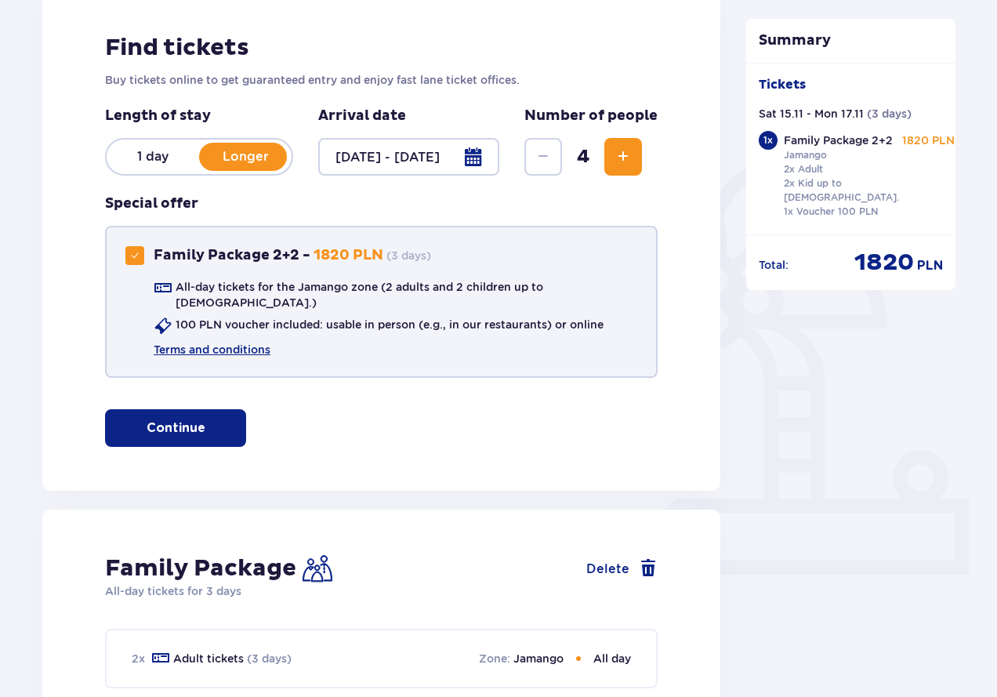
click at [133, 259] on span at bounding box center [134, 255] width 9 height 9
checkbox input "false"
click at [616, 152] on span "Increase" at bounding box center [623, 156] width 19 height 19
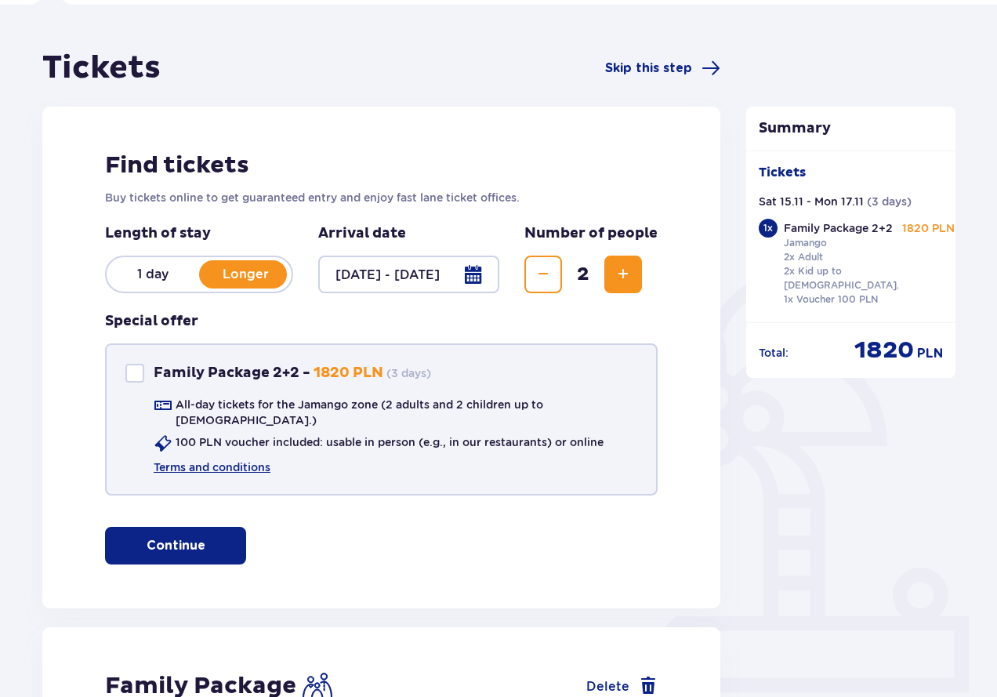
scroll to position [0, 0]
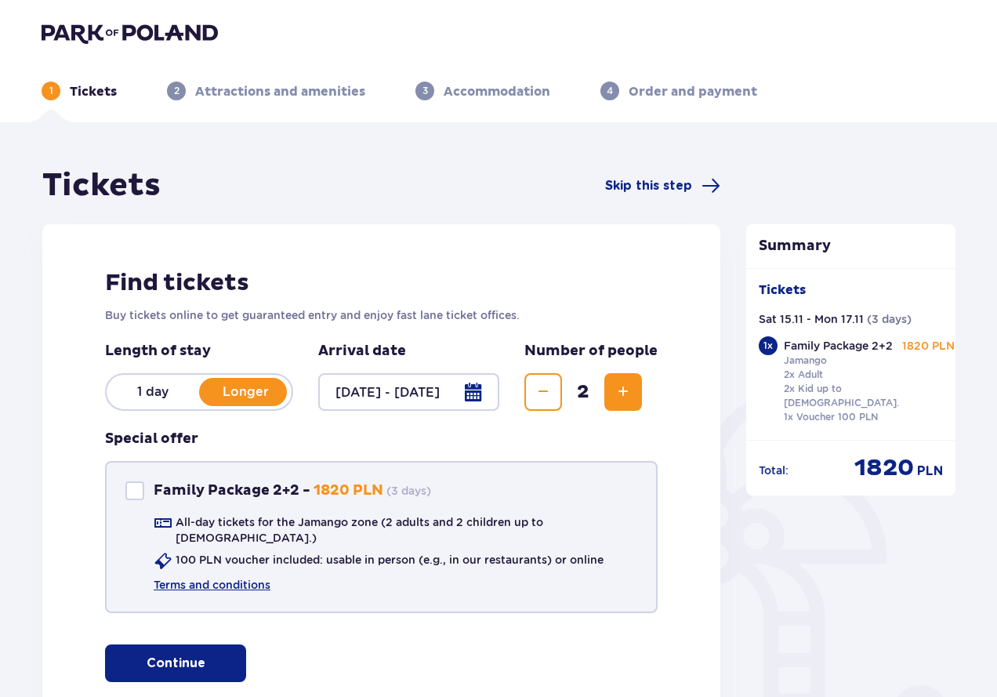
click at [619, 380] on button "Increase" at bounding box center [624, 392] width 38 height 38
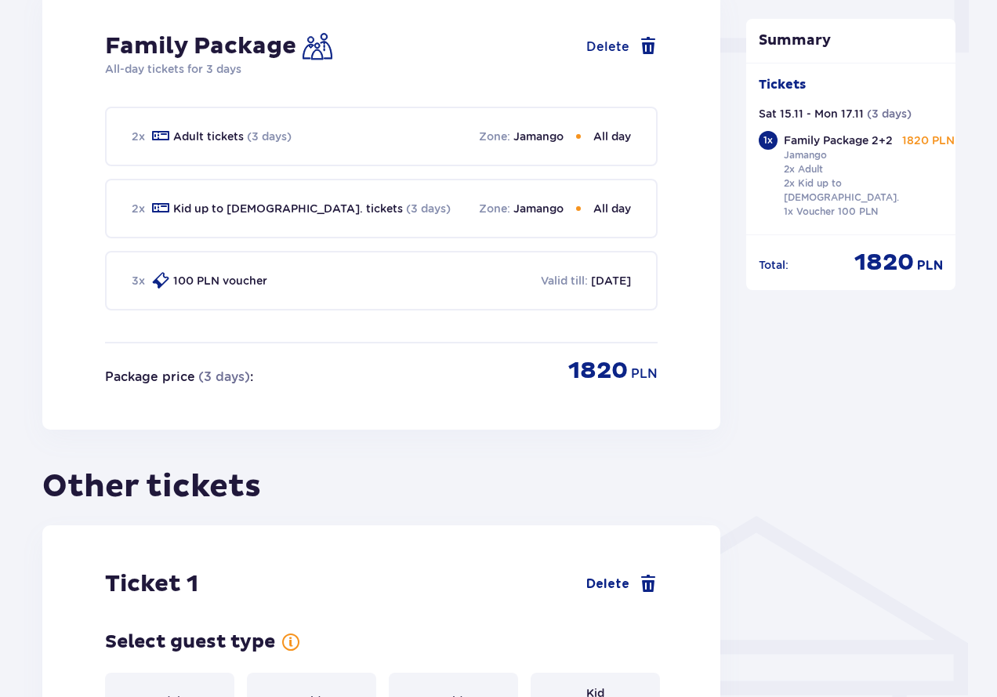
click at [619, 380] on div "Tickets Skip this step Find tickets Buy tickets online to get guaranteed entry …" at bounding box center [381, 409] width 678 height 2001
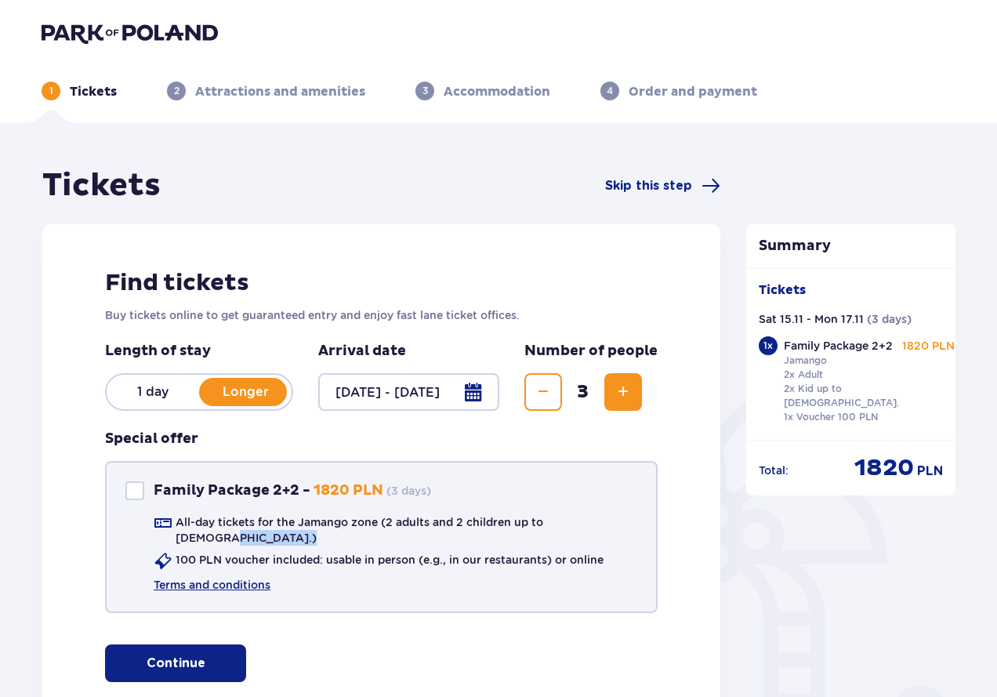
click at [623, 388] on span "Increase" at bounding box center [623, 392] width 19 height 19
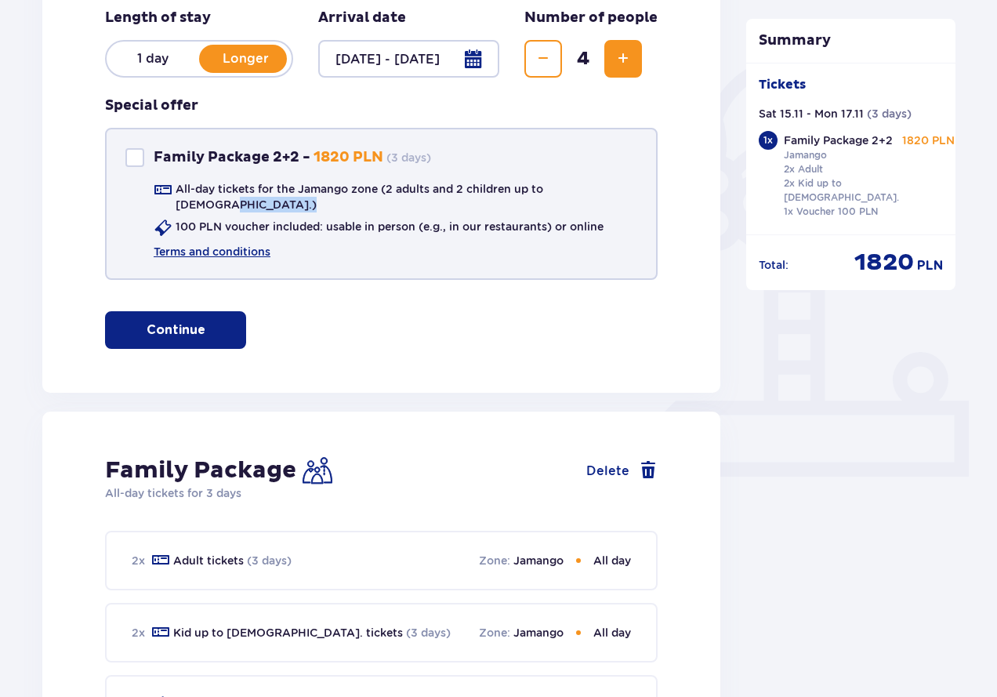
scroll to position [311, 0]
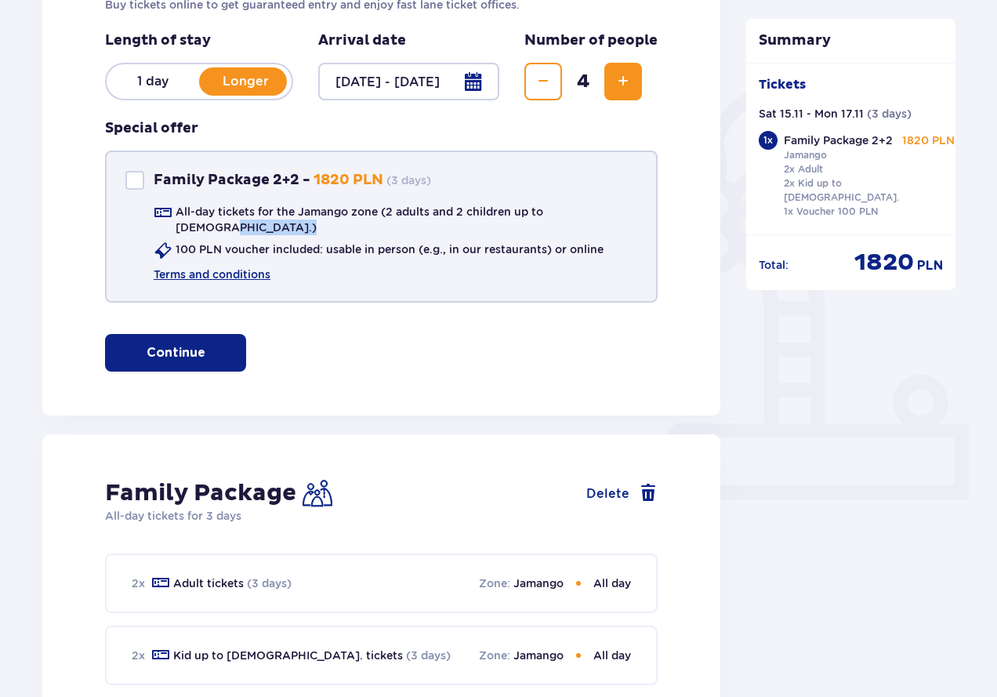
click at [607, 484] on button "Delete" at bounding box center [622, 493] width 71 height 19
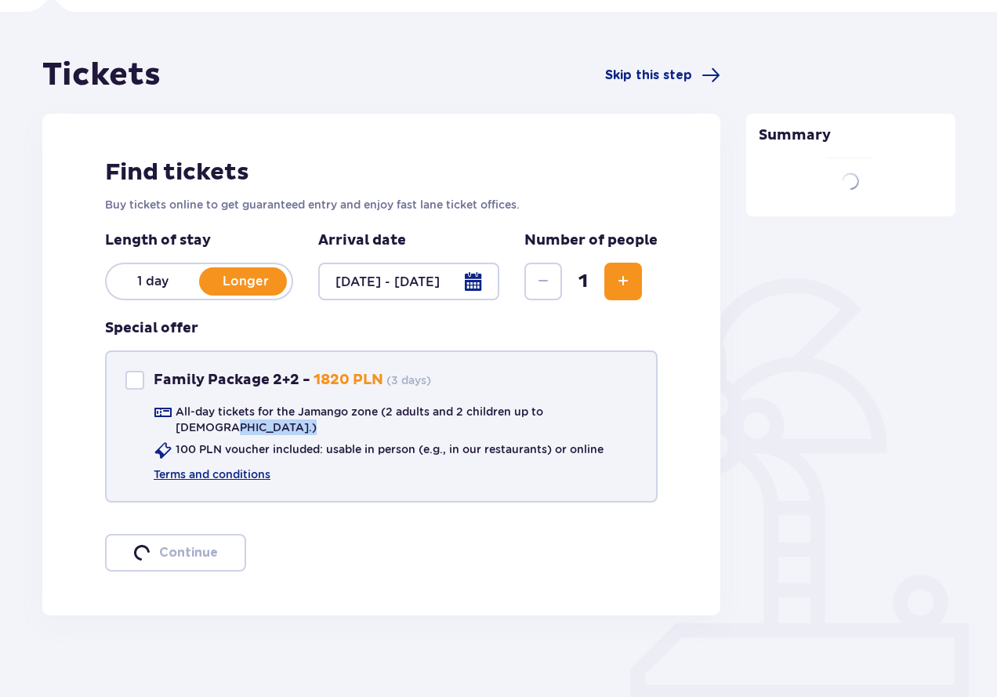
scroll to position [102, 0]
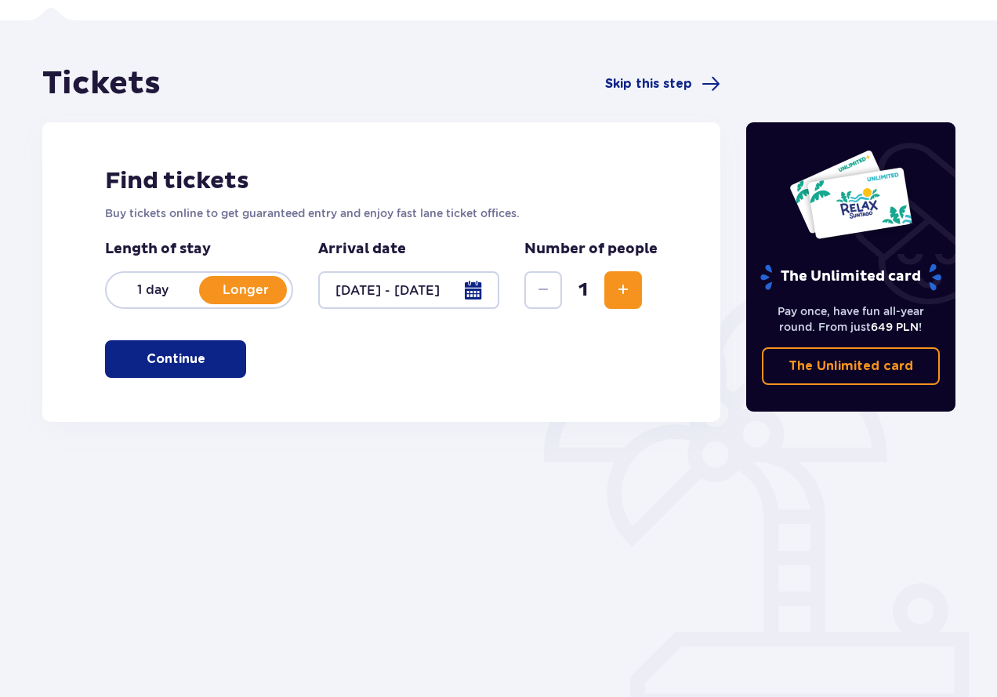
click at [628, 284] on span "Increase" at bounding box center [623, 290] width 19 height 19
click at [627, 284] on span "Increase" at bounding box center [623, 290] width 19 height 19
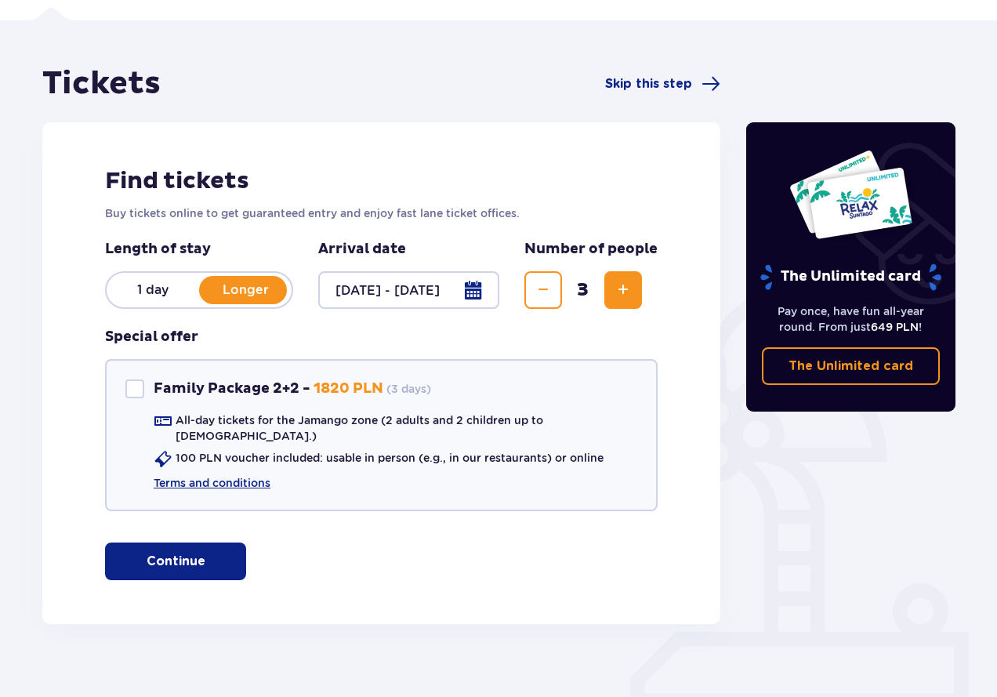
click at [627, 284] on span "Increase" at bounding box center [623, 290] width 19 height 19
click at [176, 558] on p "Continue" at bounding box center [176, 561] width 59 height 17
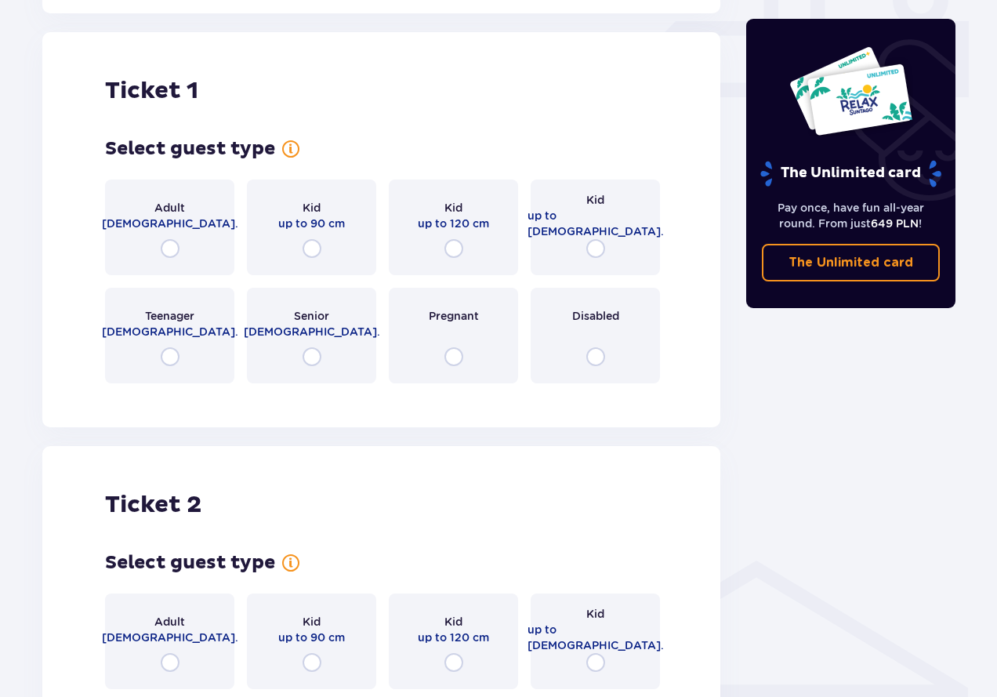
scroll to position [714, 0]
click at [172, 238] on input "radio" at bounding box center [170, 247] width 19 height 19
radio input "true"
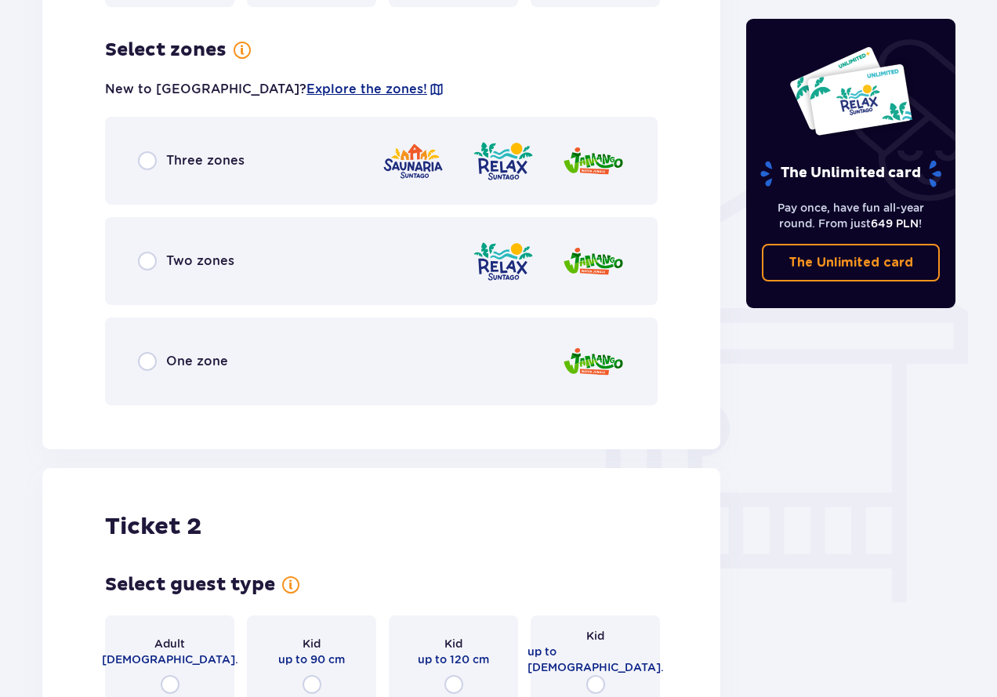
scroll to position [1096, 0]
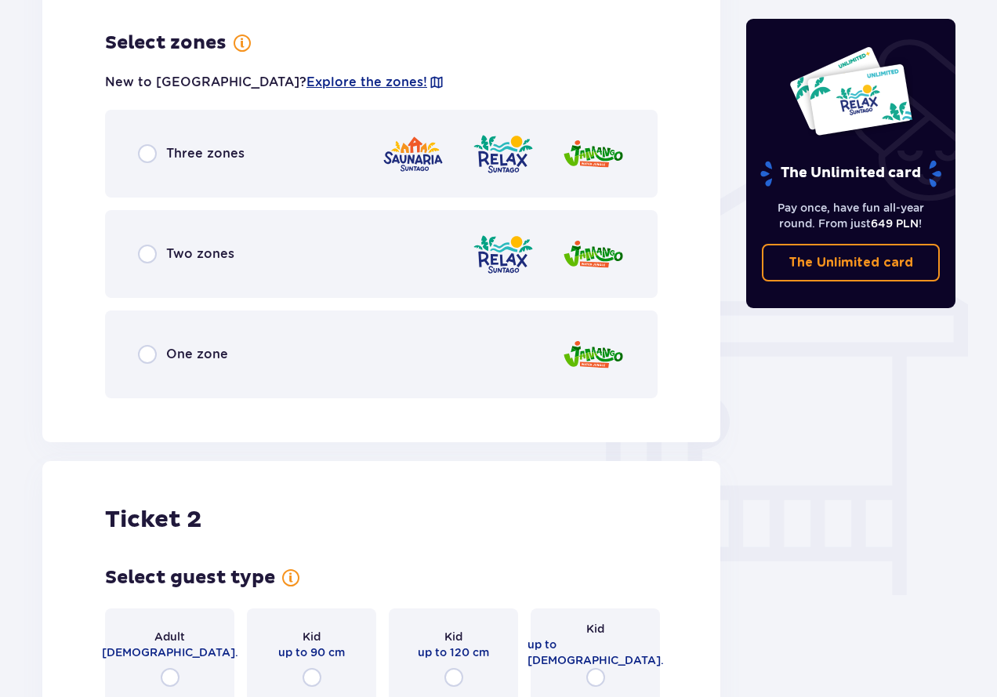
click at [154, 345] on input "radio" at bounding box center [147, 354] width 19 height 19
radio input "true"
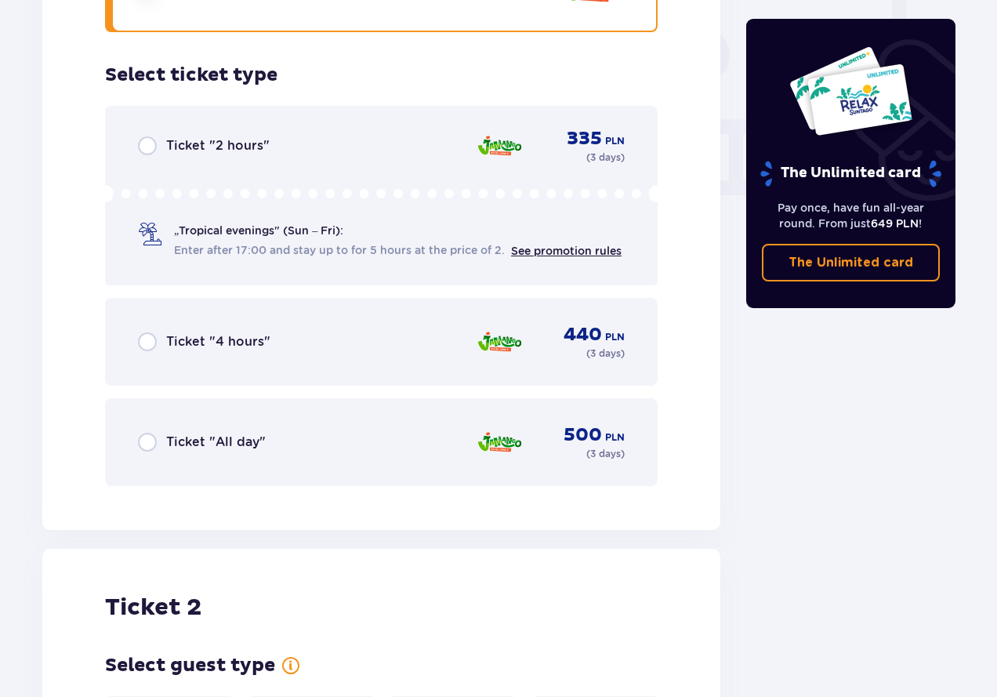
scroll to position [1495, 0]
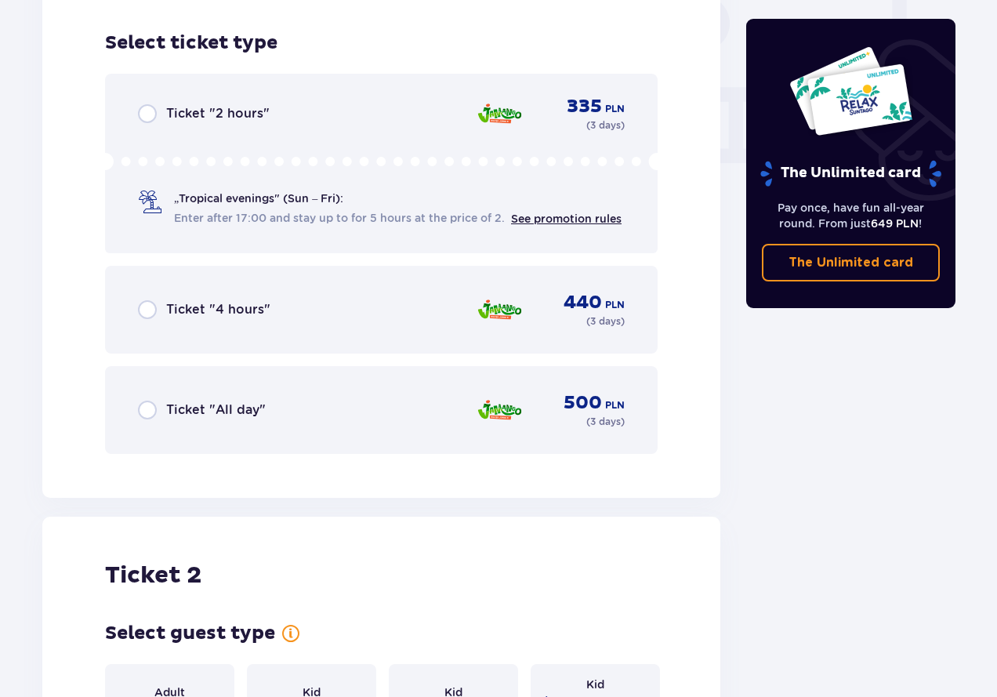
click at [151, 401] on input "radio" at bounding box center [147, 410] width 19 height 19
radio input "true"
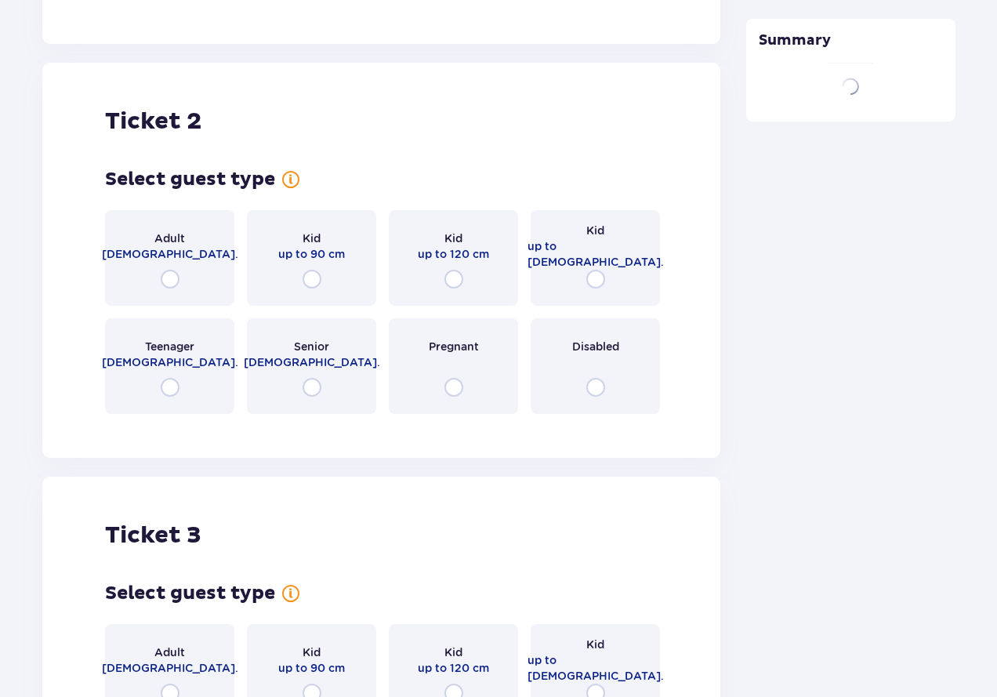
scroll to position [1980, 0]
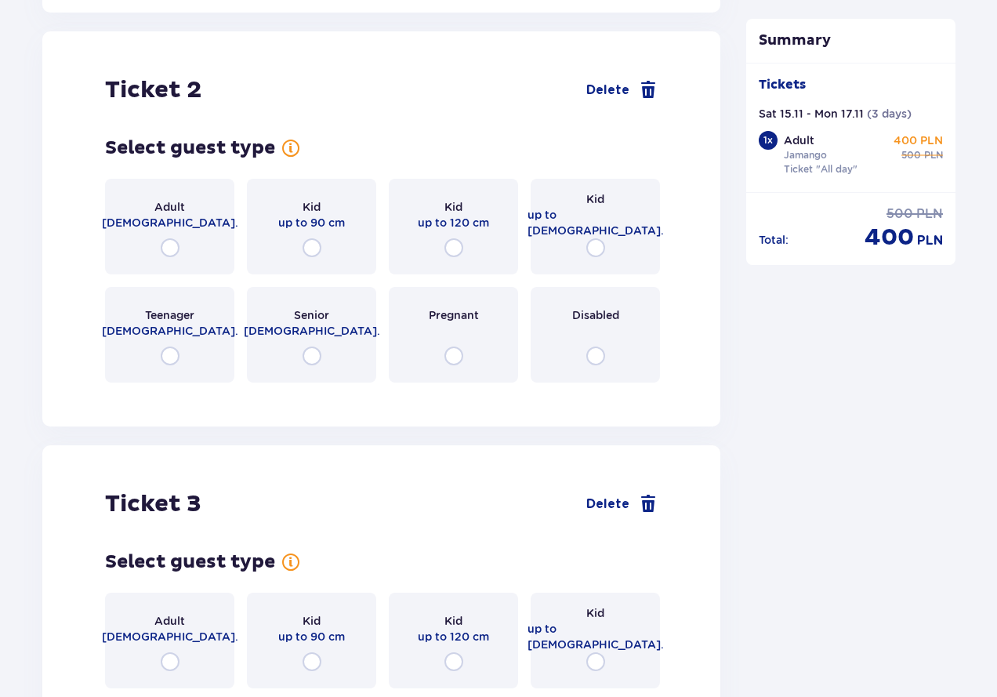
click at [170, 240] on input "radio" at bounding box center [170, 247] width 19 height 19
radio input "true"
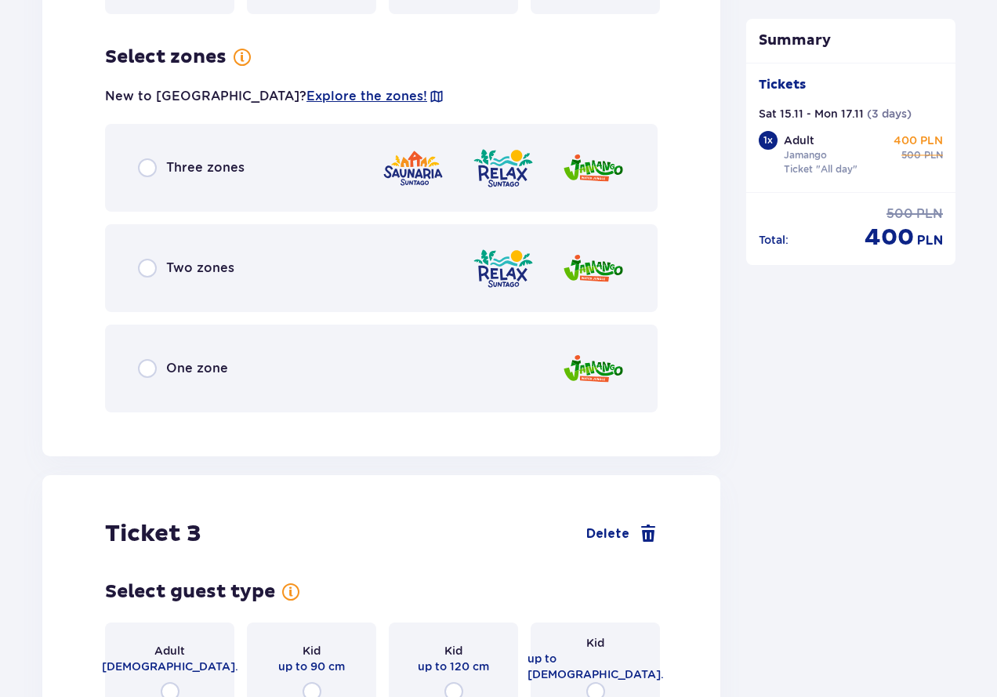
scroll to position [2363, 0]
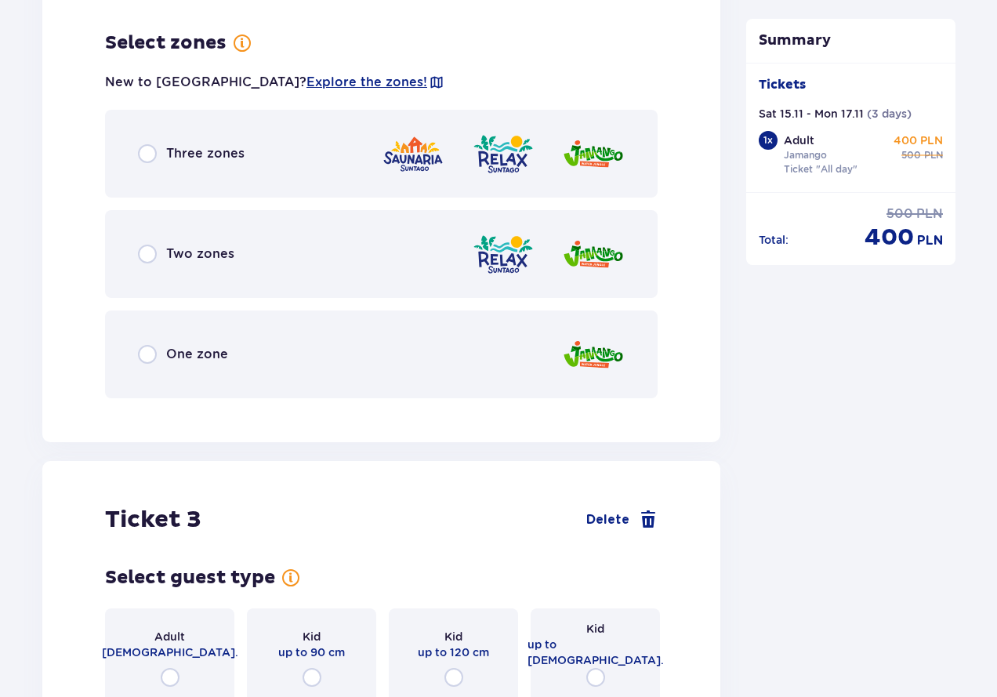
drag, startPoint x: 141, startPoint y: 342, endPoint x: 349, endPoint y: 194, distance: 254.8
click at [143, 345] on input "radio" at bounding box center [147, 354] width 19 height 19
radio input "true"
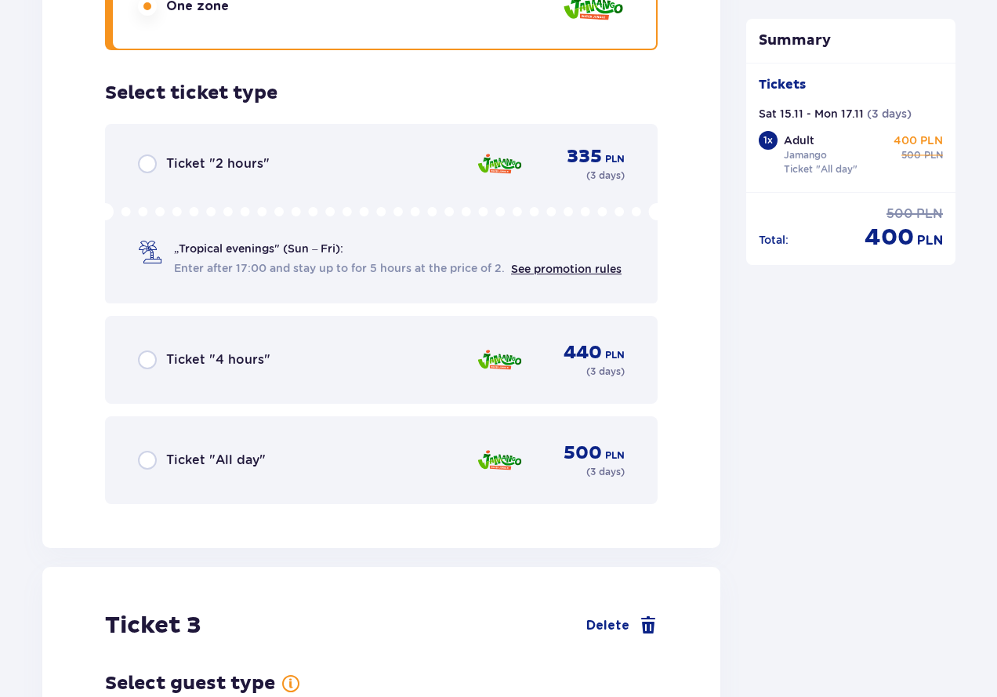
scroll to position [2761, 0]
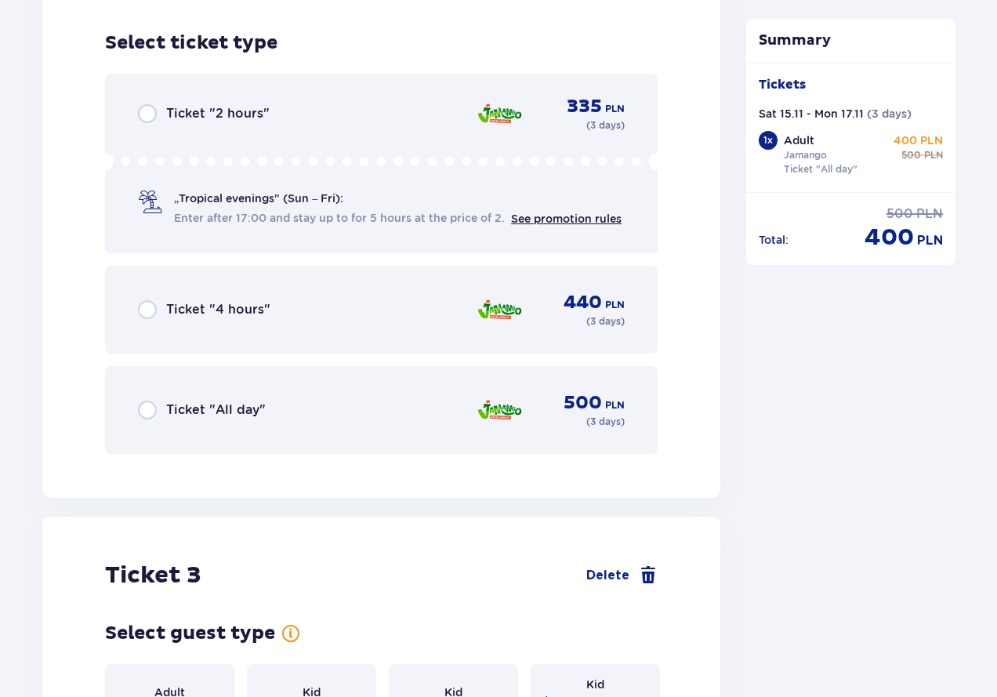
click at [141, 401] on input "radio" at bounding box center [147, 410] width 19 height 19
radio input "true"
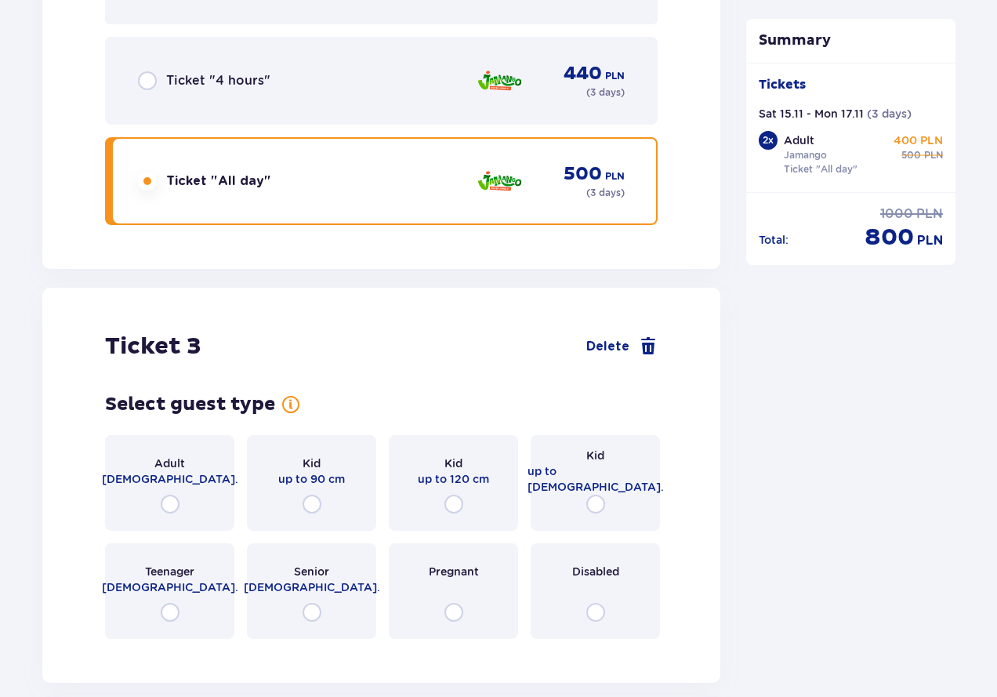
scroll to position [3215, 0]
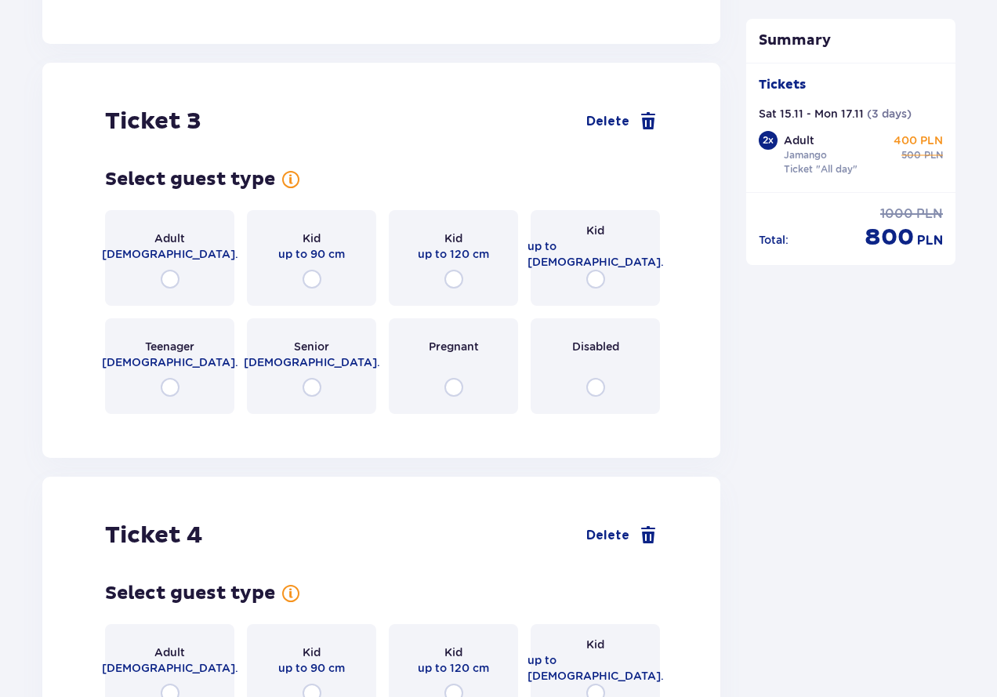
click at [307, 270] on input "radio" at bounding box center [312, 279] width 19 height 19
radio input "true"
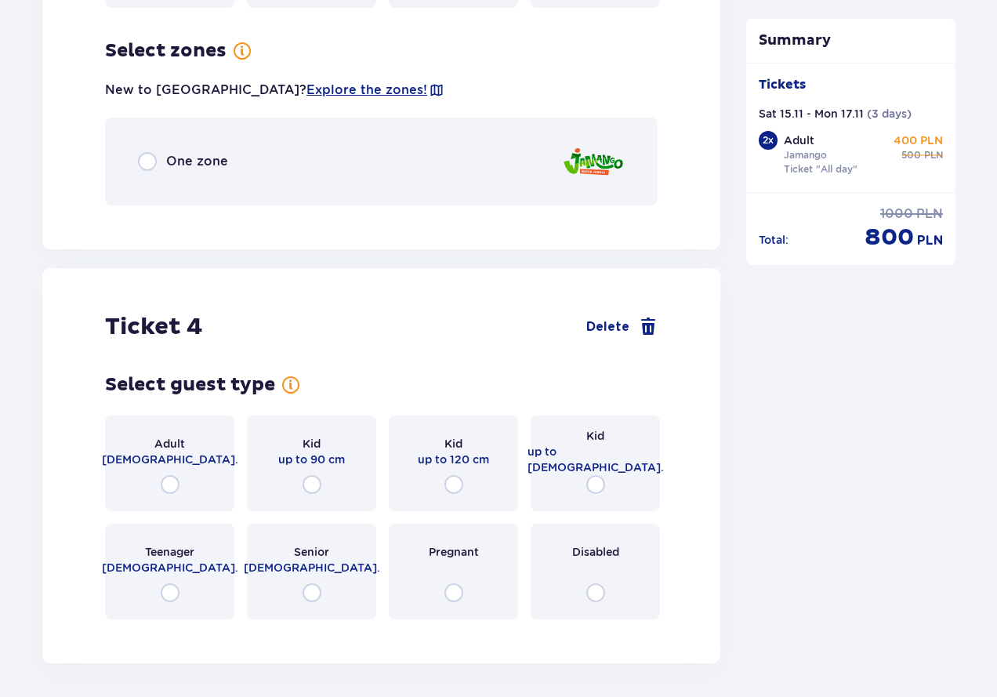
scroll to position [3629, 0]
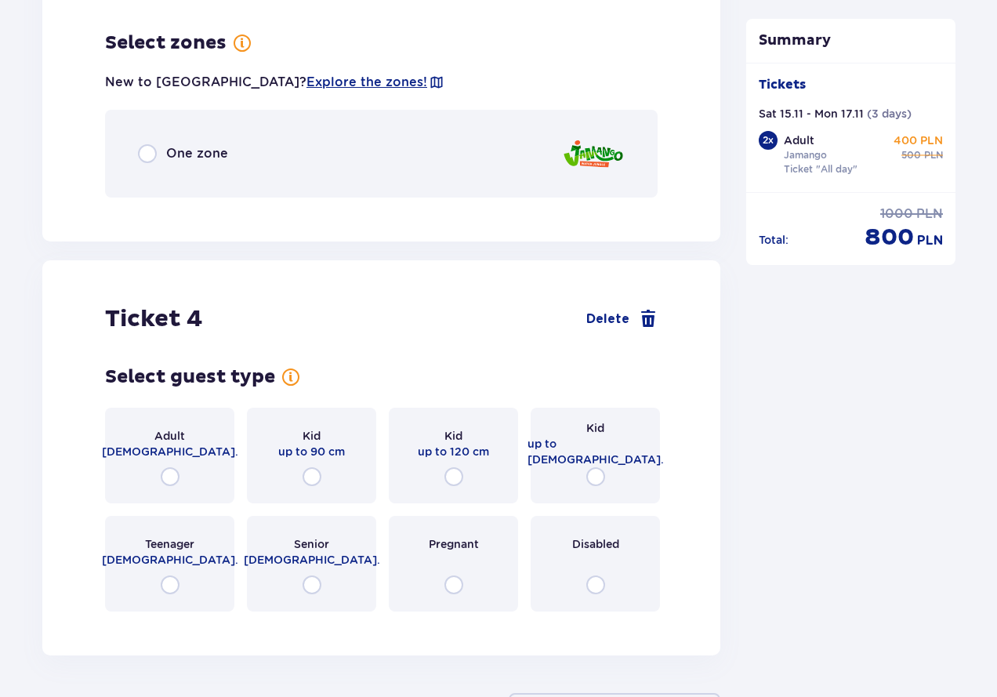
click at [147, 146] on input "radio" at bounding box center [147, 153] width 19 height 19
radio input "true"
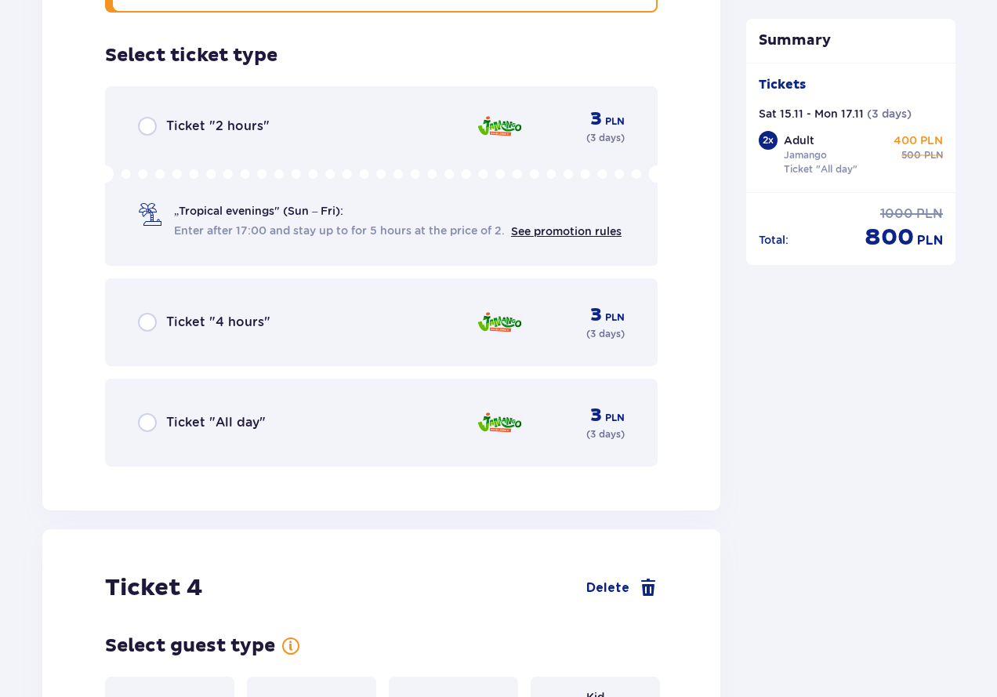
scroll to position [3826, 0]
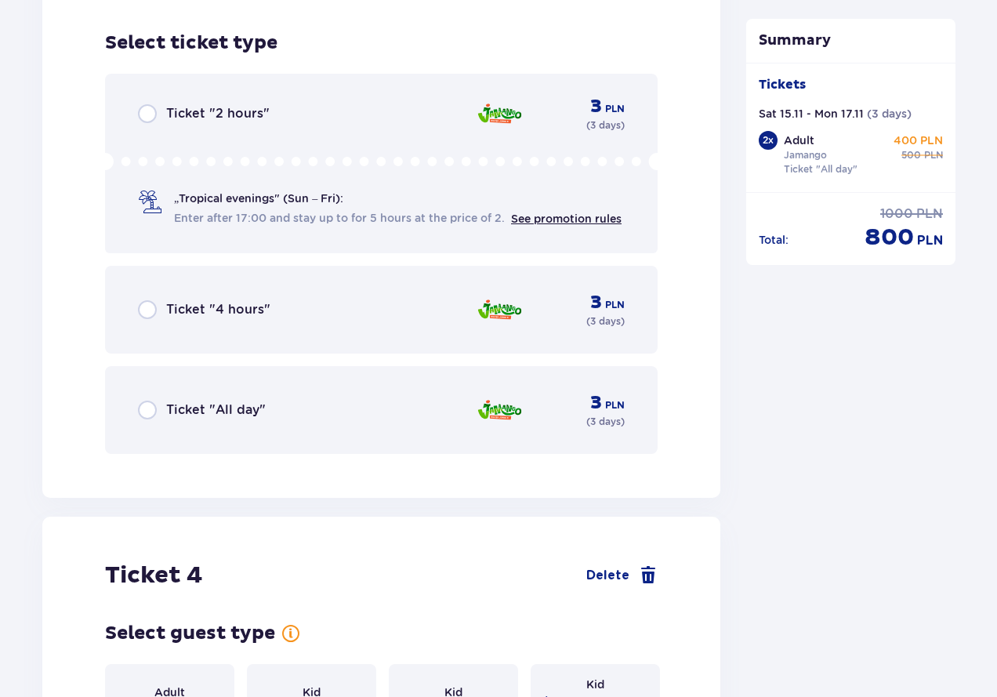
click at [143, 401] on input "radio" at bounding box center [147, 410] width 19 height 19
radio input "true"
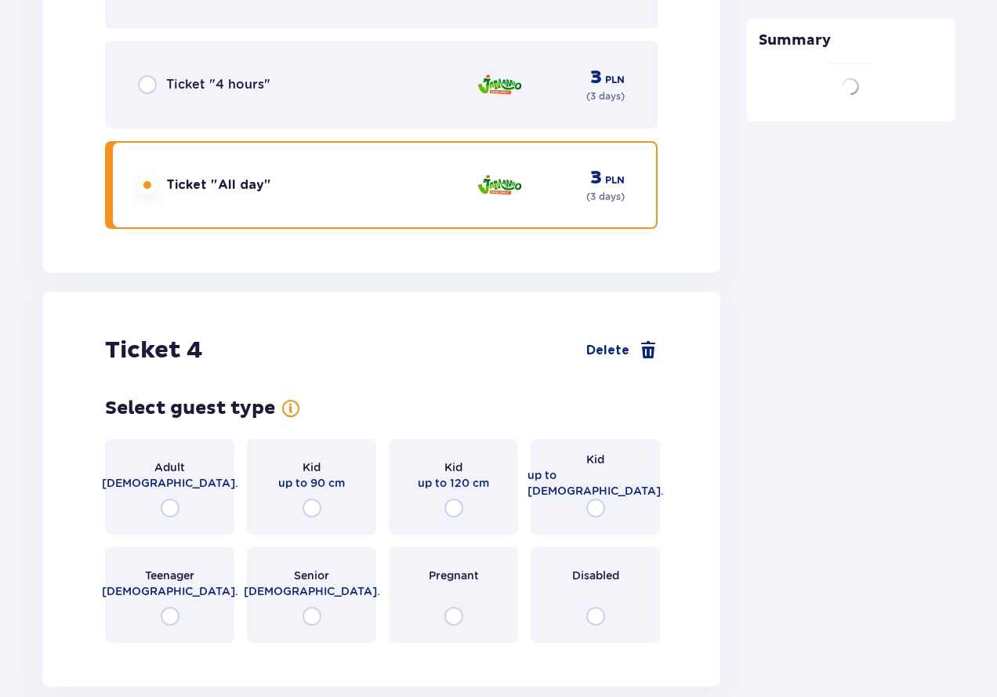
scroll to position [4198, 0]
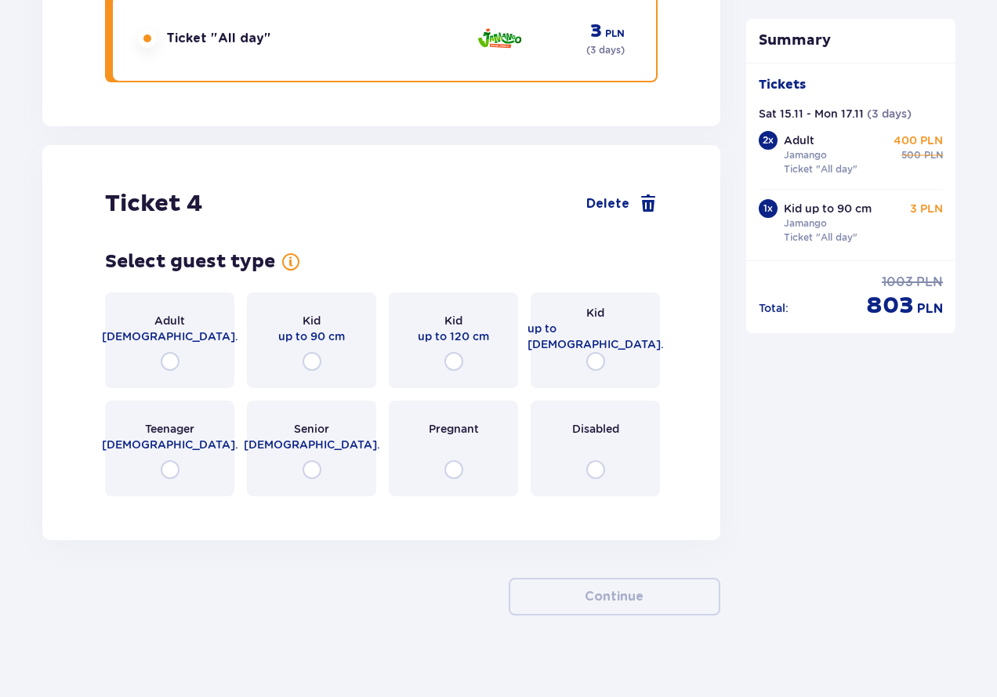
click at [592, 352] on input "radio" at bounding box center [596, 361] width 19 height 19
radio input "true"
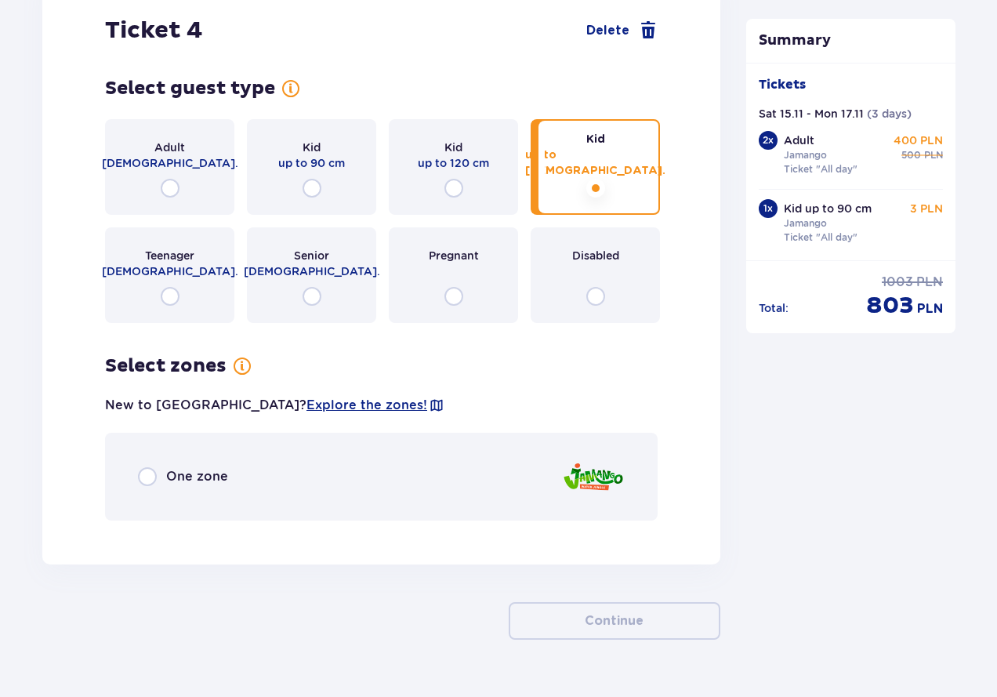
scroll to position [4396, 0]
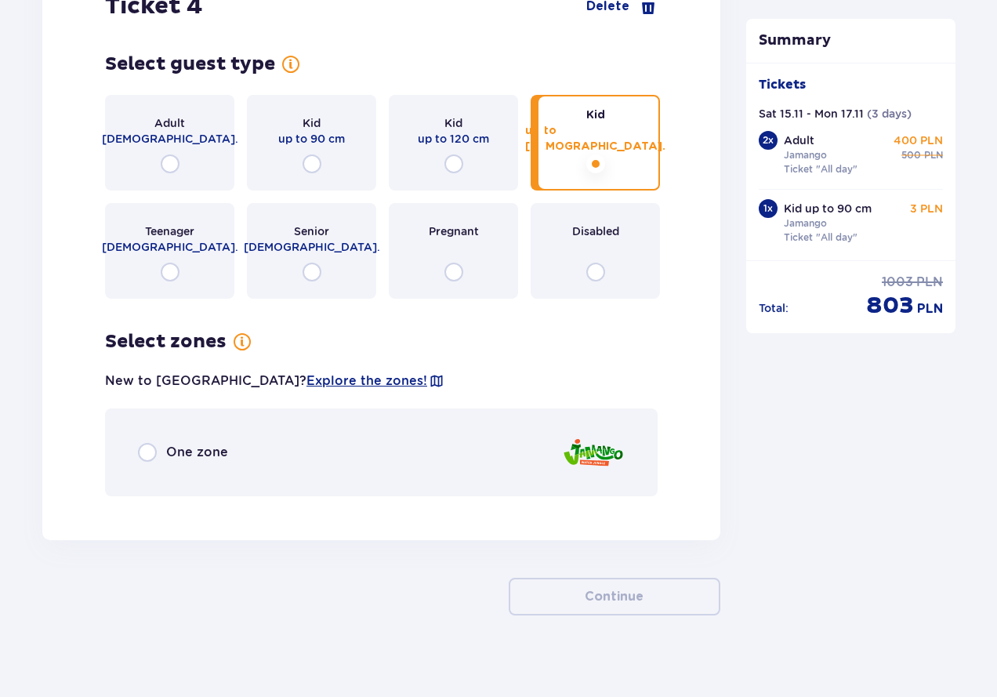
click at [142, 443] on input "radio" at bounding box center [147, 452] width 19 height 19
radio input "true"
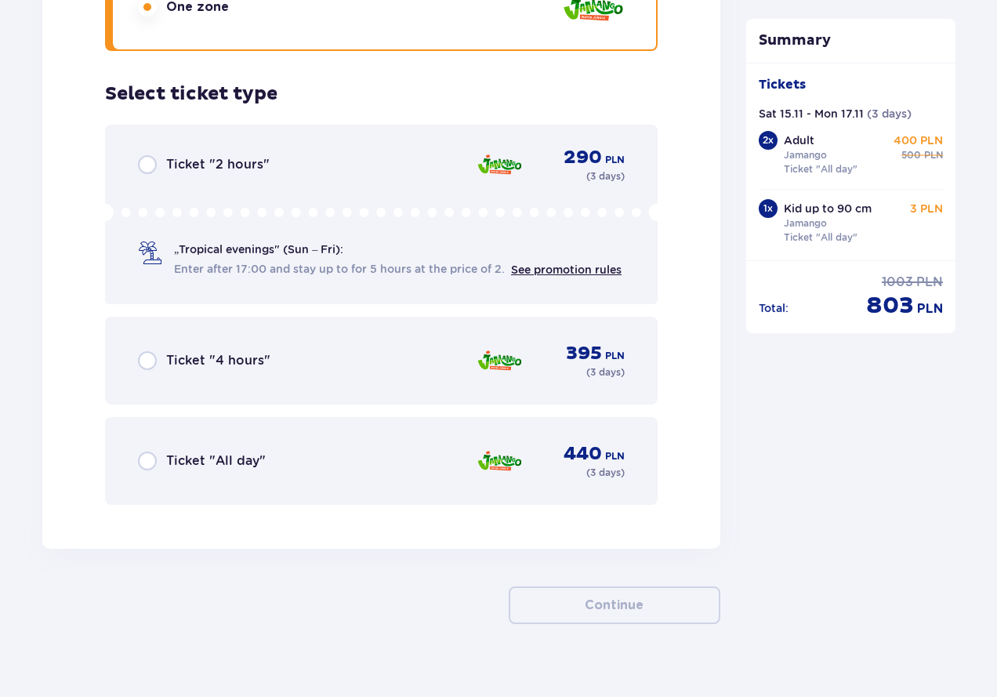
scroll to position [4850, 0]
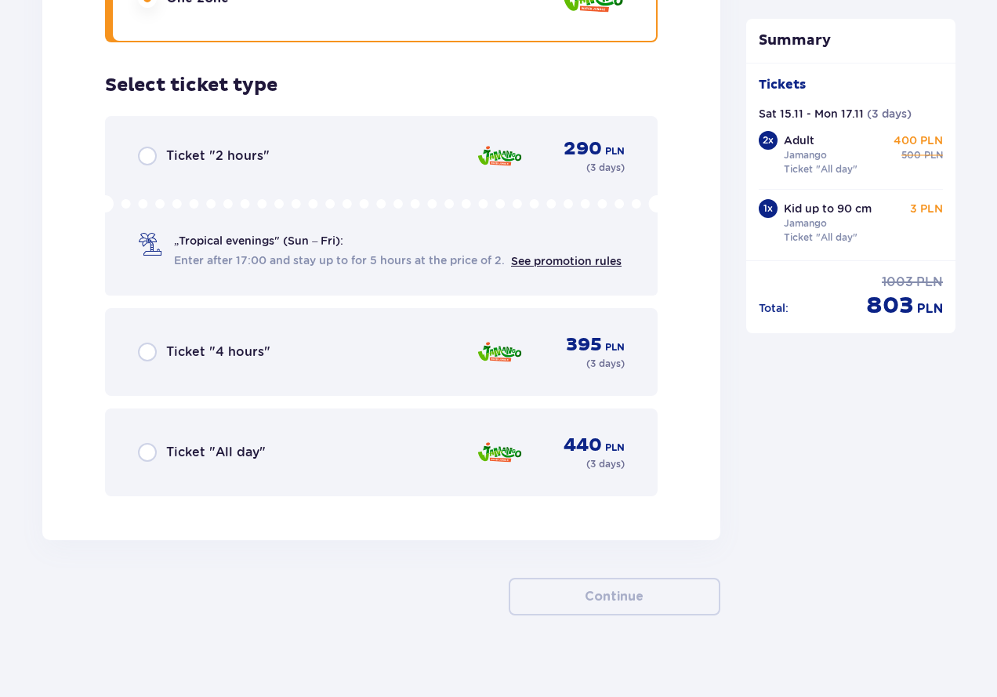
click at [151, 446] on input "radio" at bounding box center [147, 452] width 19 height 19
radio input "true"
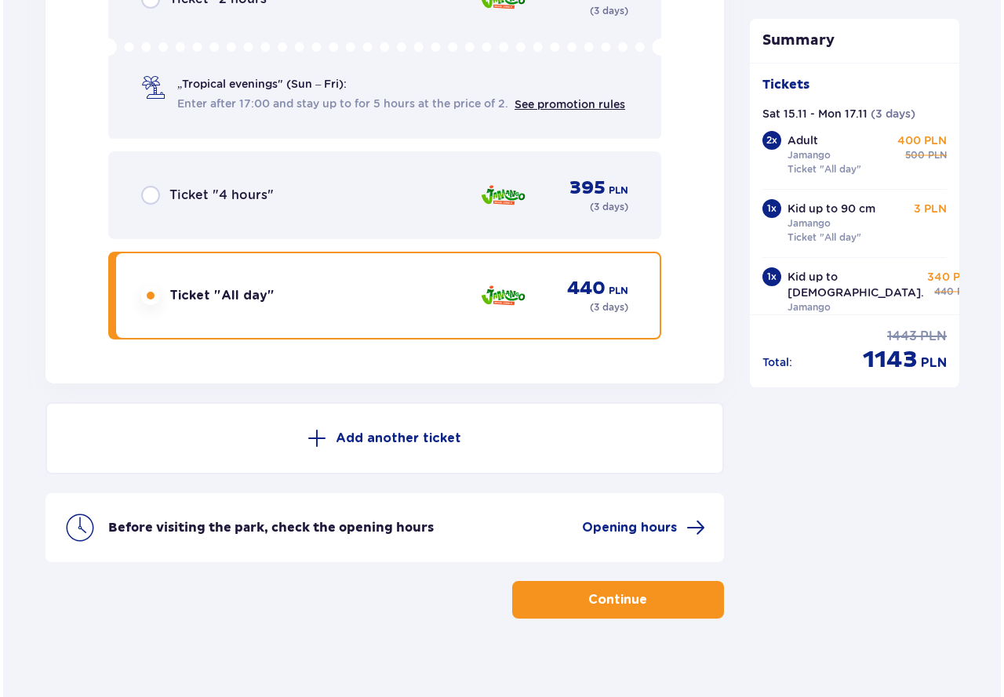
scroll to position [5010, 0]
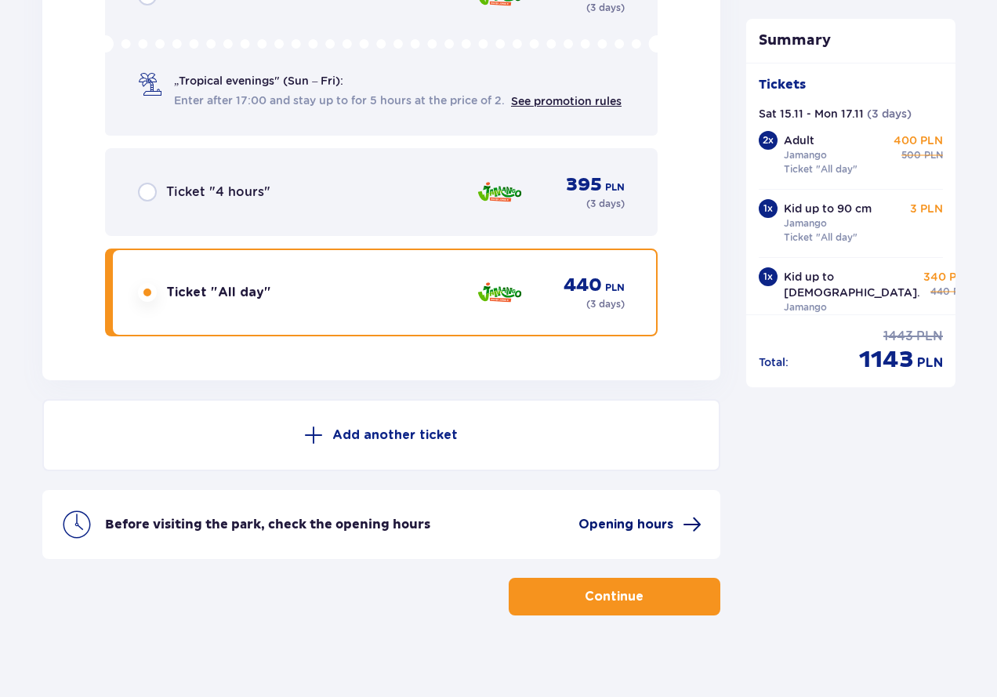
click at [676, 515] on span "Opening hours" at bounding box center [640, 524] width 123 height 19
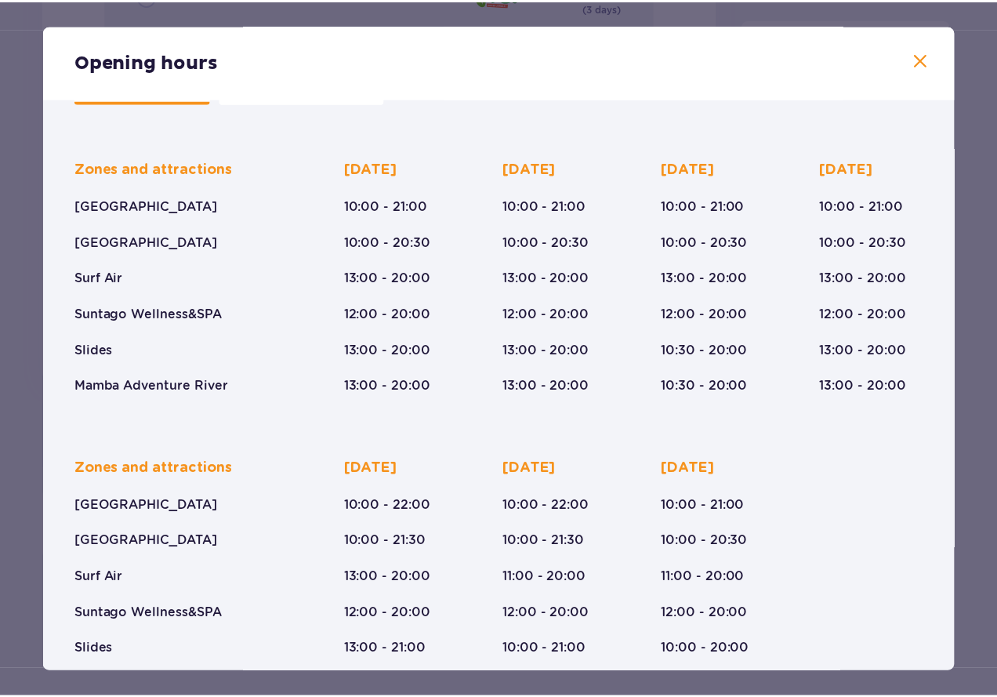
scroll to position [133, 0]
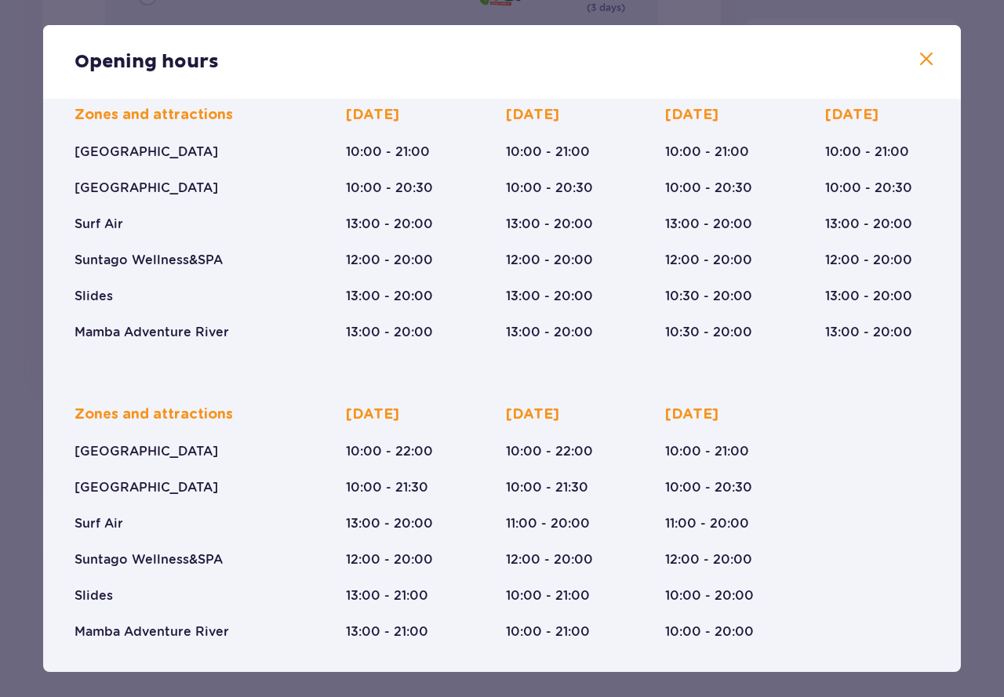
click at [917, 51] on span at bounding box center [926, 59] width 19 height 19
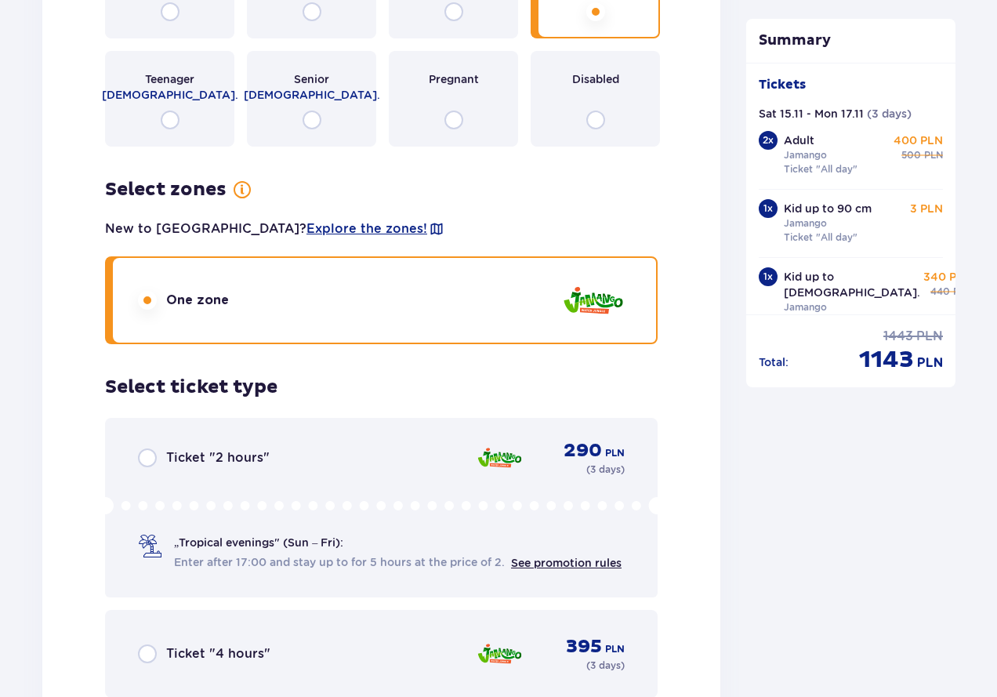
scroll to position [5010, 0]
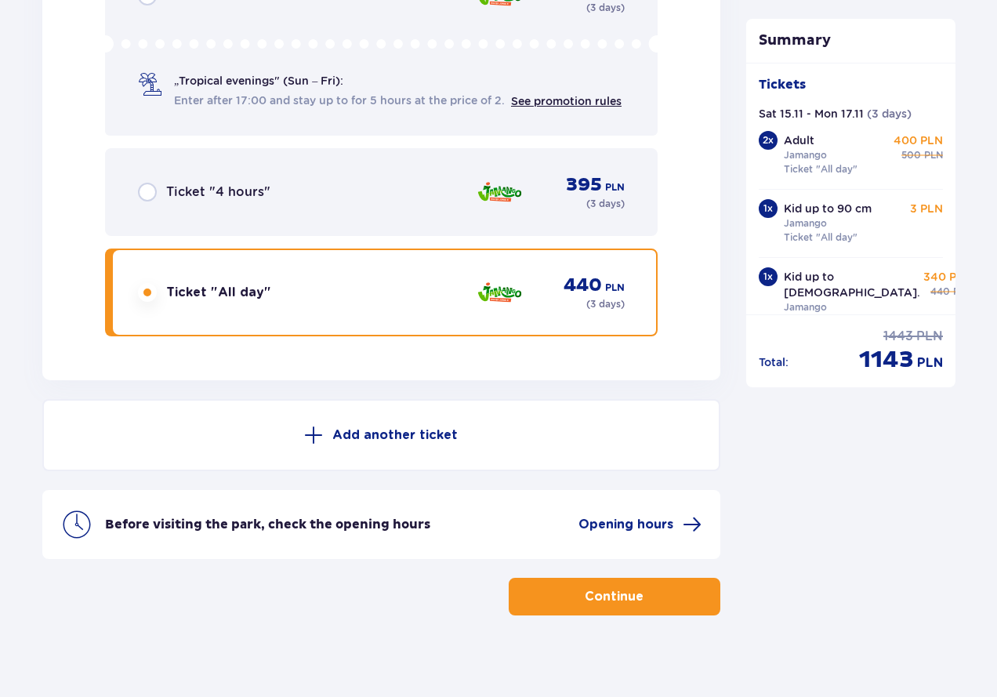
click at [599, 588] on p "Continue" at bounding box center [614, 596] width 59 height 17
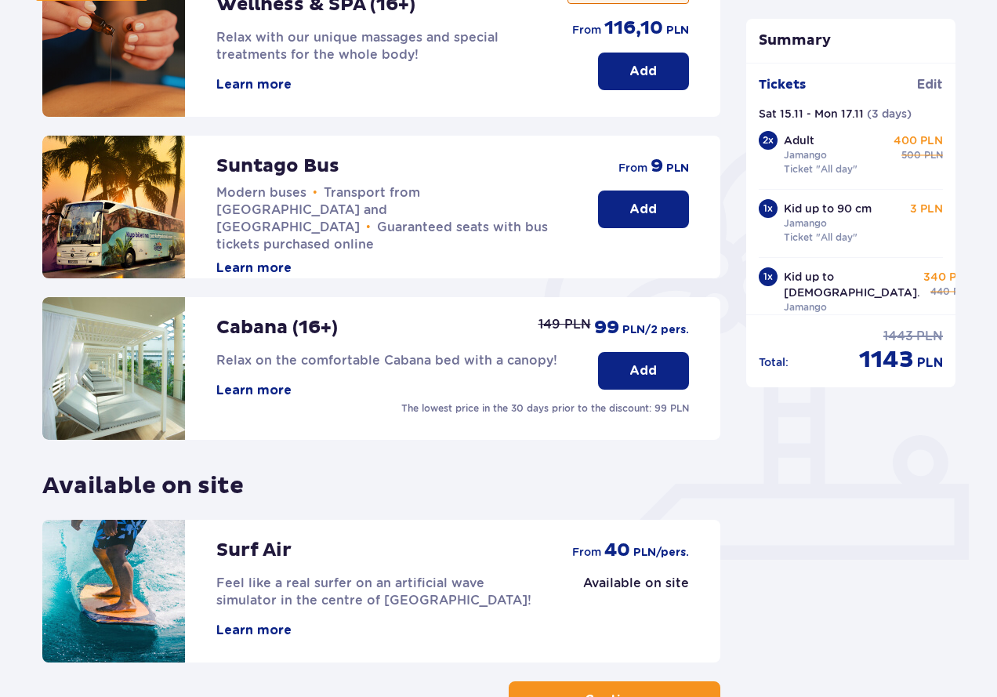
scroll to position [366, 0]
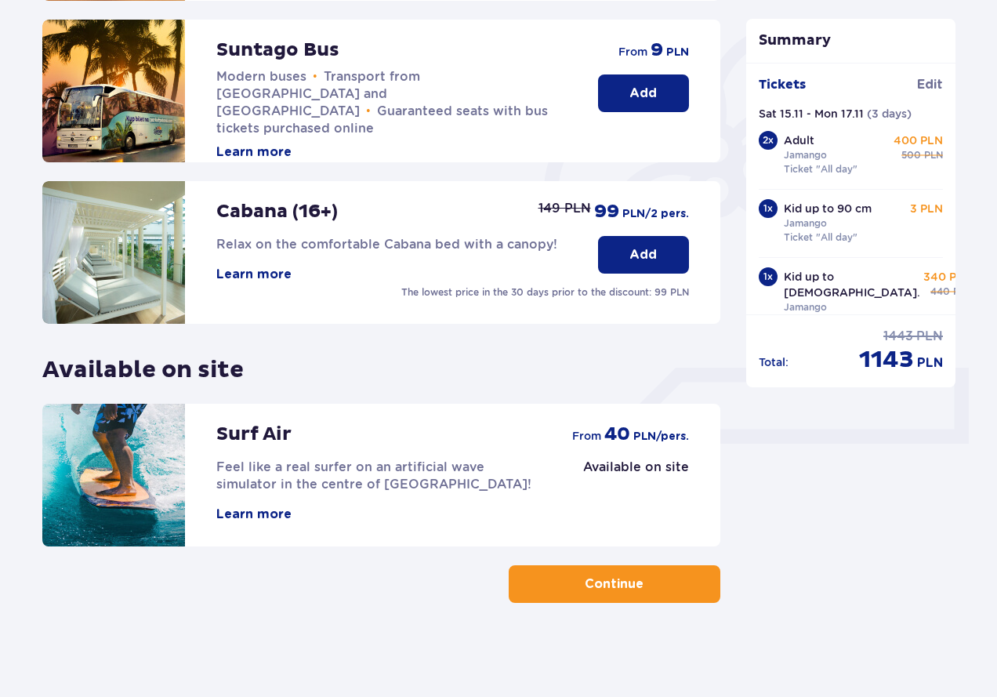
click at [614, 593] on p "Continue" at bounding box center [614, 584] width 59 height 17
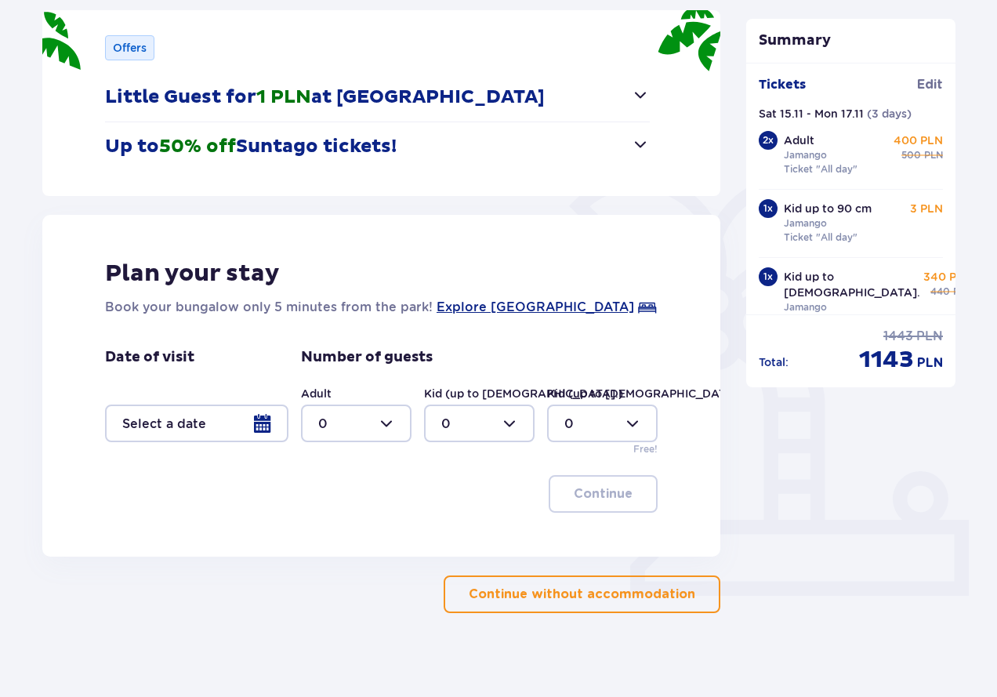
scroll to position [224, 0]
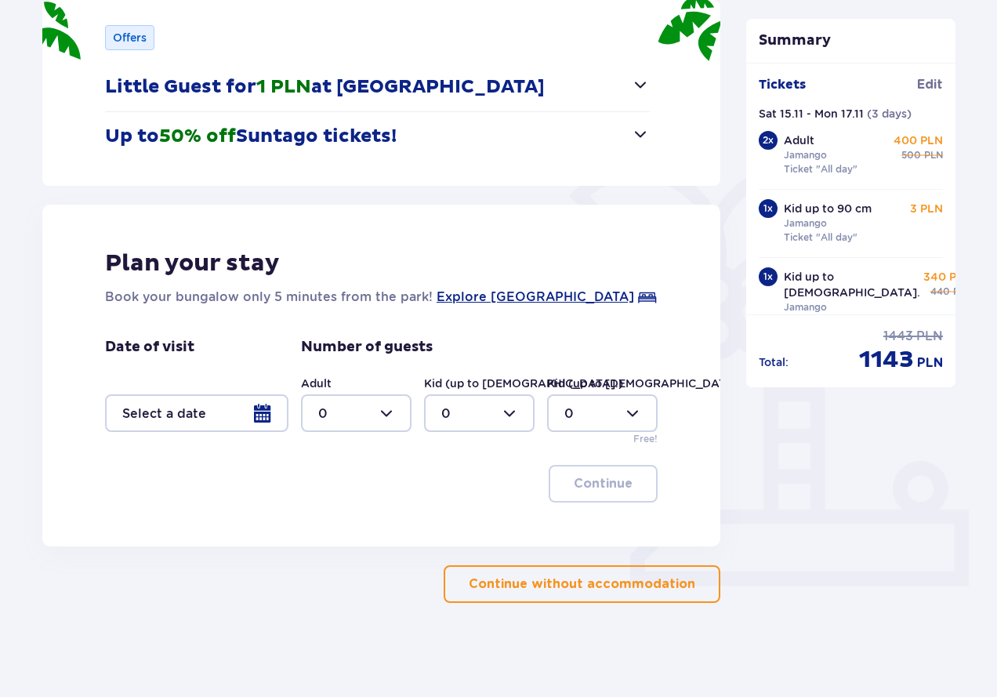
click at [260, 412] on div at bounding box center [196, 413] width 183 height 38
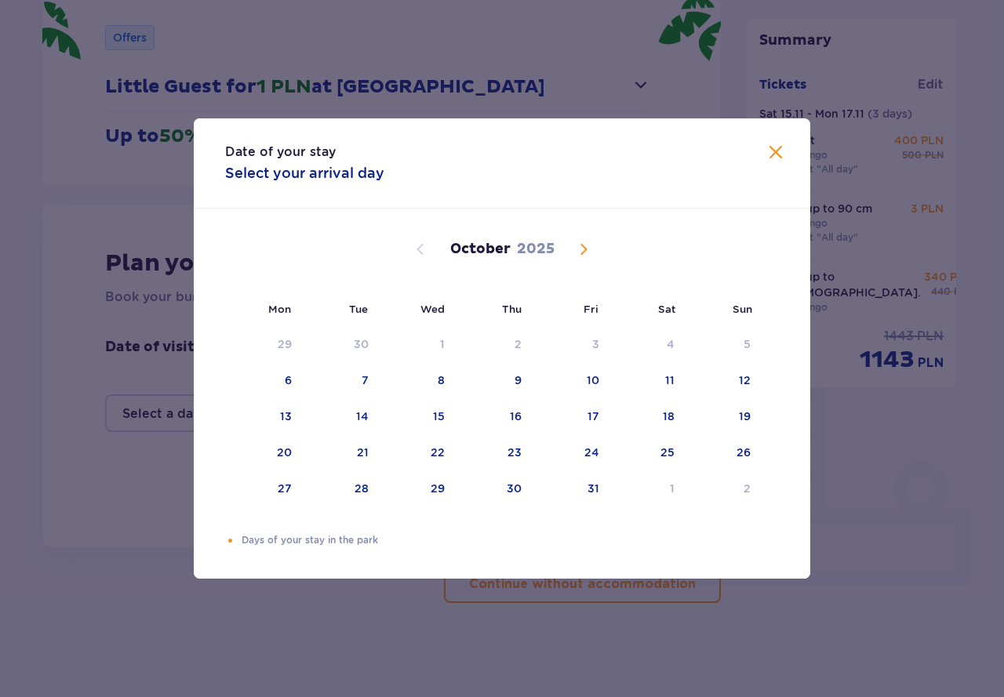
click at [578, 252] on span "Next month" at bounding box center [583, 249] width 19 height 19
click at [670, 417] on div "15" at bounding box center [667, 417] width 12 height 16
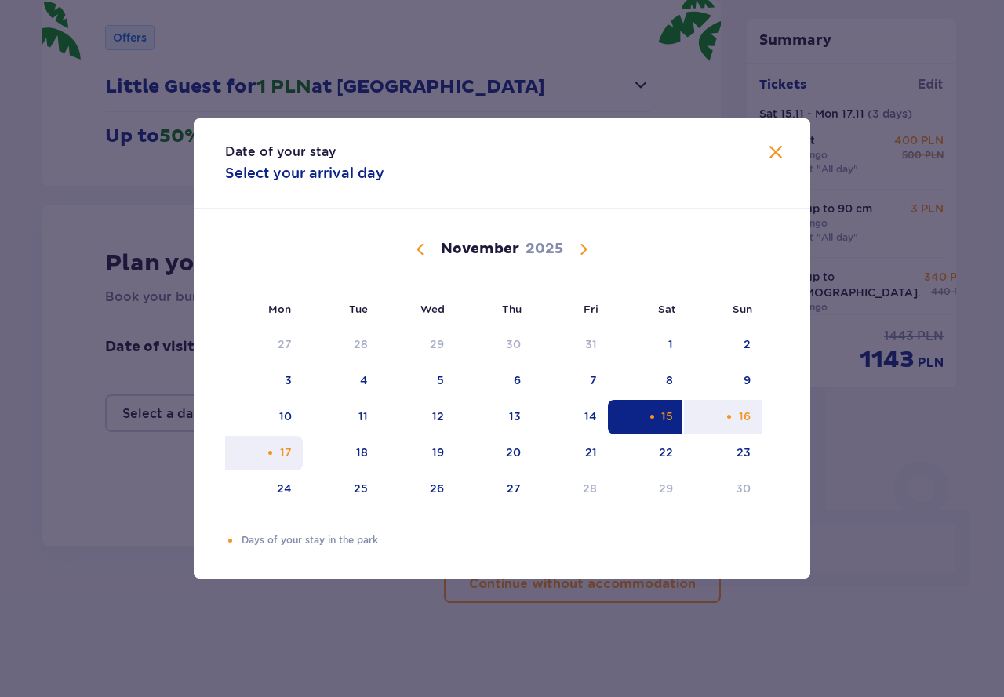
click at [285, 455] on div "17" at bounding box center [286, 453] width 12 height 16
type input "[DATE] - [DATE]"
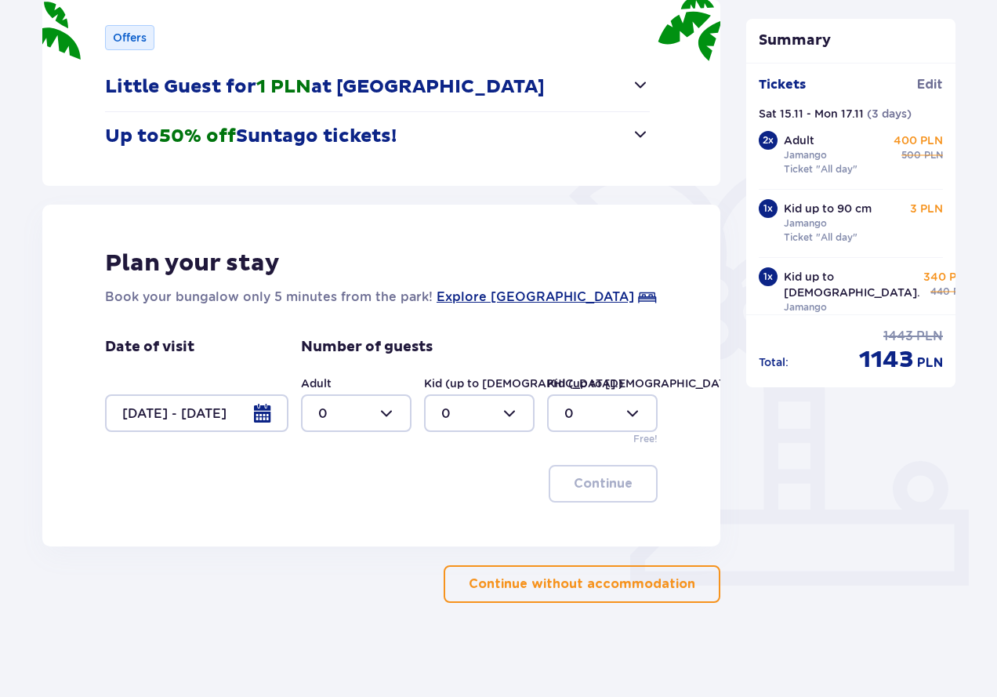
click at [389, 412] on div at bounding box center [356, 413] width 111 height 38
click at [361, 533] on div "2" at bounding box center [356, 526] width 76 height 17
type input "2"
drag, startPoint x: 520, startPoint y: 407, endPoint x: 506, endPoint y: 428, distance: 25.4
click at [519, 407] on div at bounding box center [479, 413] width 111 height 38
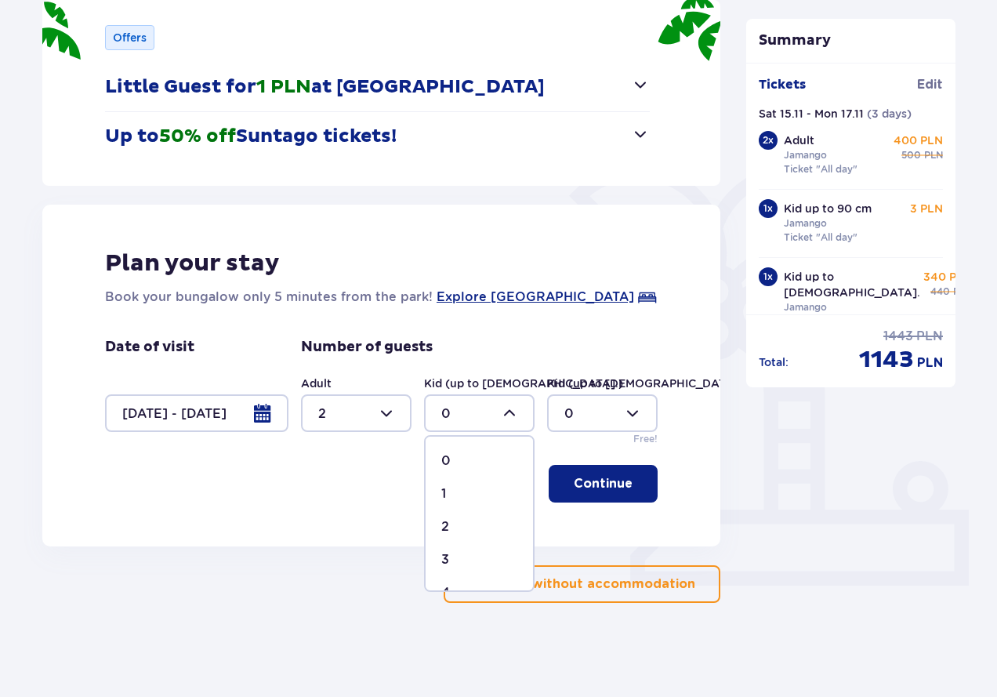
click at [472, 488] on div "1" at bounding box center [479, 493] width 76 height 17
type input "1"
click at [637, 412] on div at bounding box center [602, 413] width 111 height 38
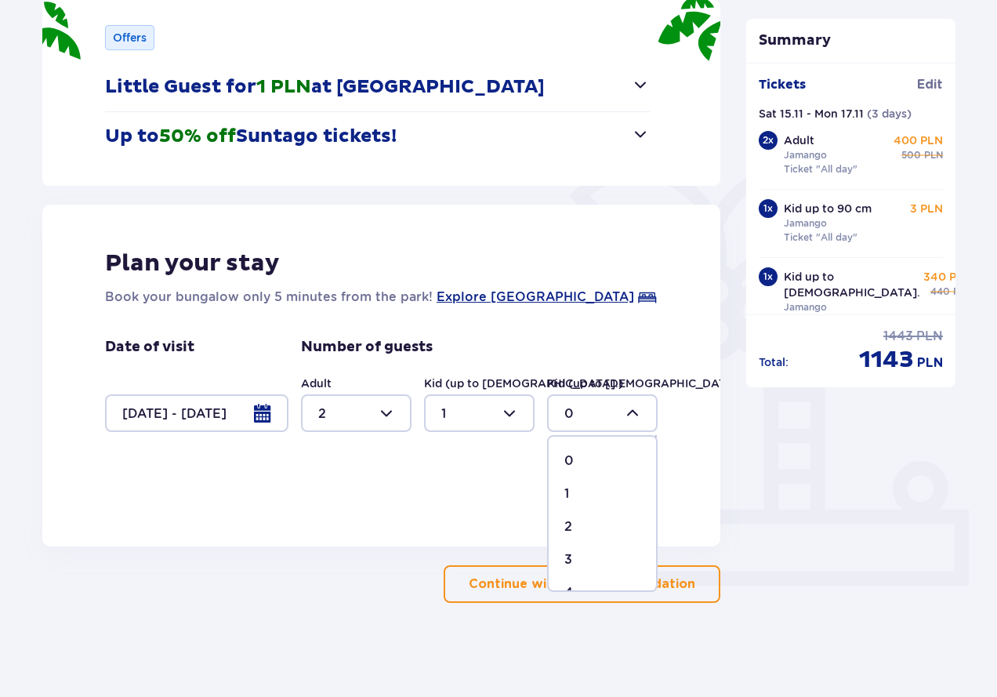
click at [576, 490] on div "1" at bounding box center [603, 493] width 76 height 17
type input "1"
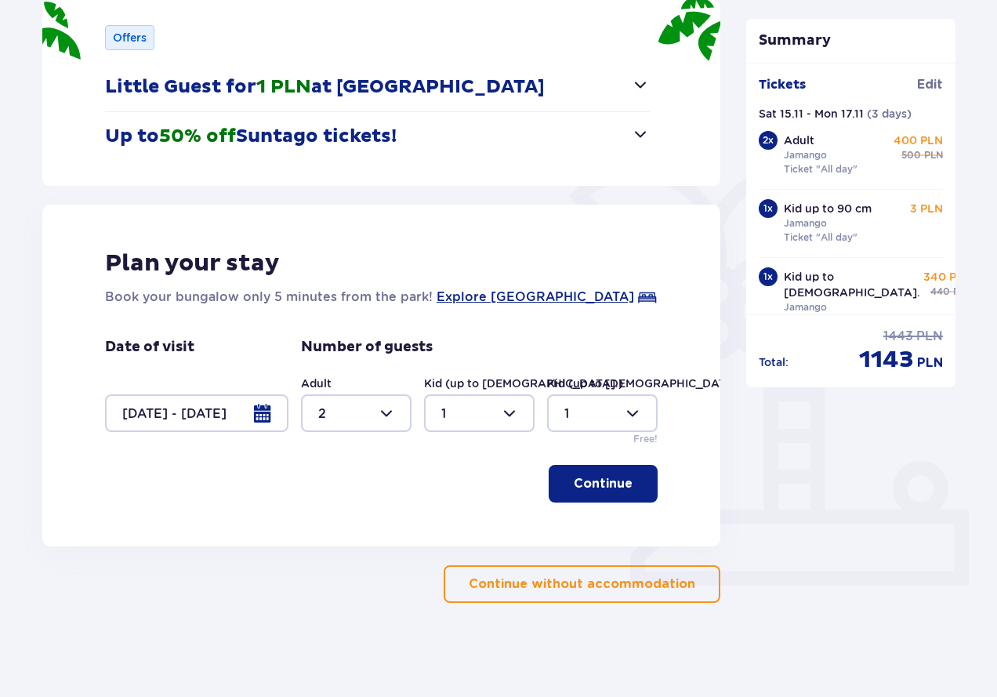
click at [583, 485] on p "Continue" at bounding box center [603, 483] width 59 height 17
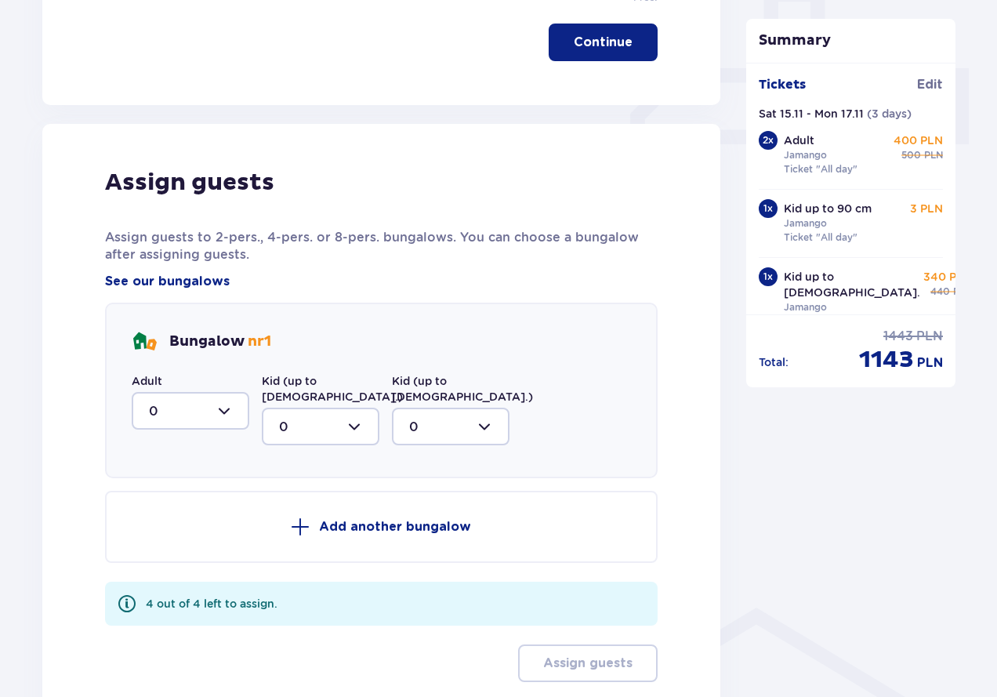
scroll to position [692, 0]
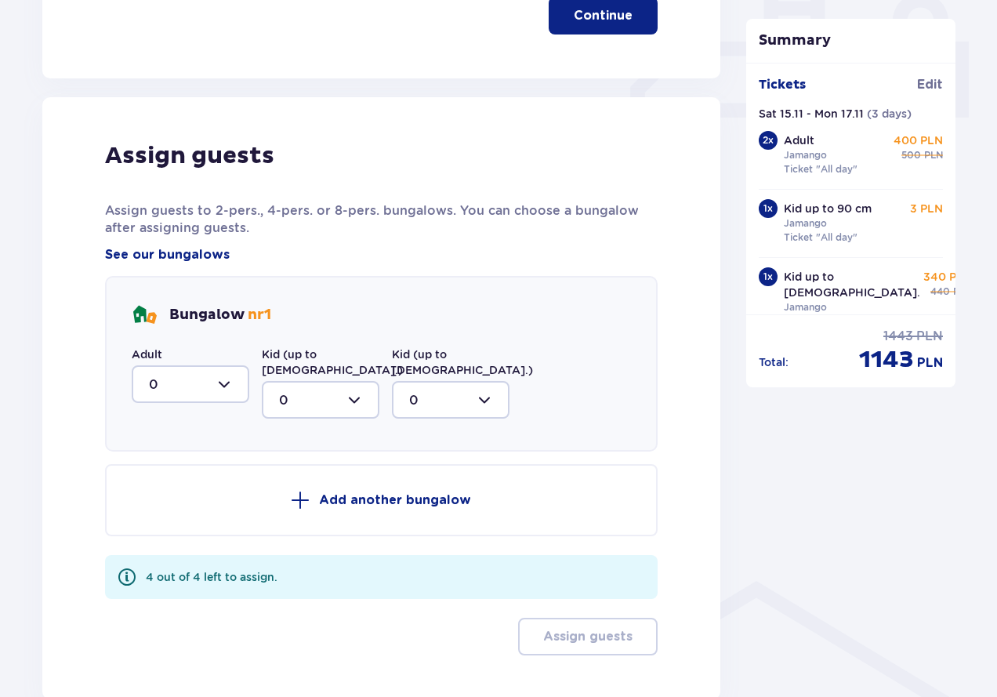
click at [230, 392] on div at bounding box center [191, 384] width 118 height 38
click at [205, 491] on div "2" at bounding box center [190, 497] width 83 height 17
type input "2"
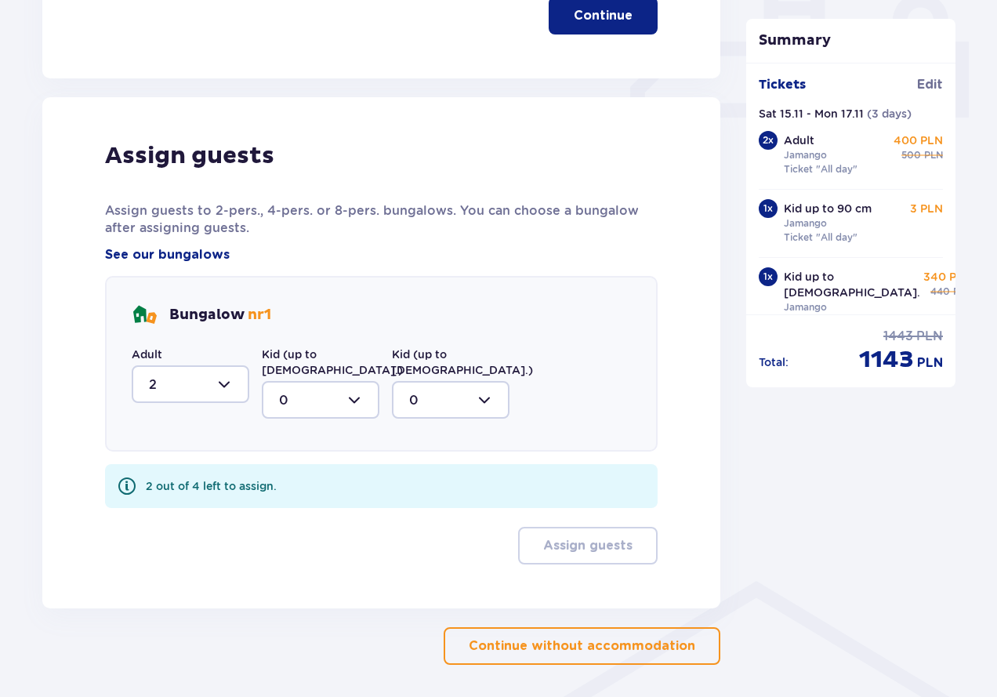
click at [352, 384] on div at bounding box center [321, 400] width 118 height 38
click at [329, 472] on div "1" at bounding box center [320, 480] width 83 height 17
type input "1"
click at [478, 393] on div at bounding box center [451, 400] width 118 height 38
click at [437, 472] on div "1" at bounding box center [450, 480] width 83 height 17
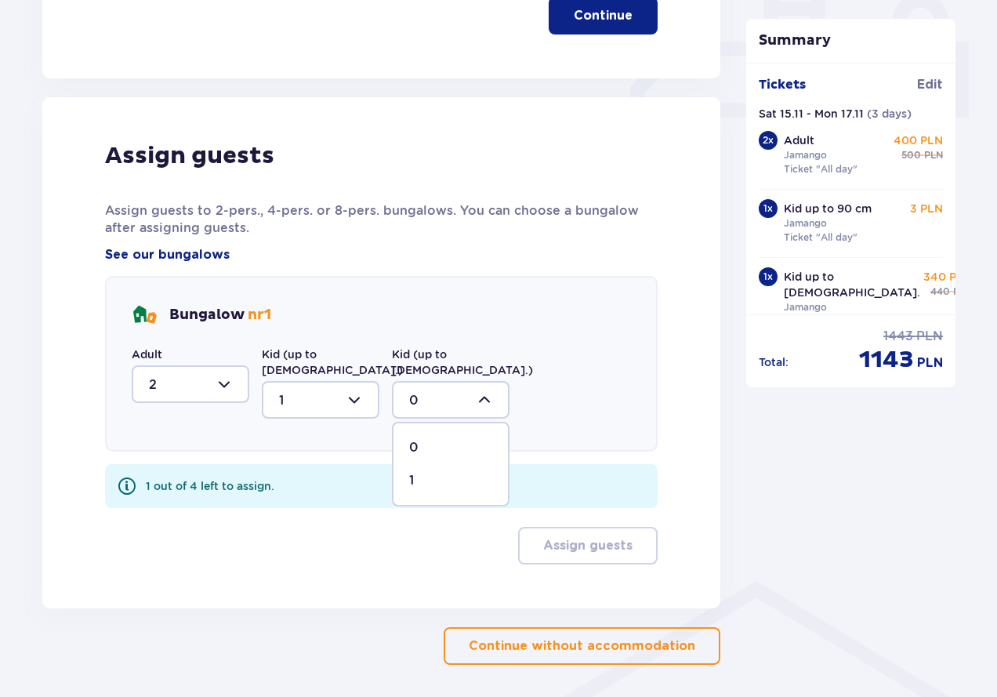
type input "1"
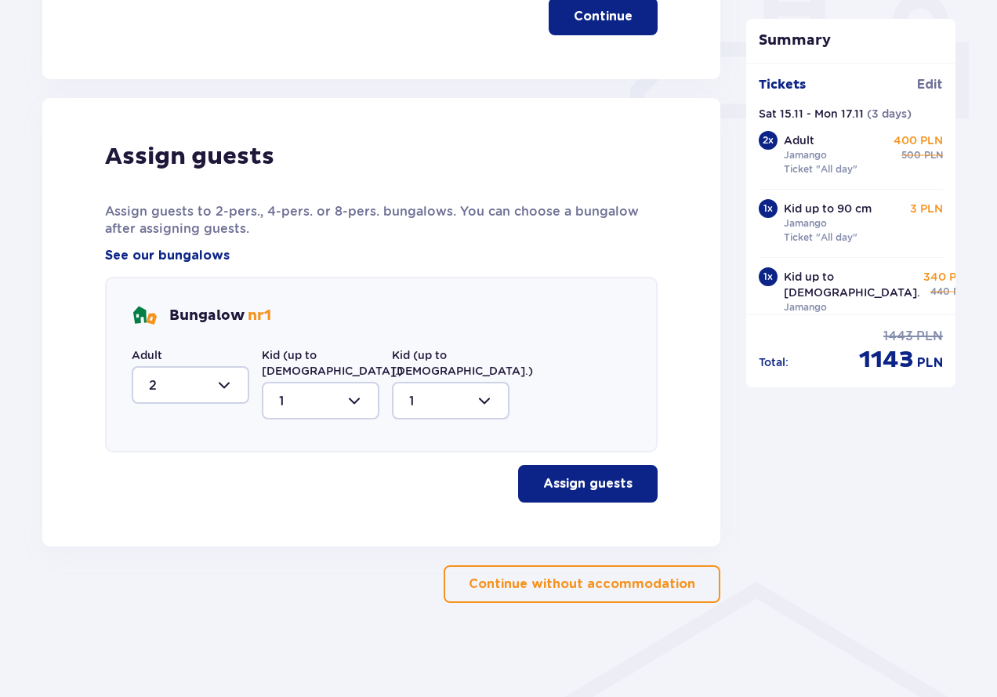
scroll to position [676, 0]
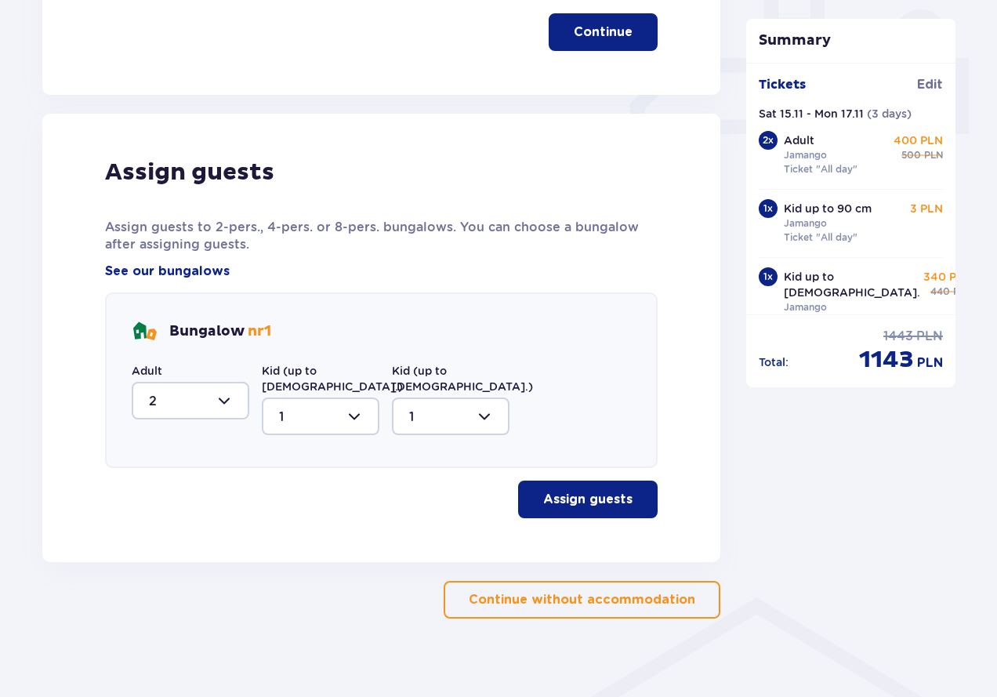
click at [589, 491] on p "Assign guests" at bounding box center [587, 499] width 89 height 17
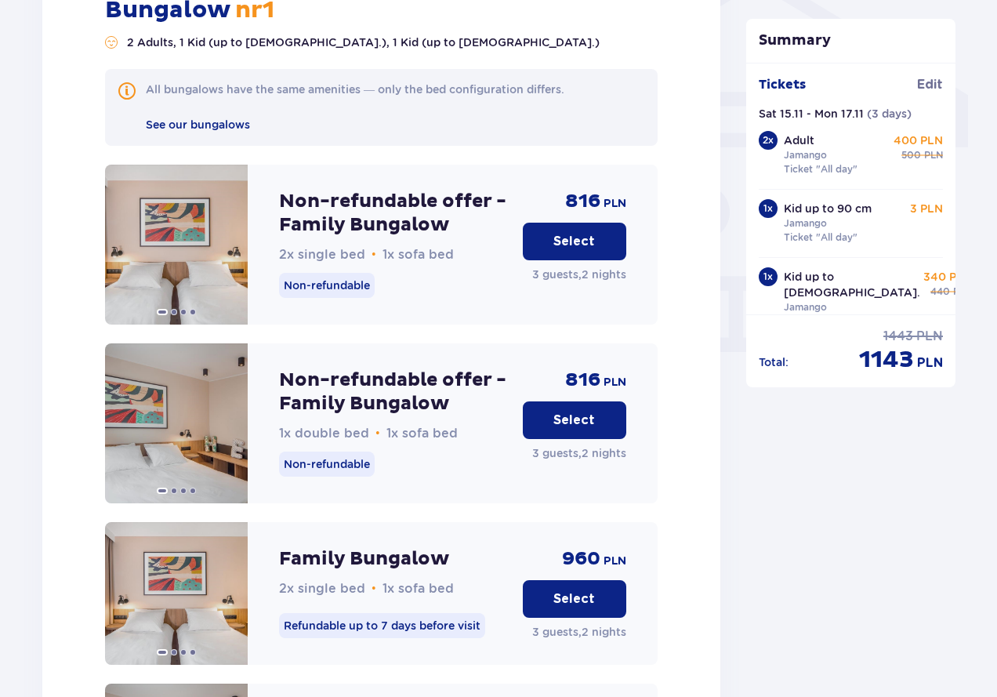
scroll to position [1311, 0]
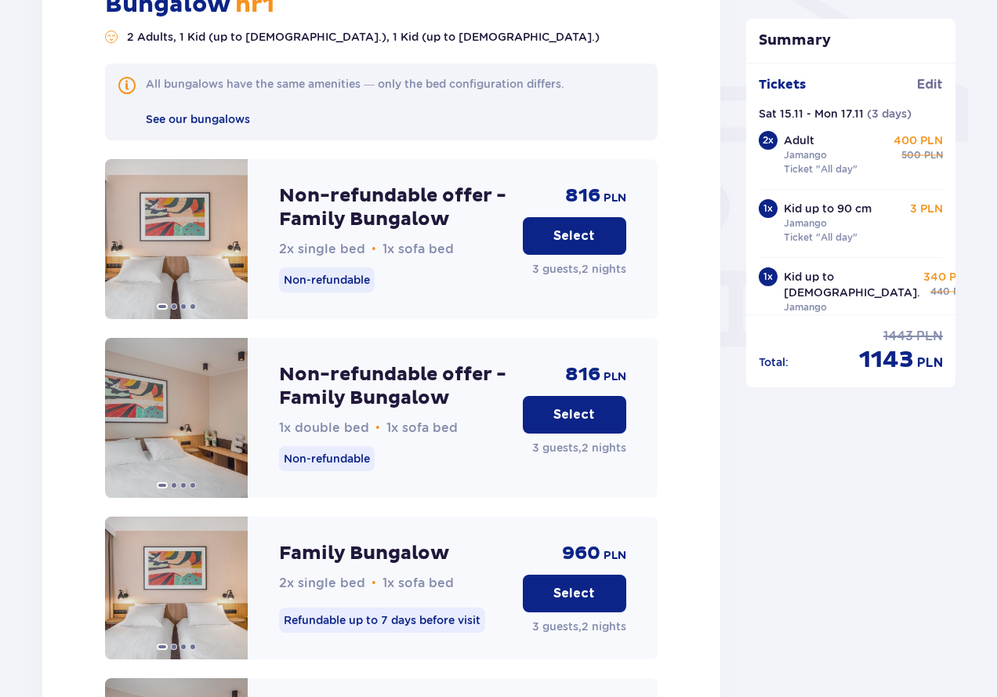
click at [594, 406] on p "Select" at bounding box center [575, 414] width 42 height 17
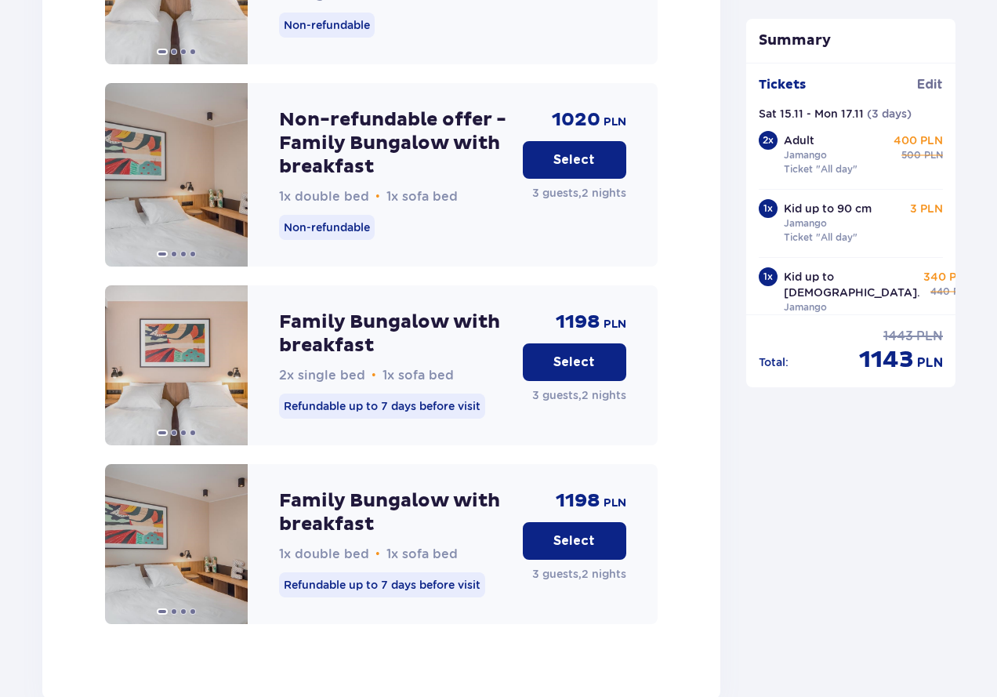
scroll to position [2407, 0]
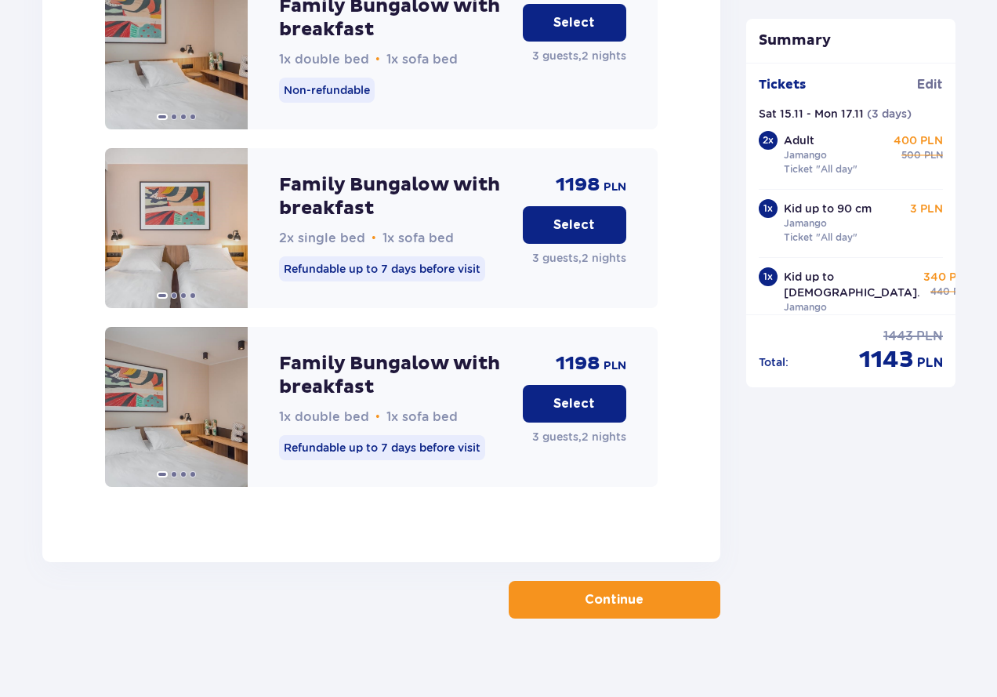
click at [609, 594] on button "Continue" at bounding box center [615, 600] width 212 height 38
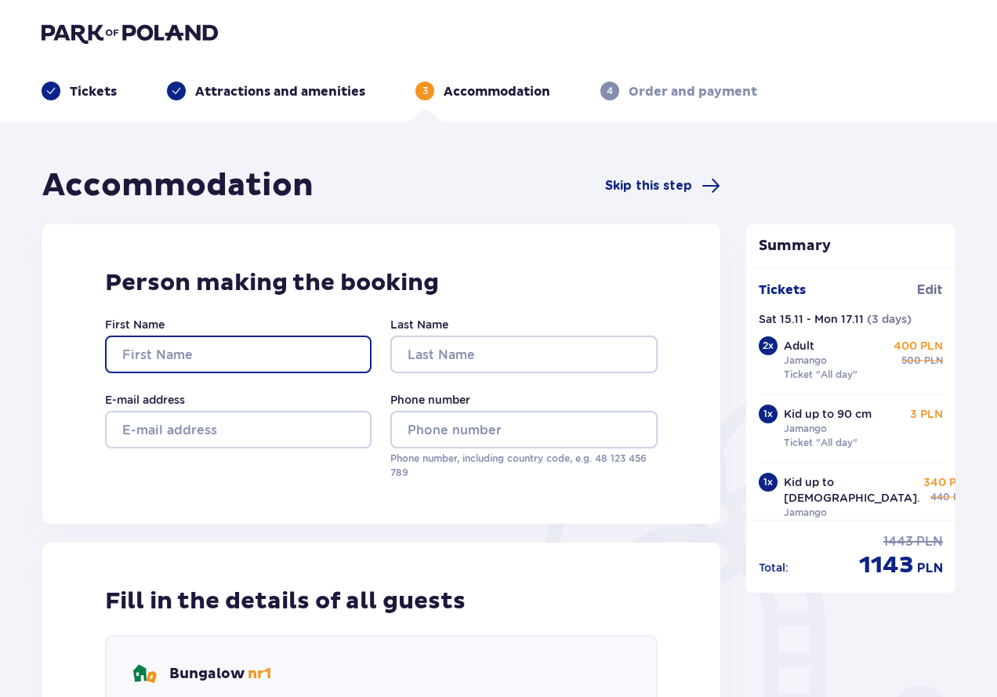
click at [286, 351] on input "First Name" at bounding box center [238, 355] width 267 height 38
type input "dgsfd"
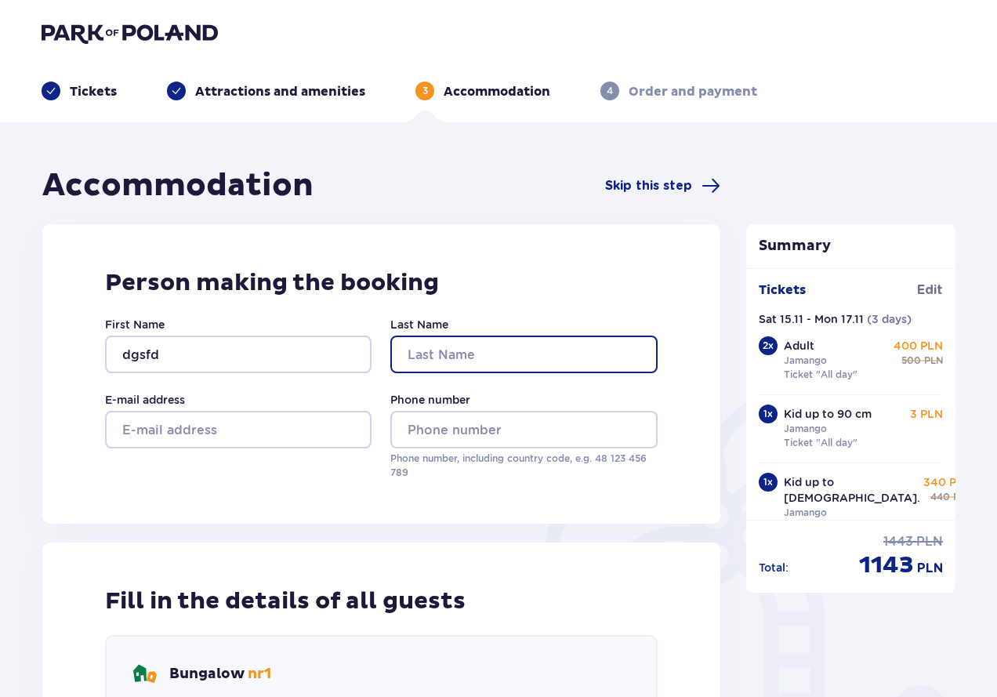
click at [483, 361] on input "Last Name" at bounding box center [523, 355] width 267 height 38
type input "hxgx"
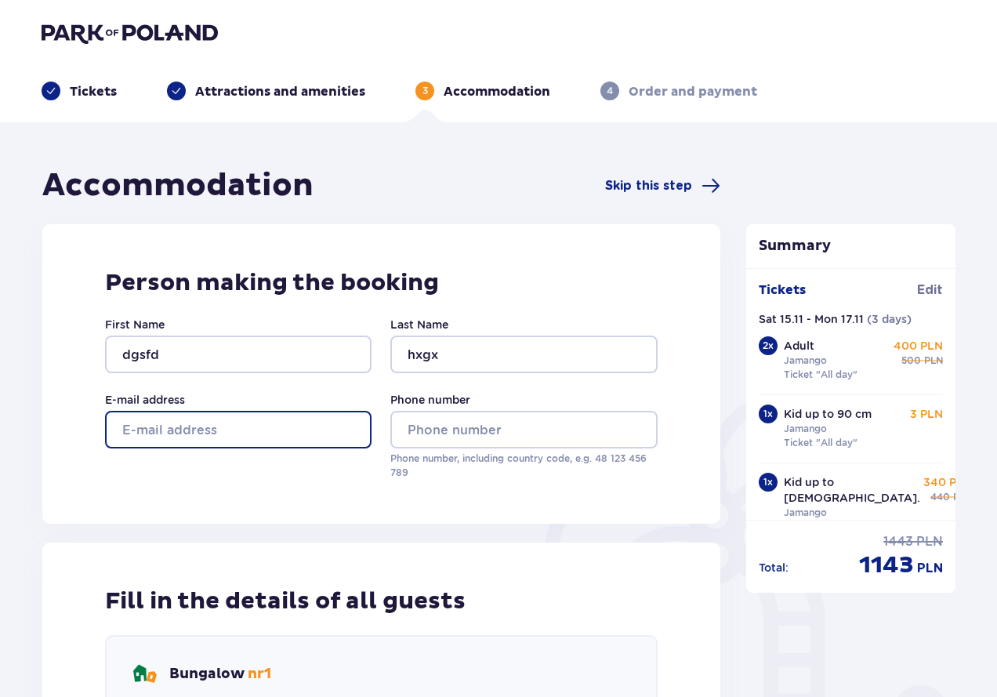
click at [245, 430] on input "E-mail address" at bounding box center [238, 430] width 267 height 38
type input "[EMAIL_ADDRESS][DOMAIN_NAME]"
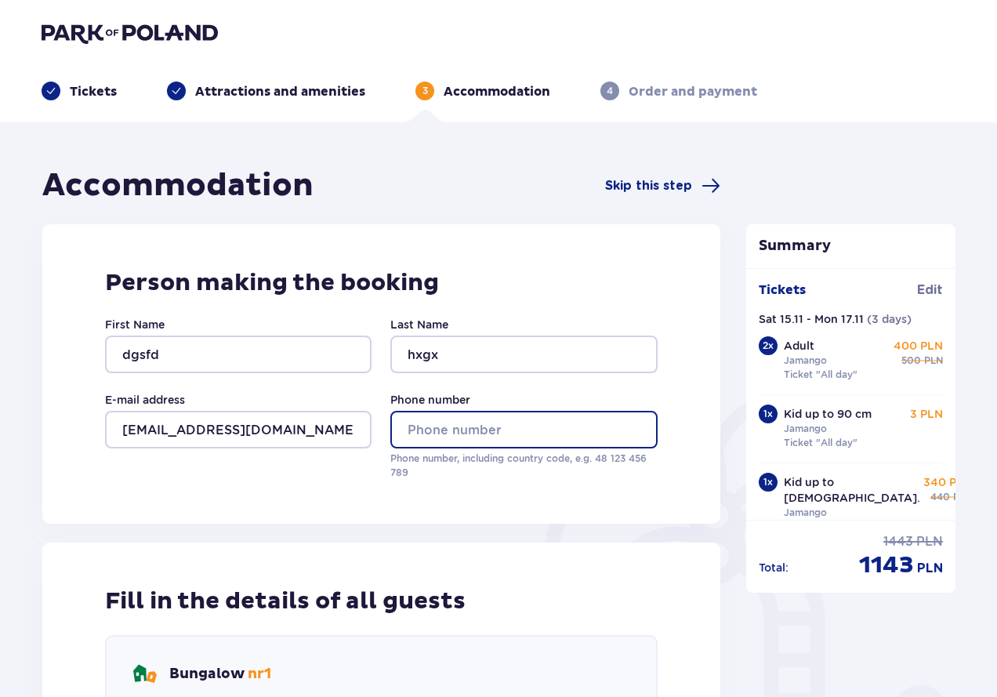
click at [432, 435] on input "Phone number" at bounding box center [523, 430] width 267 height 38
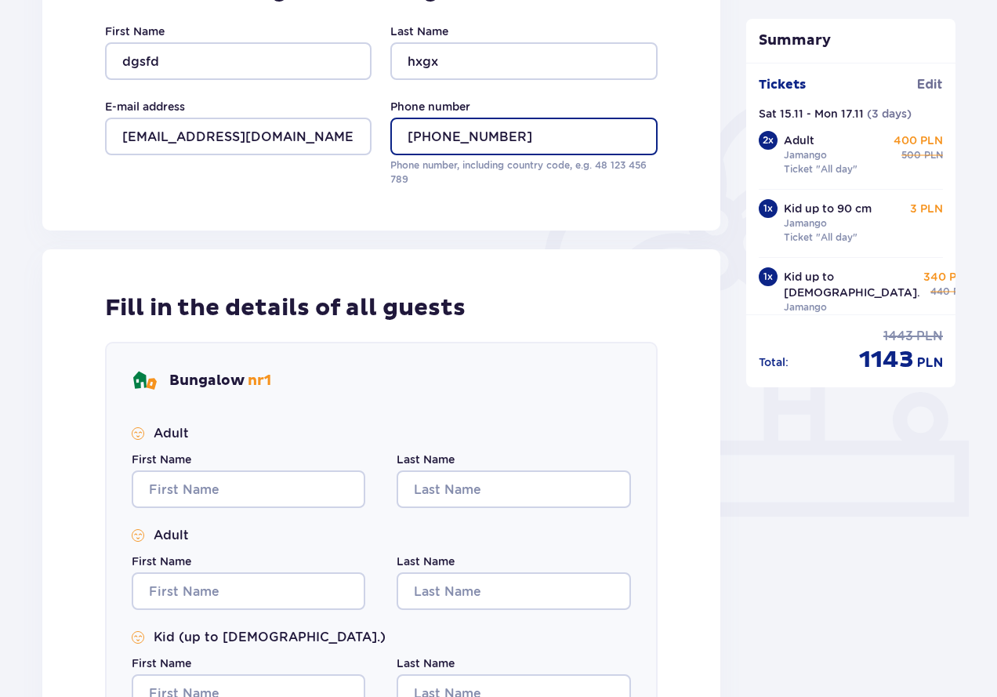
scroll to position [314, 0]
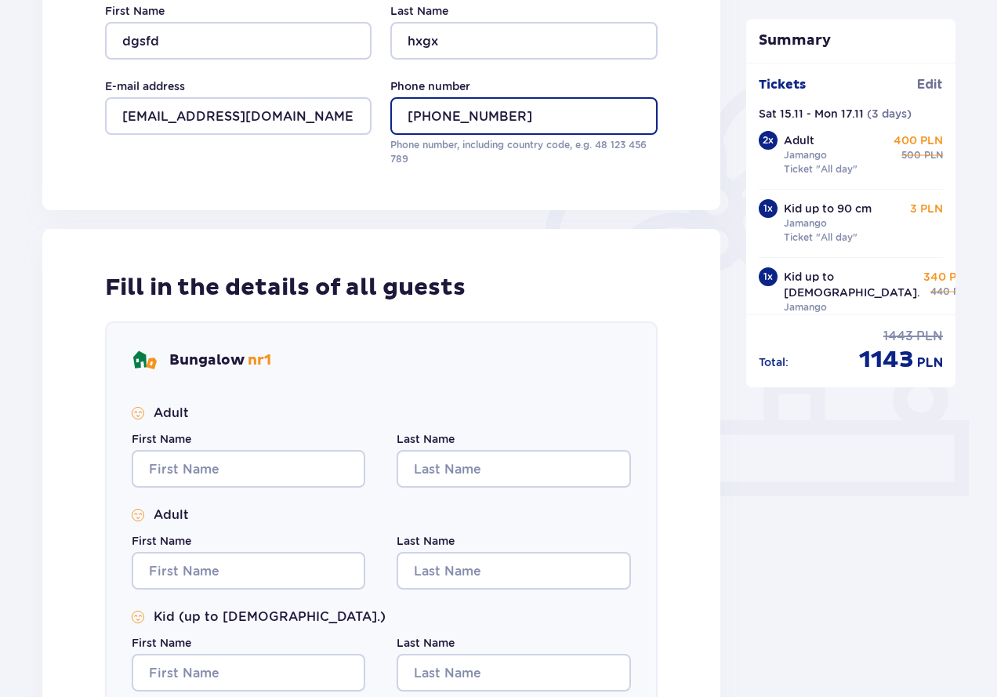
type input "[PHONE_NUMBER]"
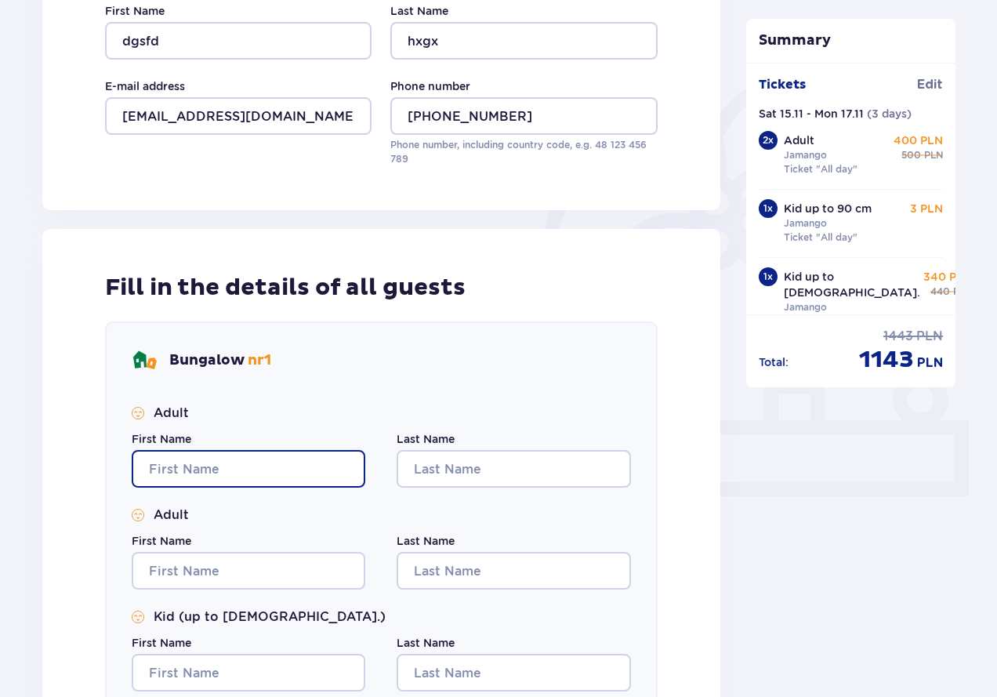
click at [284, 470] on input "First Name" at bounding box center [249, 469] width 234 height 38
type input "dg"
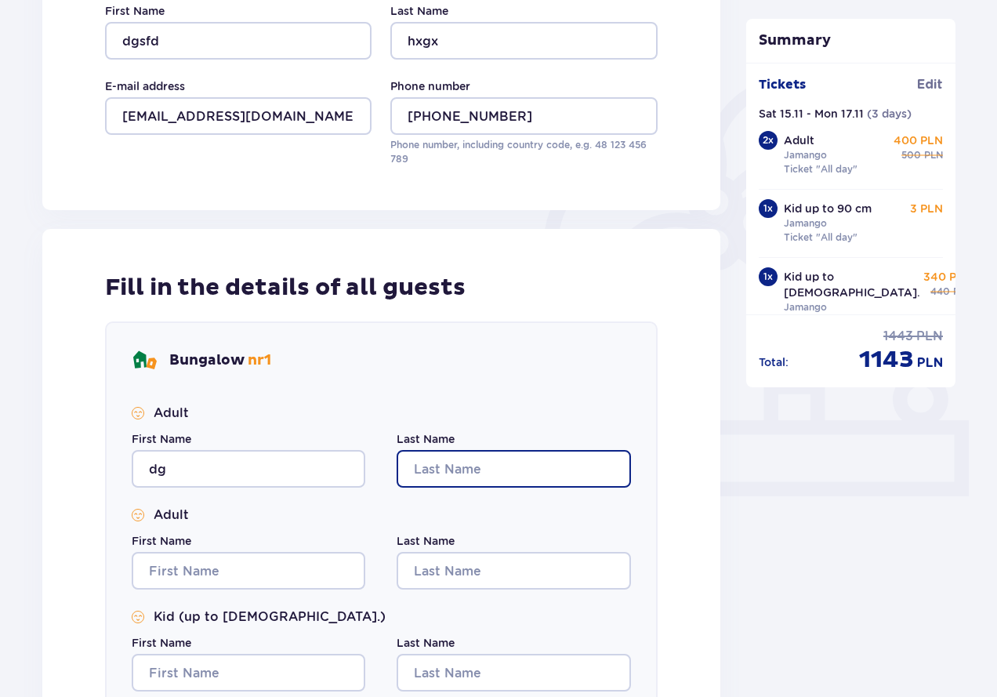
click at [489, 460] on input "Last Name" at bounding box center [514, 469] width 234 height 38
type input "dfg"
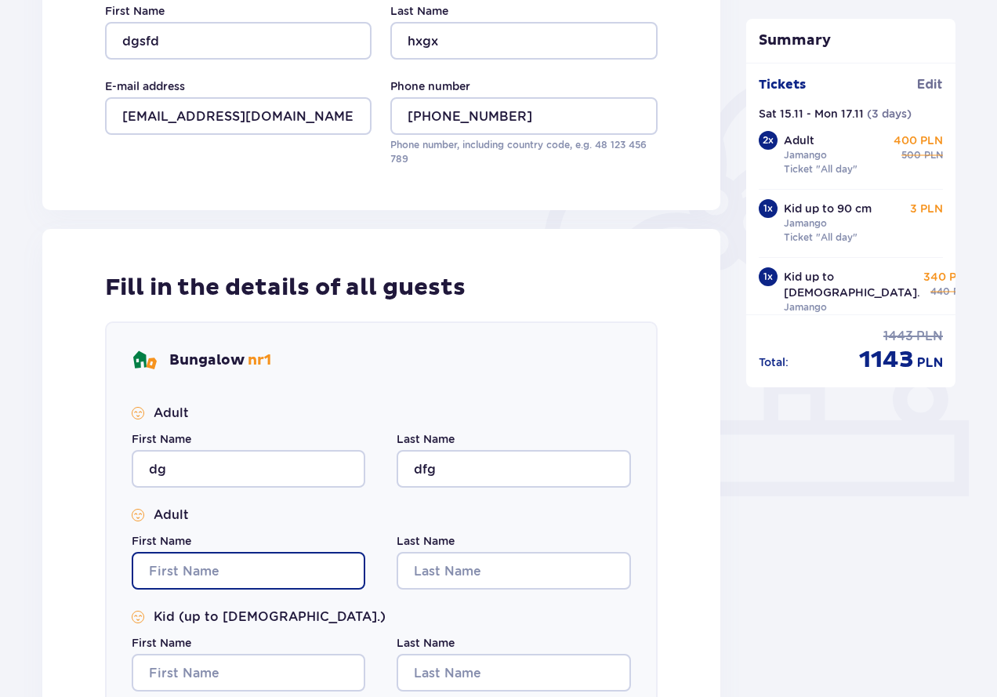
click at [296, 572] on input "First Name" at bounding box center [249, 571] width 234 height 38
type input "ghdgfh"
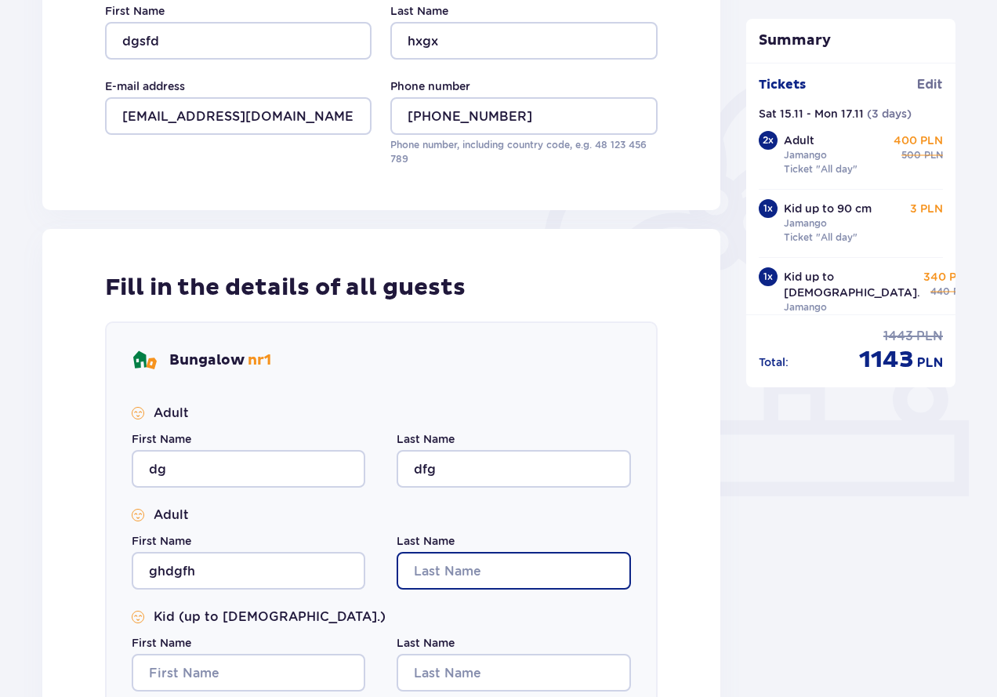
click at [440, 554] on input "Last Name" at bounding box center [514, 571] width 234 height 38
type input "sdfsdf"
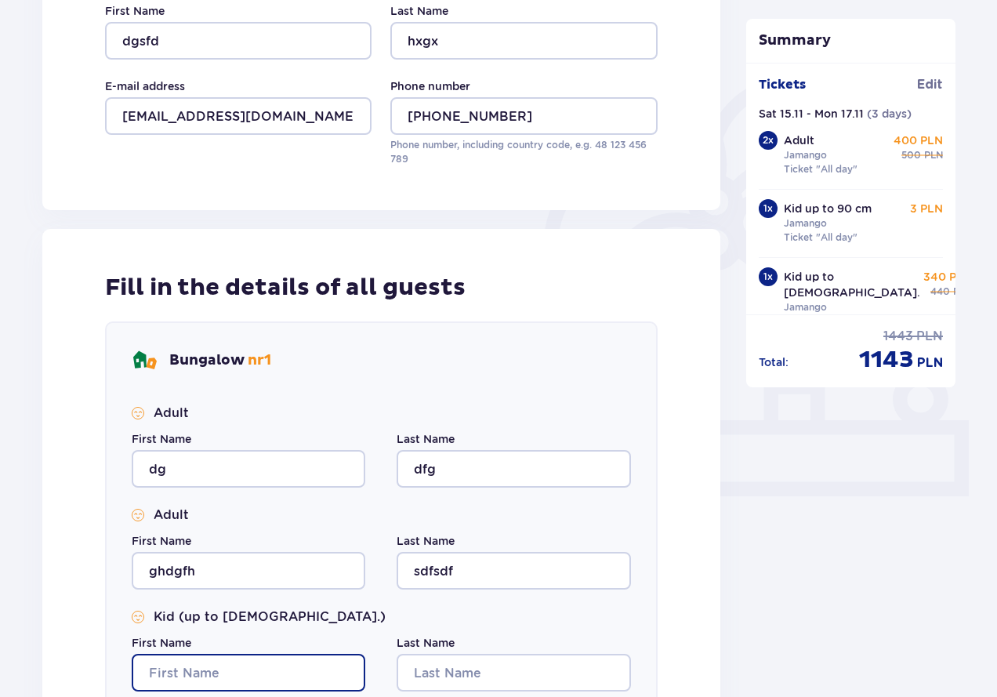
click at [292, 674] on input "First Name" at bounding box center [249, 673] width 234 height 38
type input "sdf"
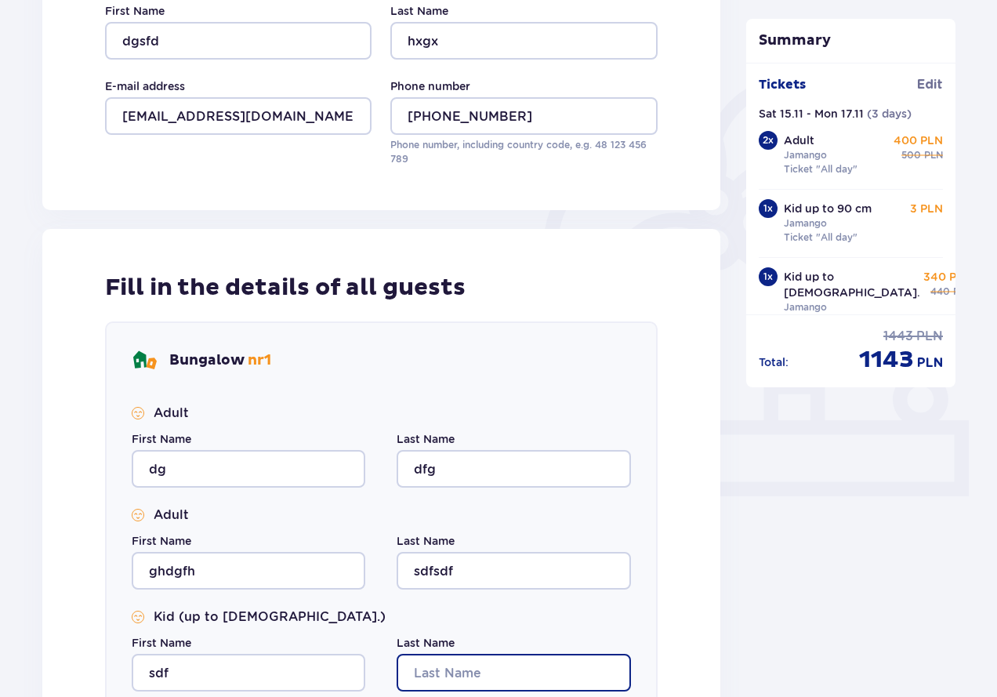
click at [456, 657] on input "Last Name" at bounding box center [514, 673] width 234 height 38
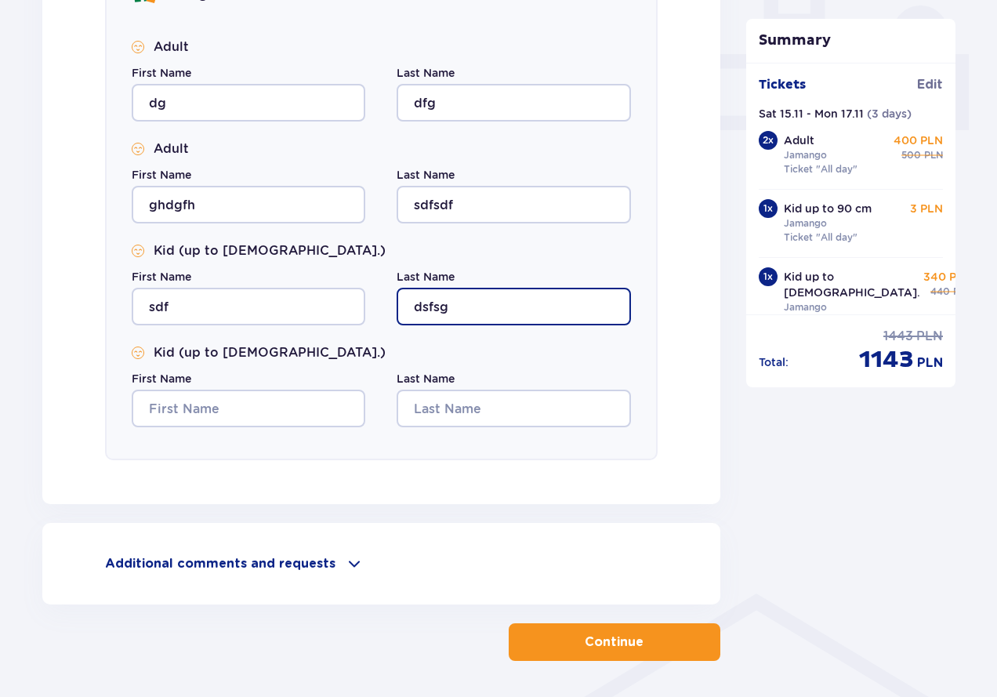
scroll to position [706, 0]
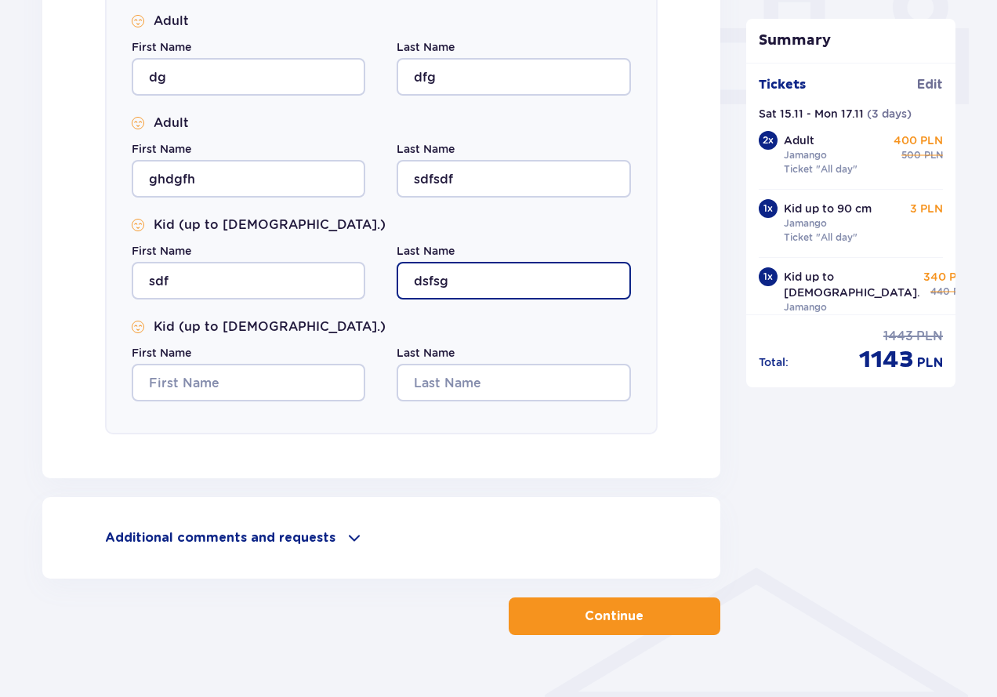
type input "dsfsg"
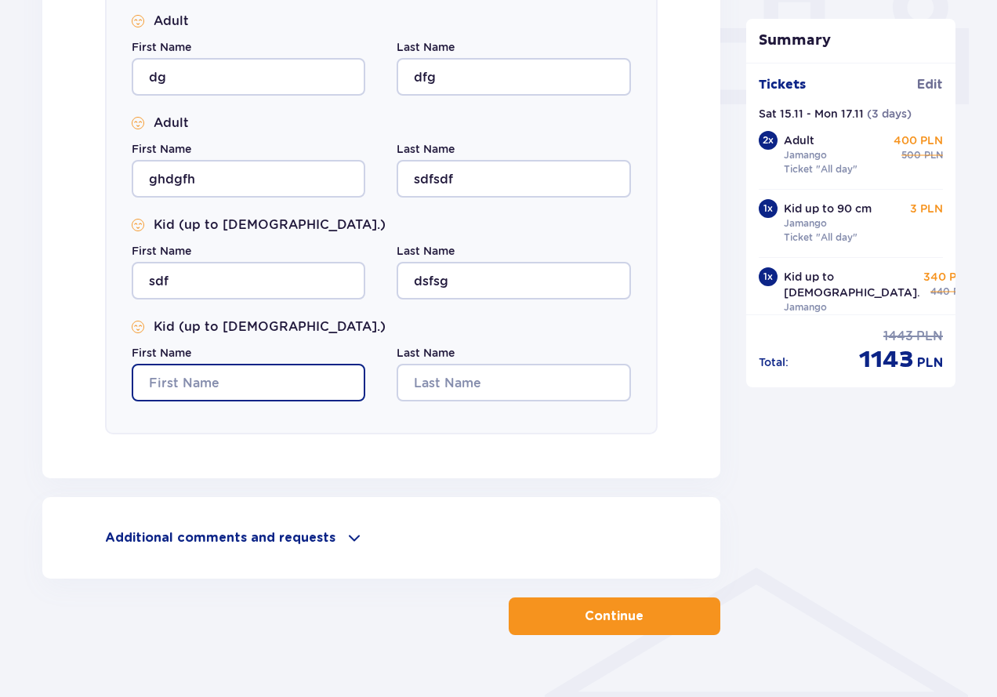
click at [230, 380] on input "First Name" at bounding box center [249, 383] width 234 height 38
type input "sdgfh"
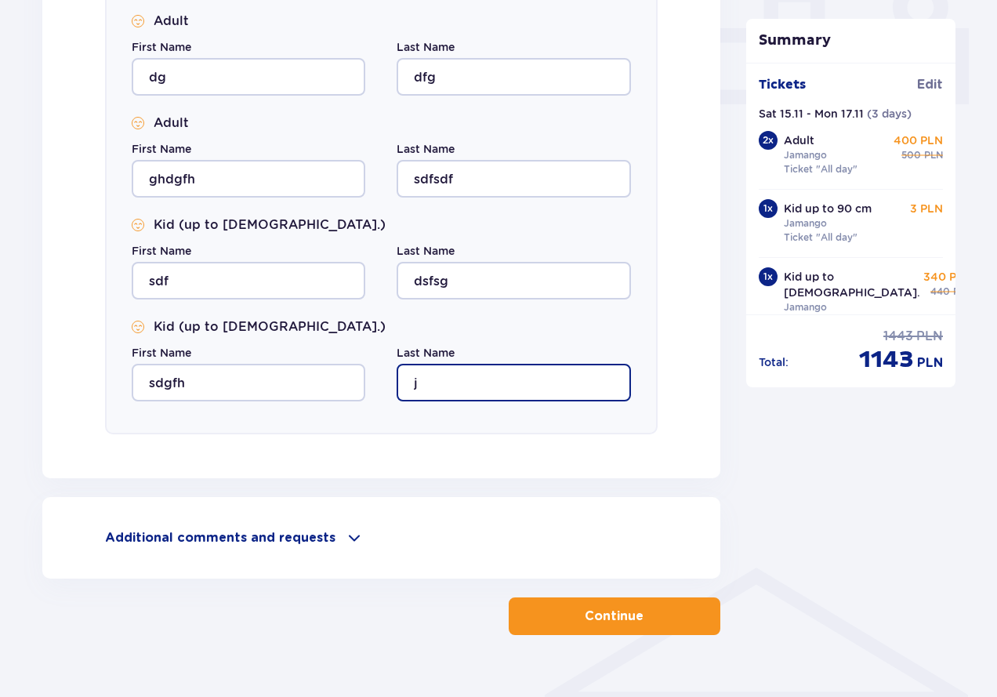
click at [462, 367] on input "j" at bounding box center [514, 383] width 234 height 38
type input "jgfgd"
click at [585, 617] on p "Continue" at bounding box center [614, 616] width 59 height 17
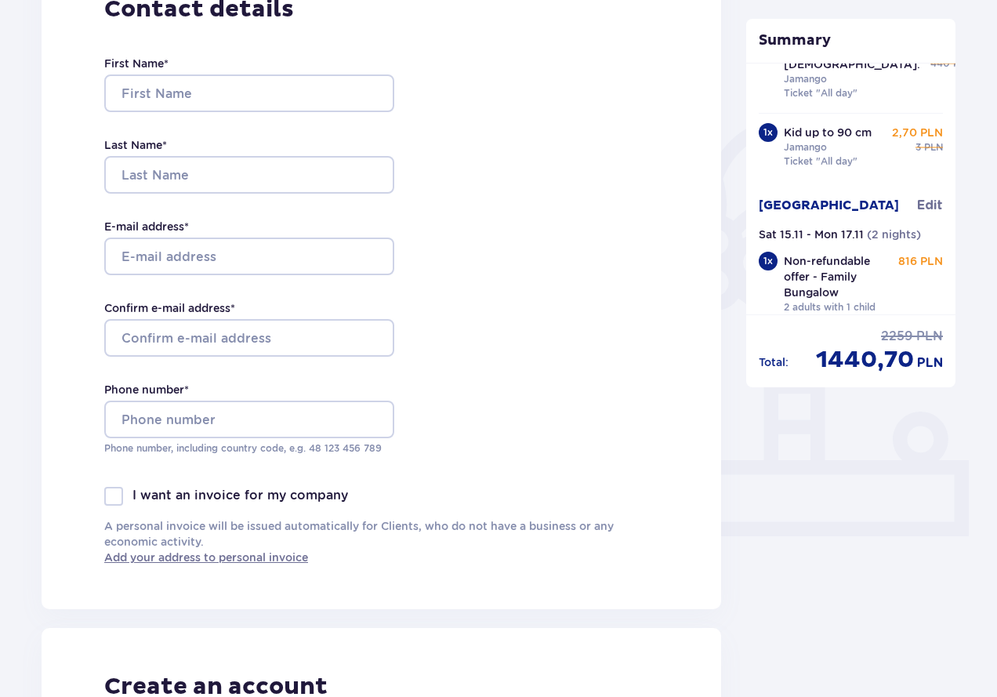
scroll to position [314, 0]
